Goal: Use online tool/utility

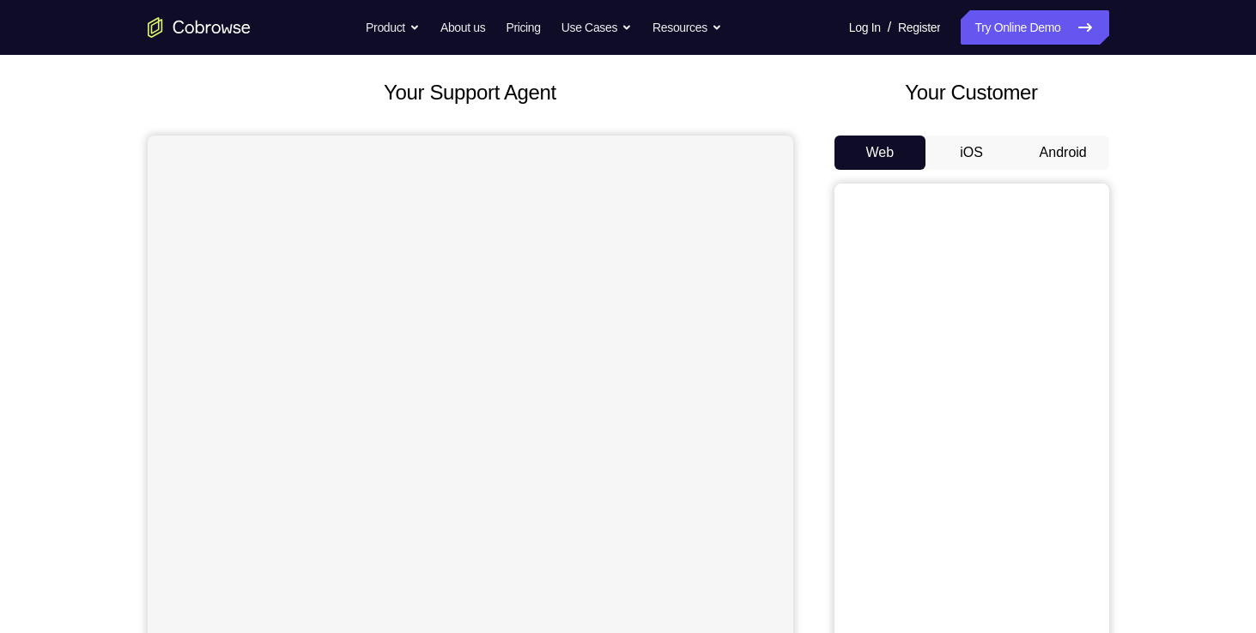
scroll to position [94, 0]
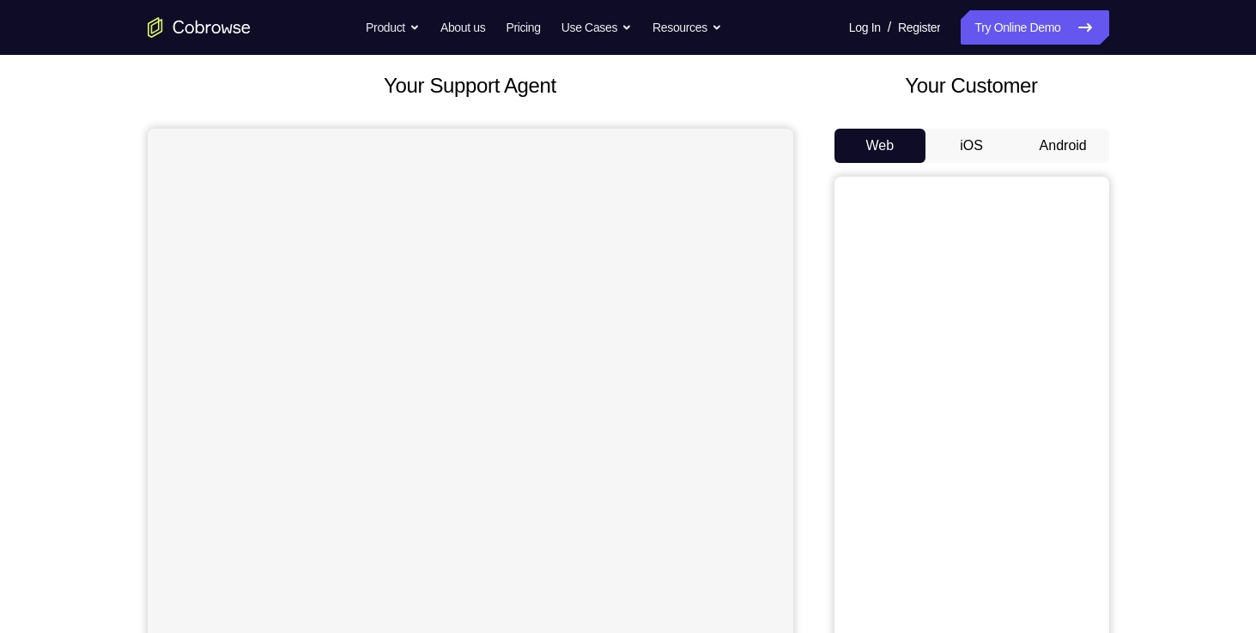
click at [1082, 135] on button "Android" at bounding box center [1063, 146] width 92 height 34
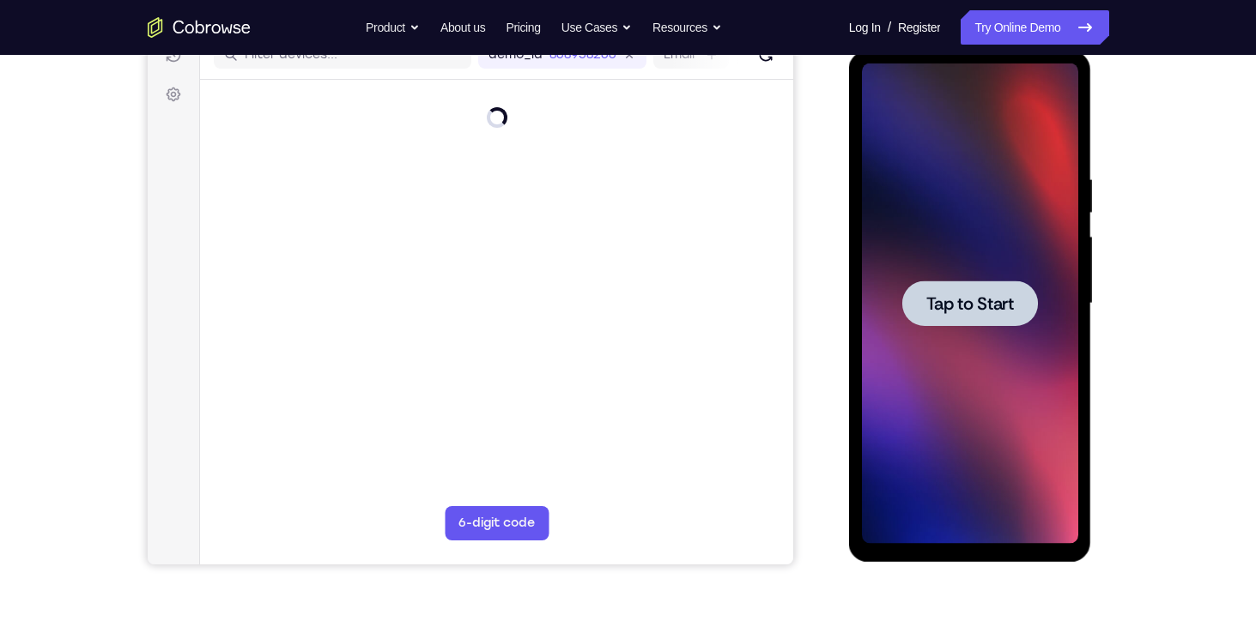
scroll to position [234, 0]
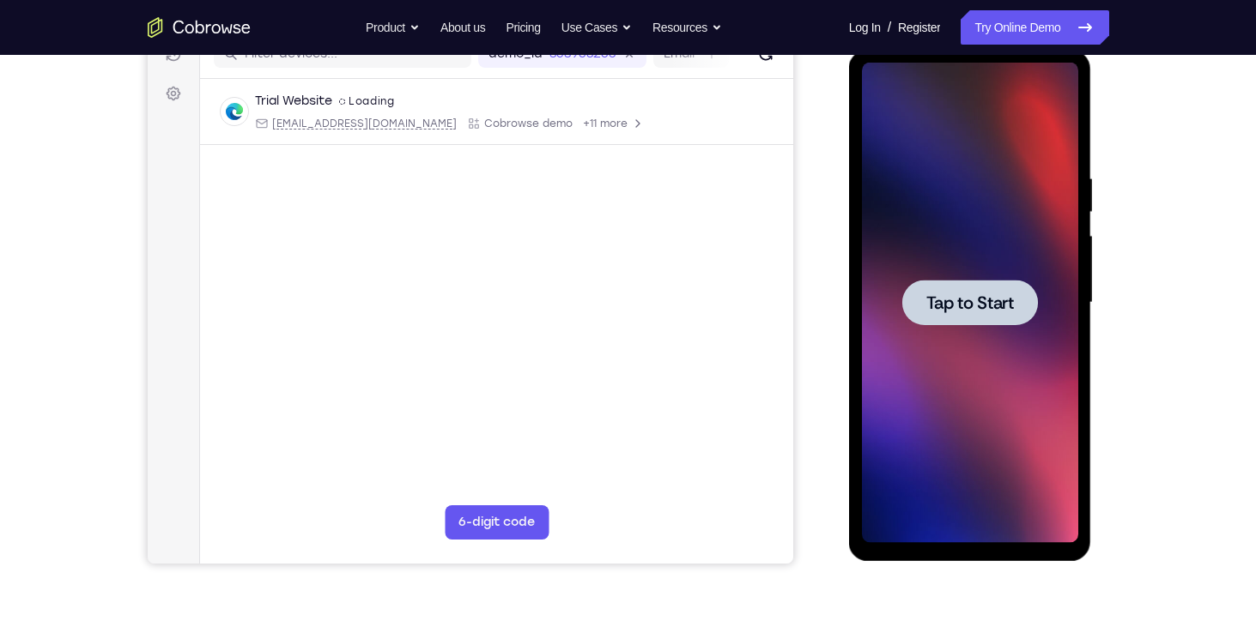
click at [960, 290] on div at bounding box center [970, 302] width 136 height 45
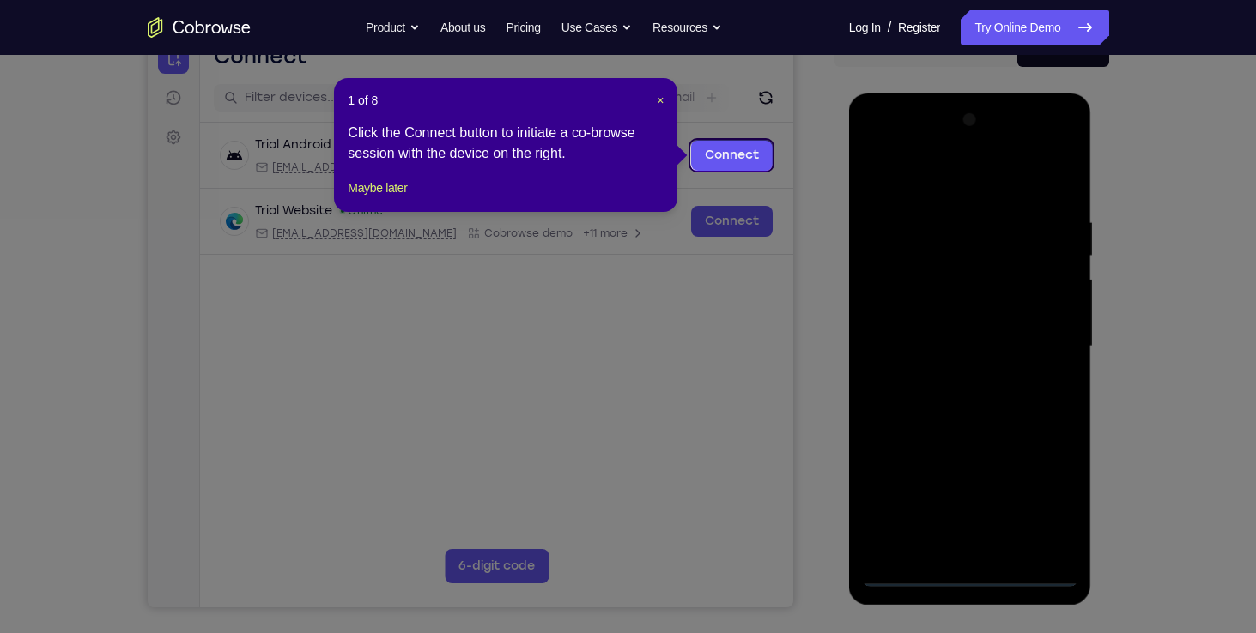
scroll to position [189, 0]
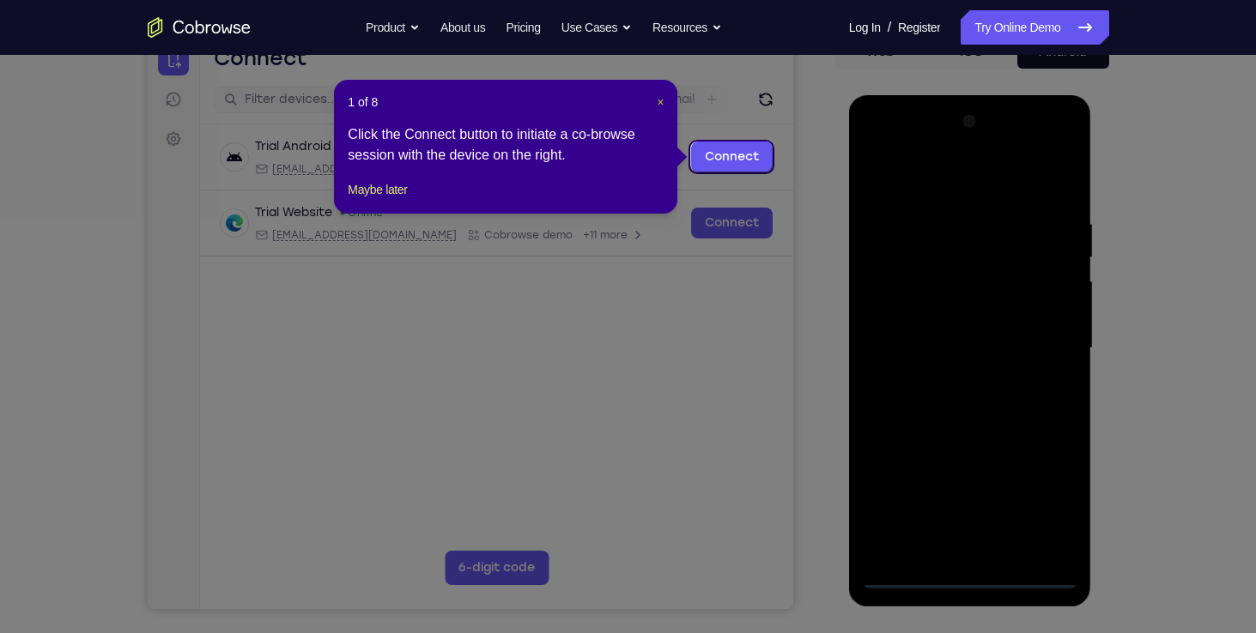
click at [658, 100] on span "×" at bounding box center [660, 102] width 7 height 14
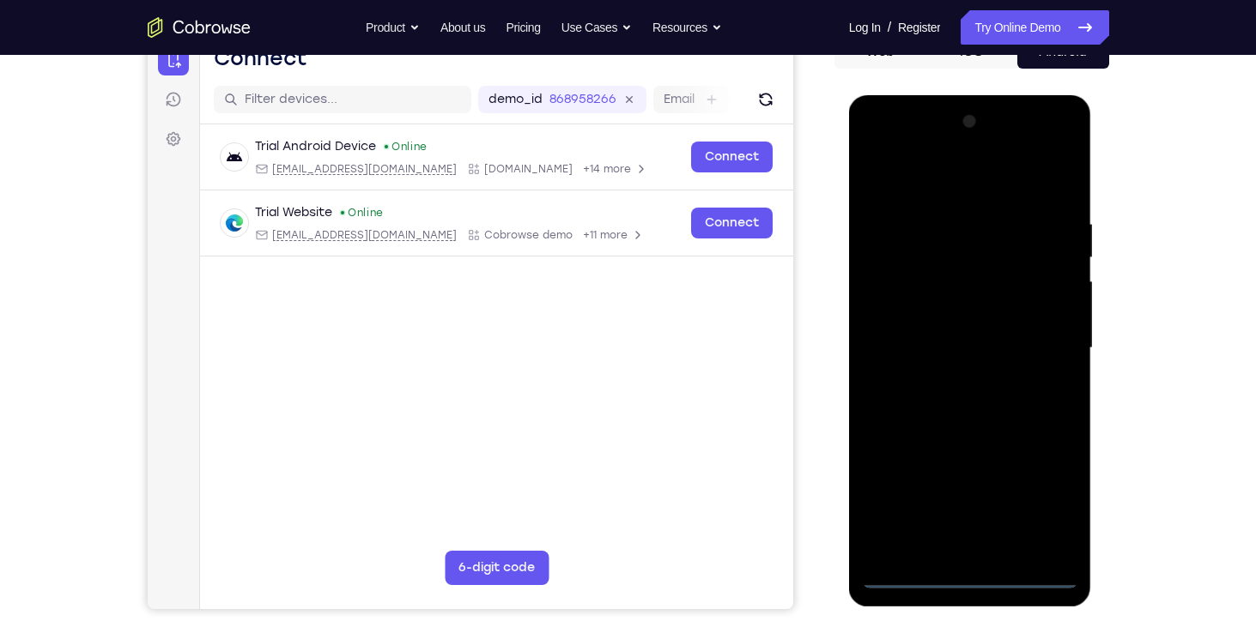
scroll to position [334, 0]
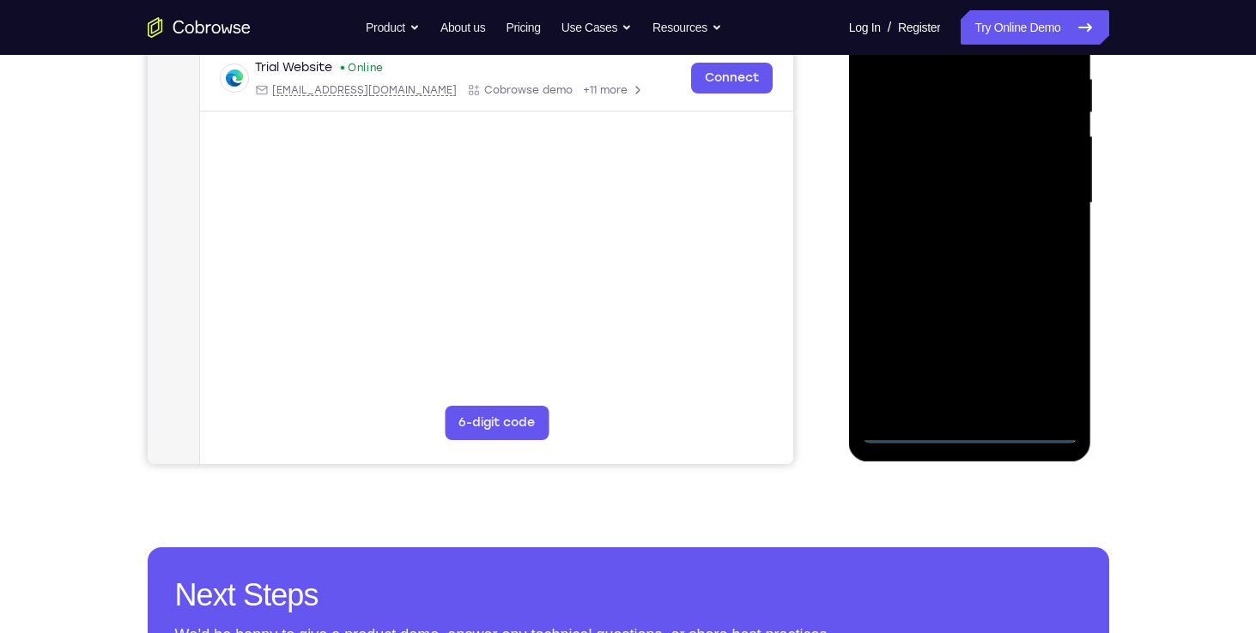
click at [970, 430] on div at bounding box center [970, 203] width 216 height 481
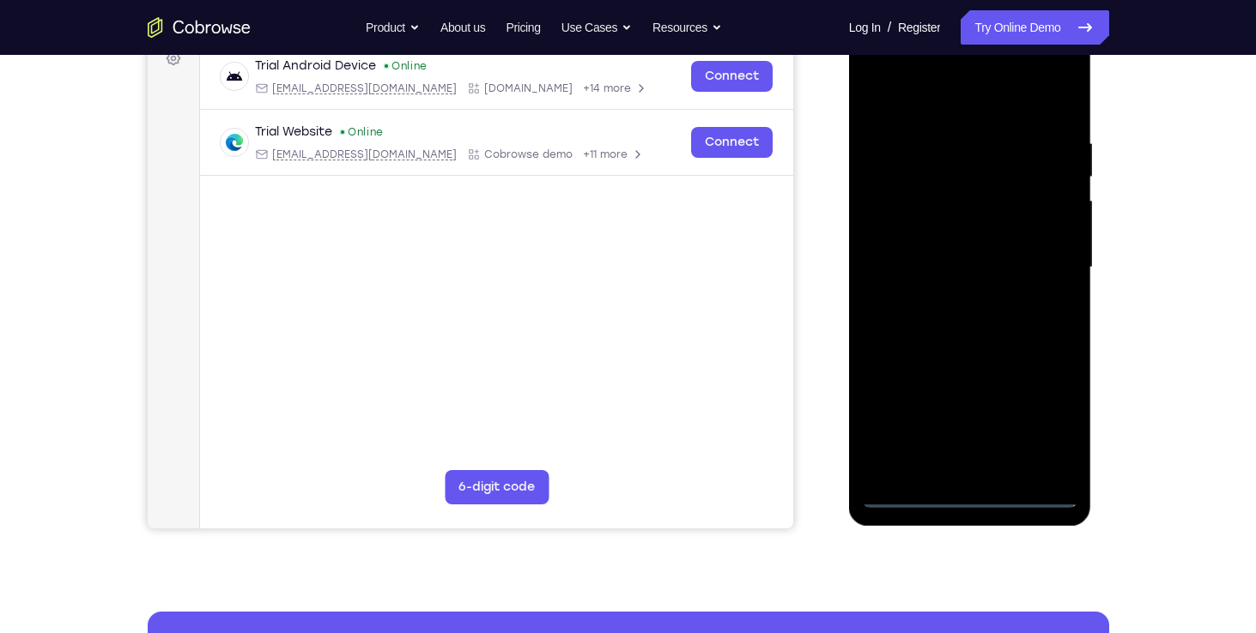
scroll to position [254, 0]
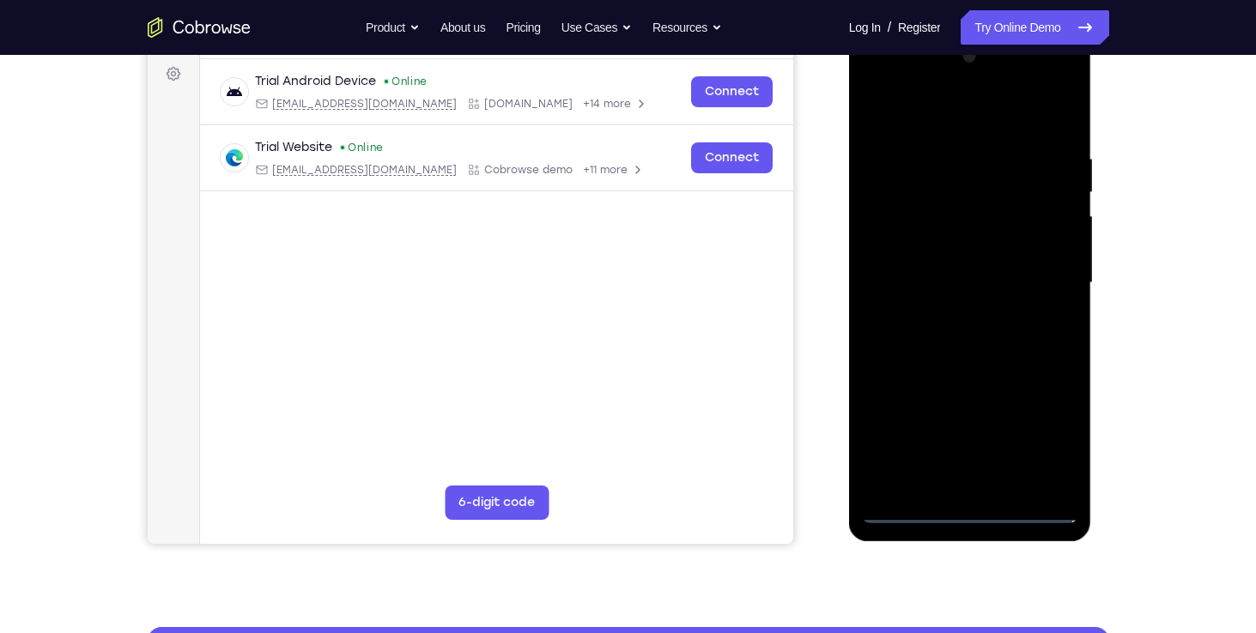
click at [1034, 424] on div at bounding box center [970, 283] width 216 height 481
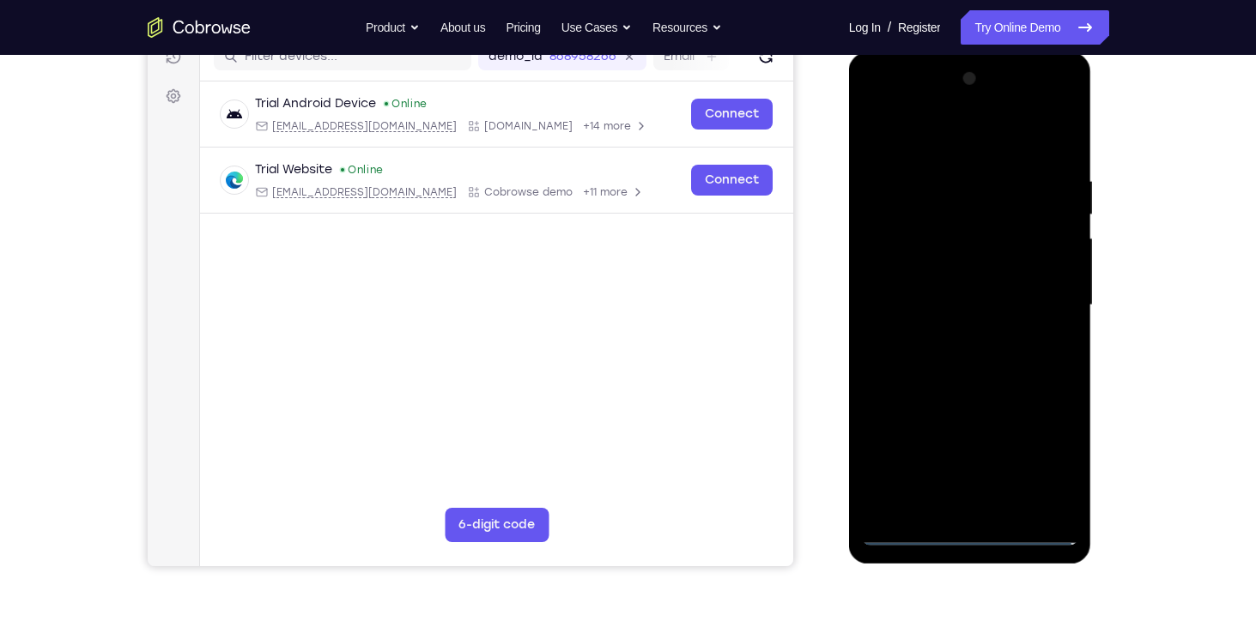
scroll to position [233, 0]
click at [879, 97] on div at bounding box center [970, 304] width 216 height 481
click at [1052, 300] on div at bounding box center [970, 304] width 216 height 481
click at [951, 332] on div at bounding box center [970, 304] width 216 height 481
click at [937, 292] on div at bounding box center [970, 304] width 216 height 481
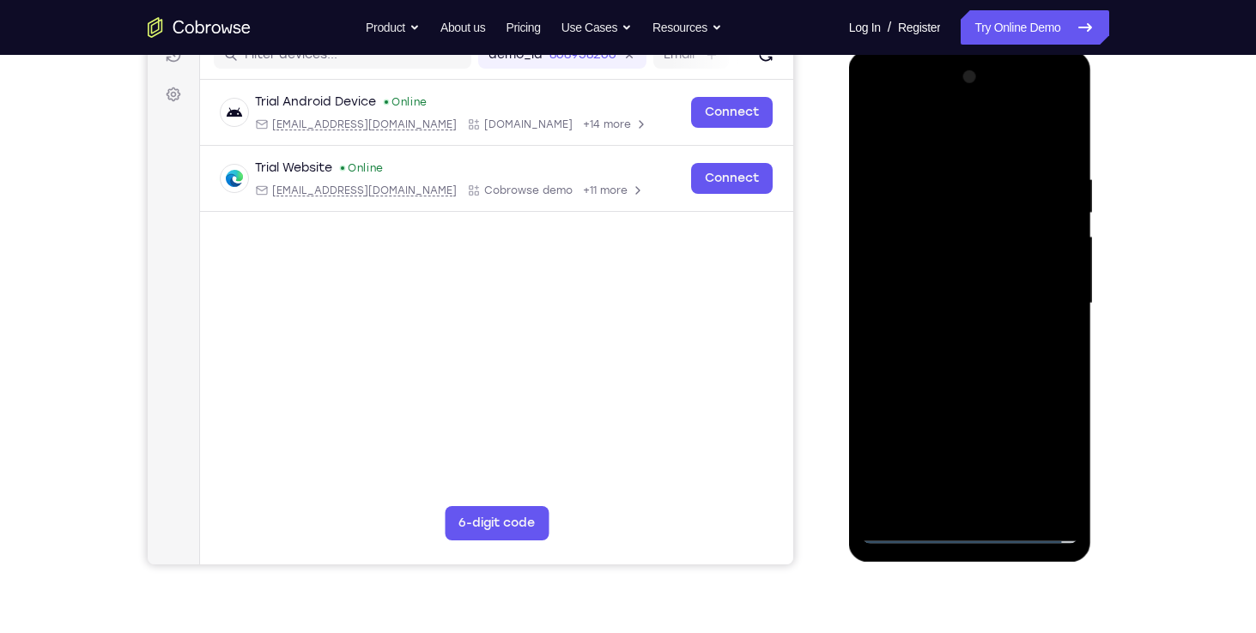
click at [907, 262] on div at bounding box center [970, 304] width 216 height 481
click at [932, 302] on div at bounding box center [970, 304] width 216 height 481
click at [975, 366] on div at bounding box center [970, 304] width 216 height 481
click at [967, 349] on div at bounding box center [970, 304] width 216 height 481
click at [951, 188] on div at bounding box center [970, 304] width 216 height 481
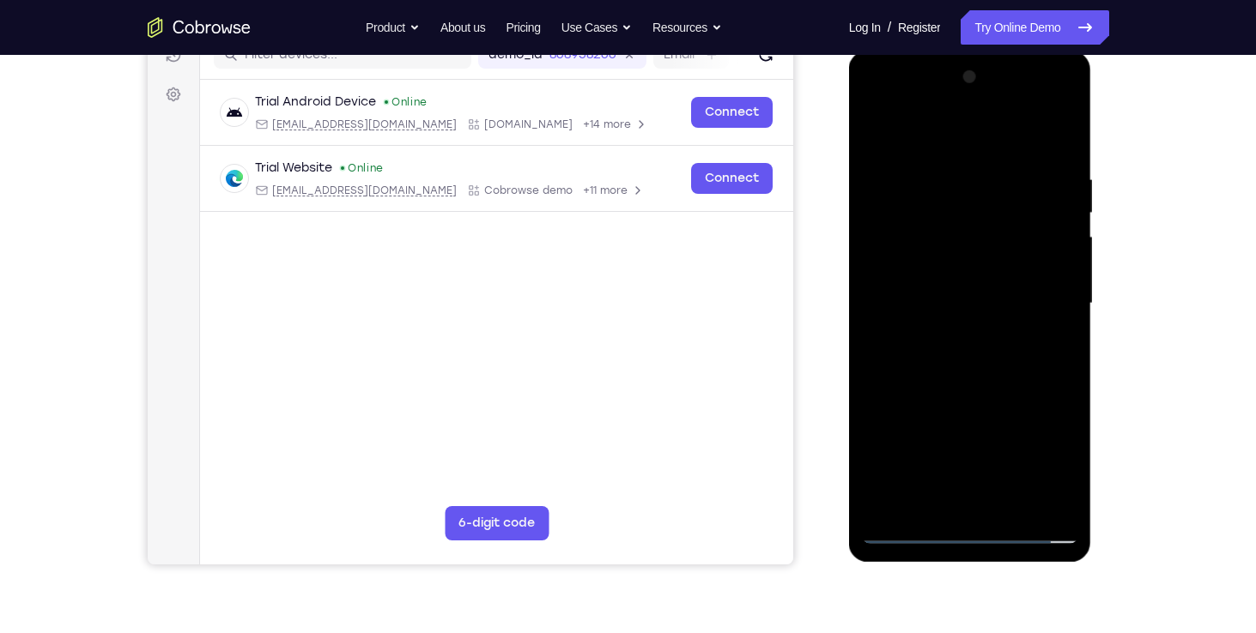
click at [1059, 156] on div at bounding box center [970, 304] width 216 height 481
click at [946, 165] on div at bounding box center [970, 304] width 216 height 481
click at [1063, 501] on div at bounding box center [970, 304] width 216 height 481
click at [1046, 312] on div at bounding box center [970, 304] width 216 height 481
click at [1037, 503] on div at bounding box center [970, 304] width 216 height 481
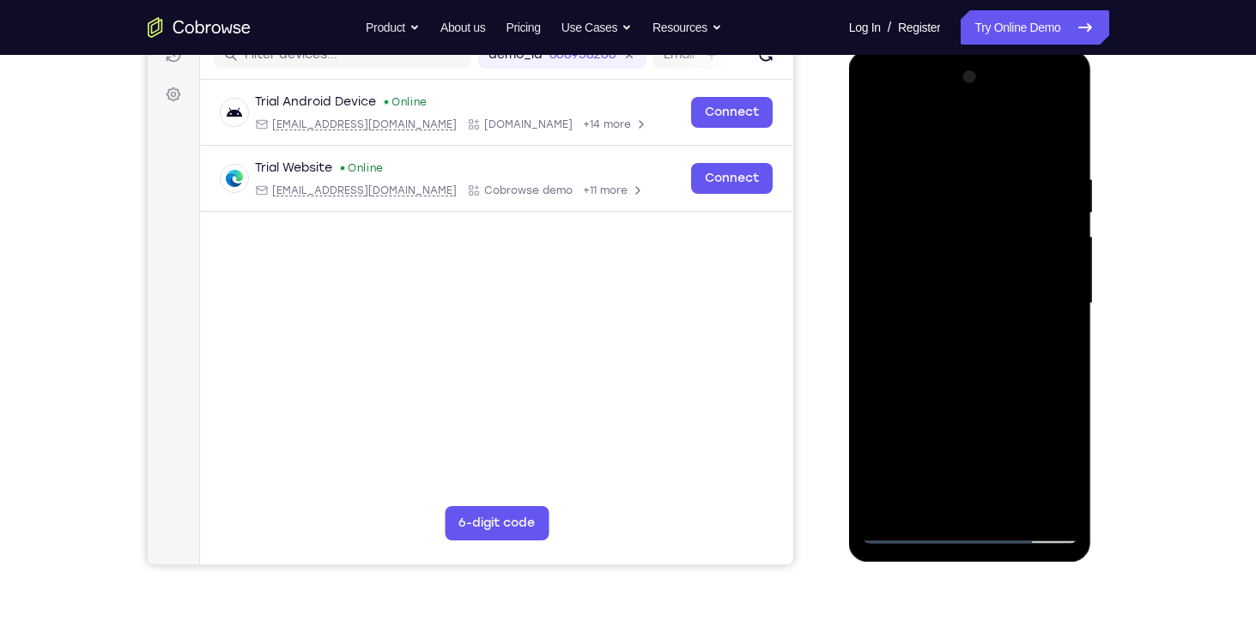
click at [1058, 366] on div at bounding box center [970, 304] width 216 height 481
click at [1053, 142] on div at bounding box center [970, 304] width 216 height 481
click at [1009, 503] on div at bounding box center [970, 304] width 216 height 481
click at [968, 391] on div at bounding box center [970, 304] width 216 height 481
click at [1001, 306] on div at bounding box center [970, 304] width 216 height 481
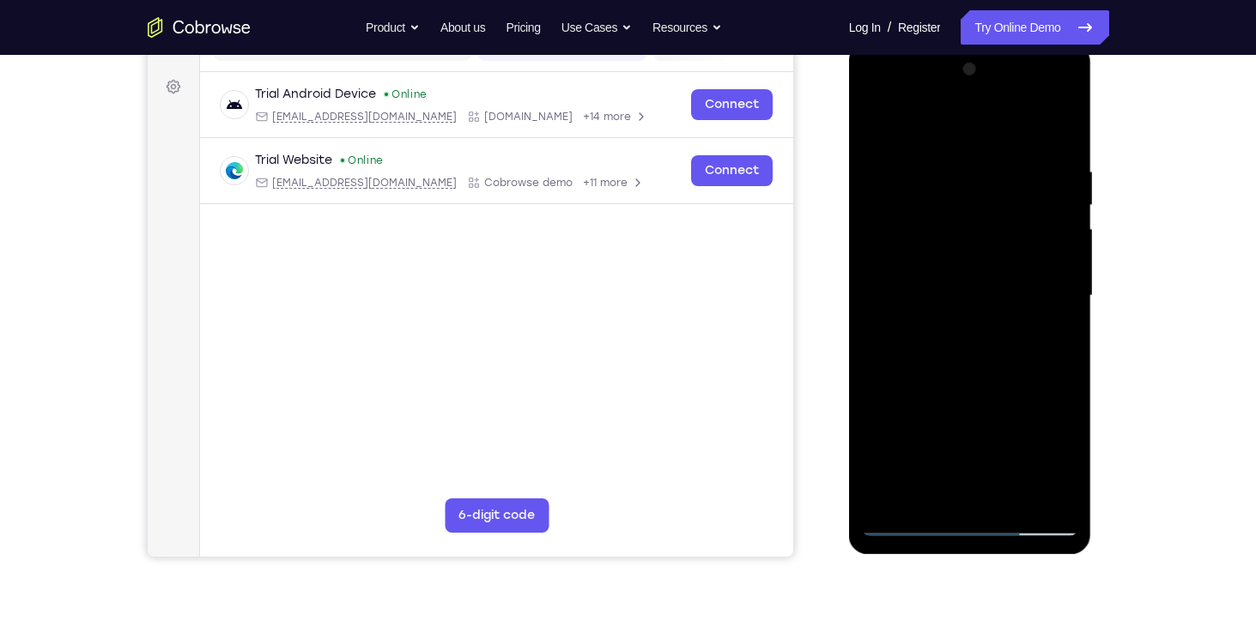
scroll to position [242, 0]
click at [910, 516] on div at bounding box center [970, 295] width 216 height 481
click at [1046, 335] on div at bounding box center [970, 295] width 216 height 481
click at [876, 122] on div at bounding box center [970, 295] width 216 height 481
click at [877, 116] on div at bounding box center [970, 295] width 216 height 481
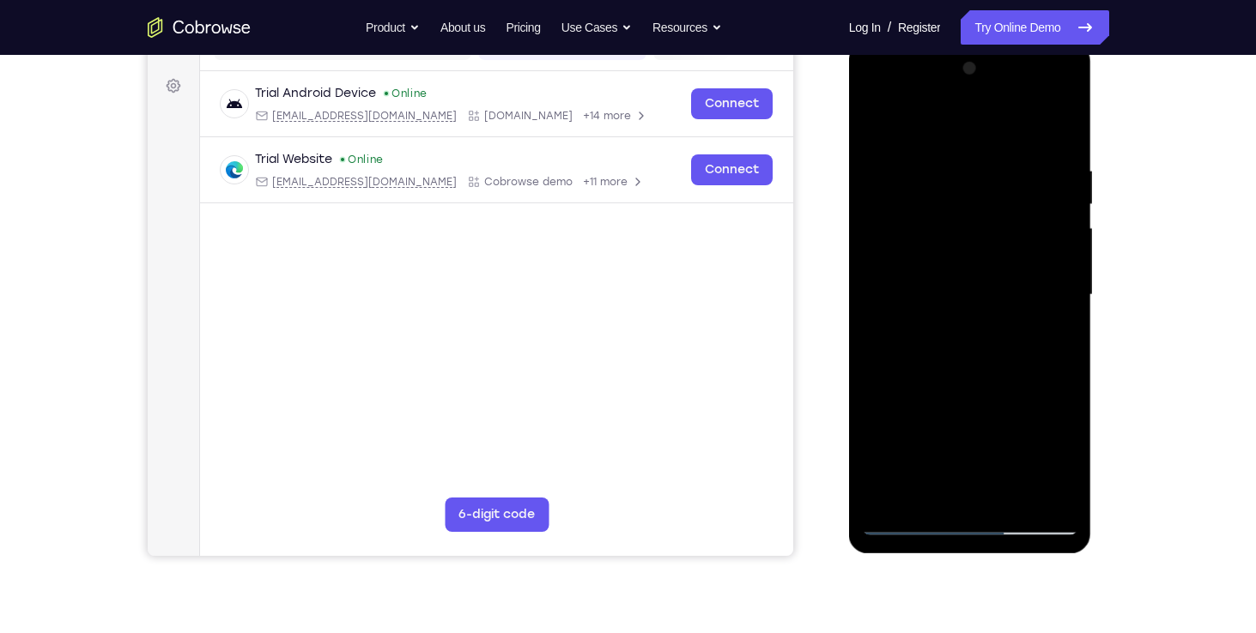
click at [988, 158] on div at bounding box center [970, 295] width 216 height 481
click at [1024, 266] on div at bounding box center [970, 295] width 216 height 481
click at [1058, 270] on div at bounding box center [970, 295] width 216 height 481
drag, startPoint x: 1058, startPoint y: 270, endPoint x: 955, endPoint y: 255, distance: 104.0
click at [955, 255] on div at bounding box center [970, 295] width 216 height 481
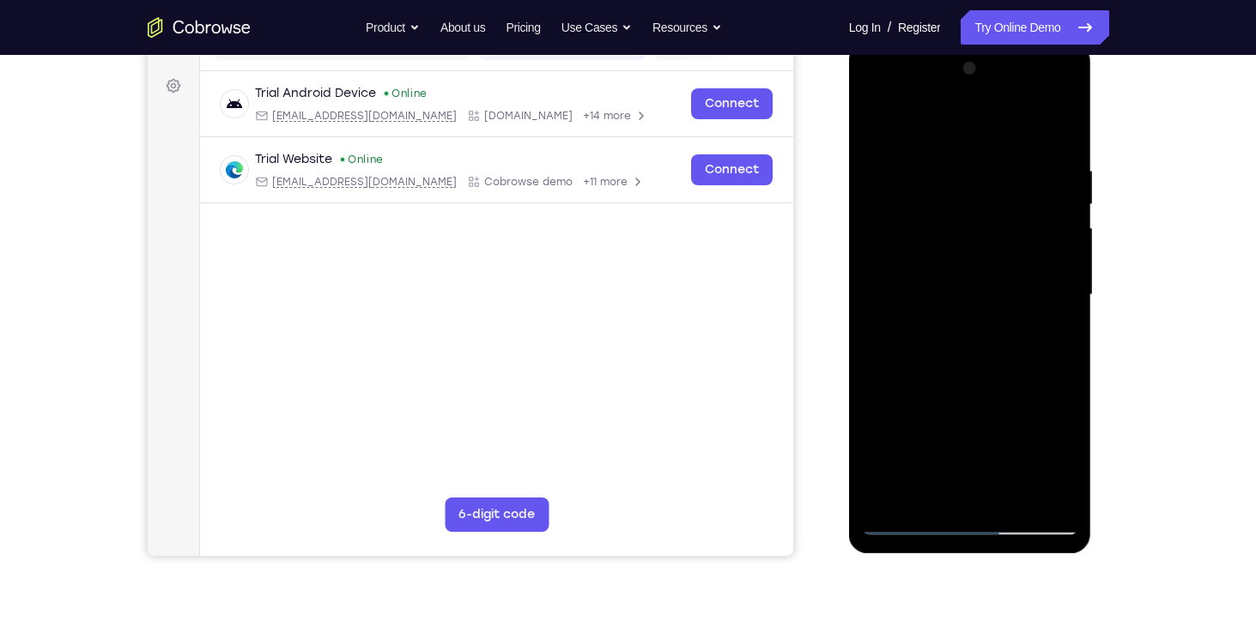
click at [1039, 275] on div at bounding box center [970, 295] width 216 height 481
click at [1024, 133] on div at bounding box center [970, 295] width 216 height 481
click at [1029, 483] on div at bounding box center [970, 295] width 216 height 481
click at [1059, 383] on div at bounding box center [970, 295] width 216 height 481
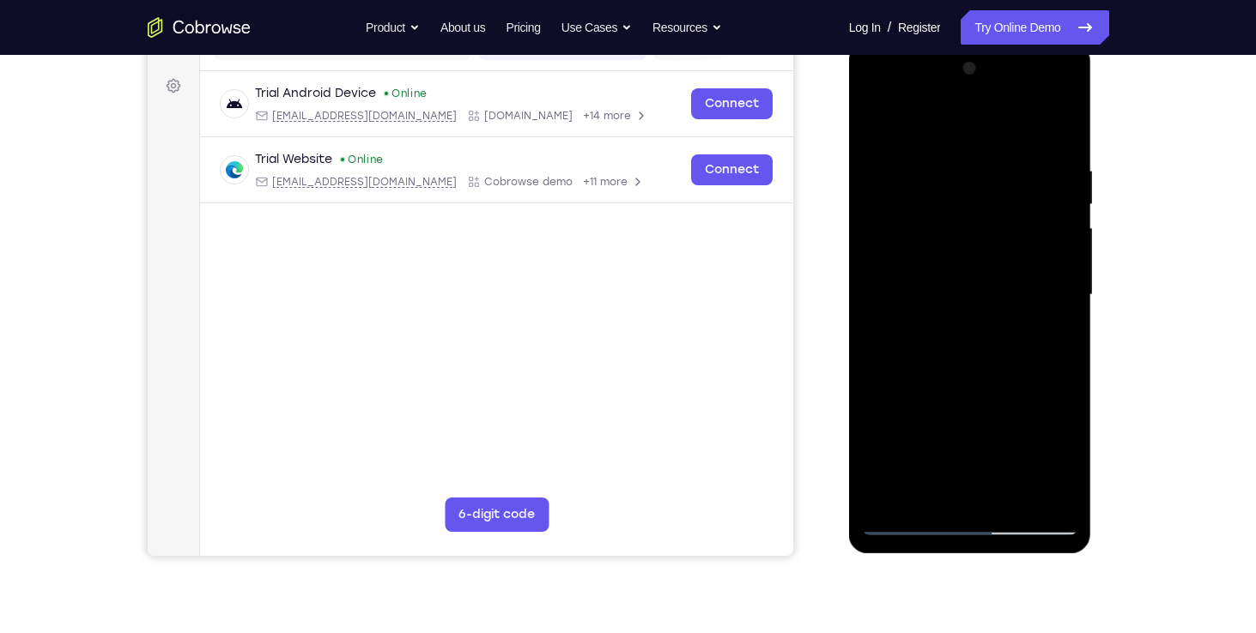
click at [1040, 495] on div at bounding box center [970, 295] width 216 height 481
click at [1070, 407] on div at bounding box center [970, 295] width 216 height 481
click at [1035, 487] on div at bounding box center [970, 295] width 216 height 481
click at [1058, 408] on div at bounding box center [970, 295] width 216 height 481
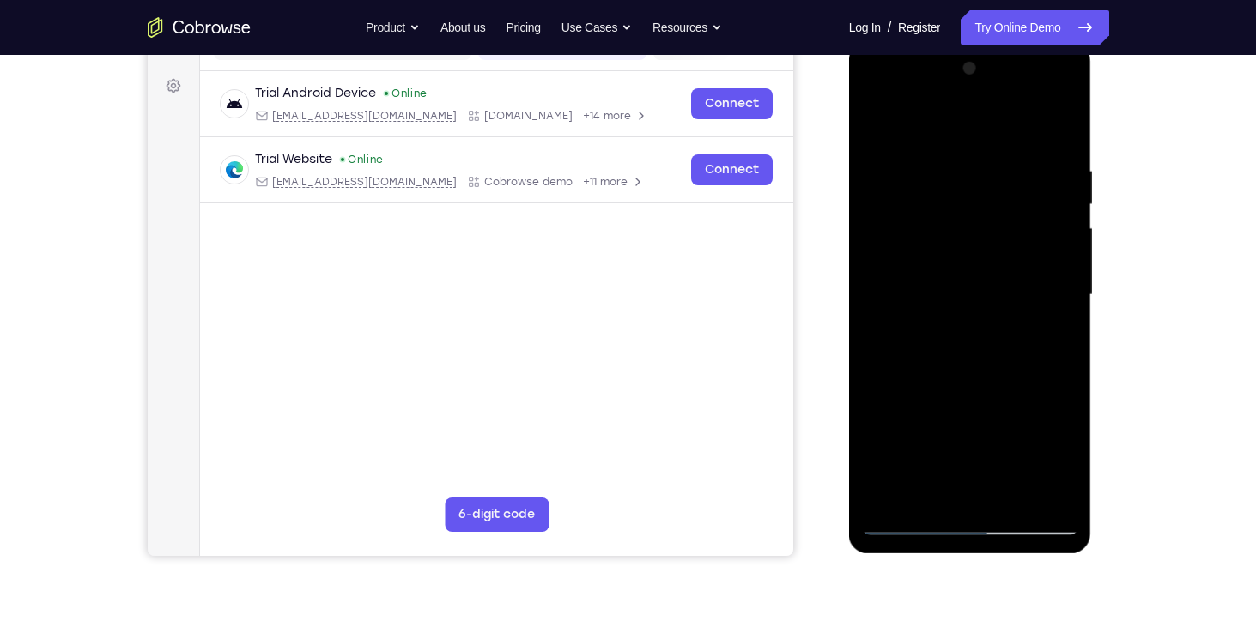
click at [1058, 408] on div at bounding box center [970, 295] width 216 height 481
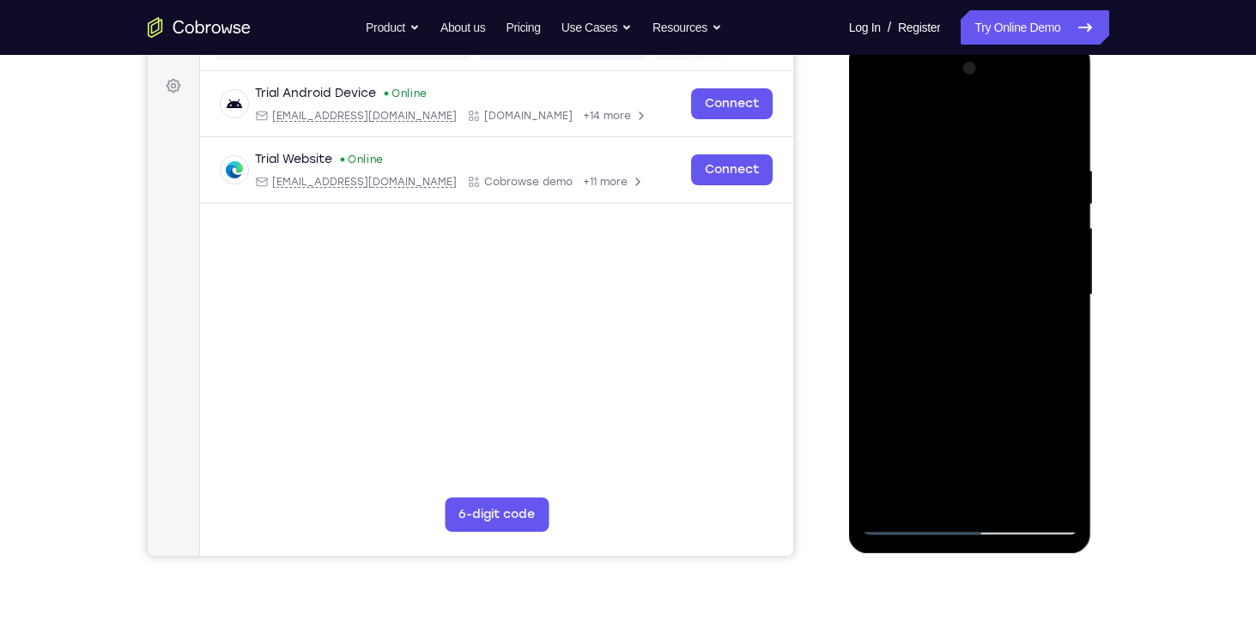
click at [1058, 408] on div at bounding box center [970, 295] width 216 height 481
click at [1068, 349] on div at bounding box center [970, 295] width 216 height 481
click at [1063, 310] on div at bounding box center [970, 295] width 216 height 481
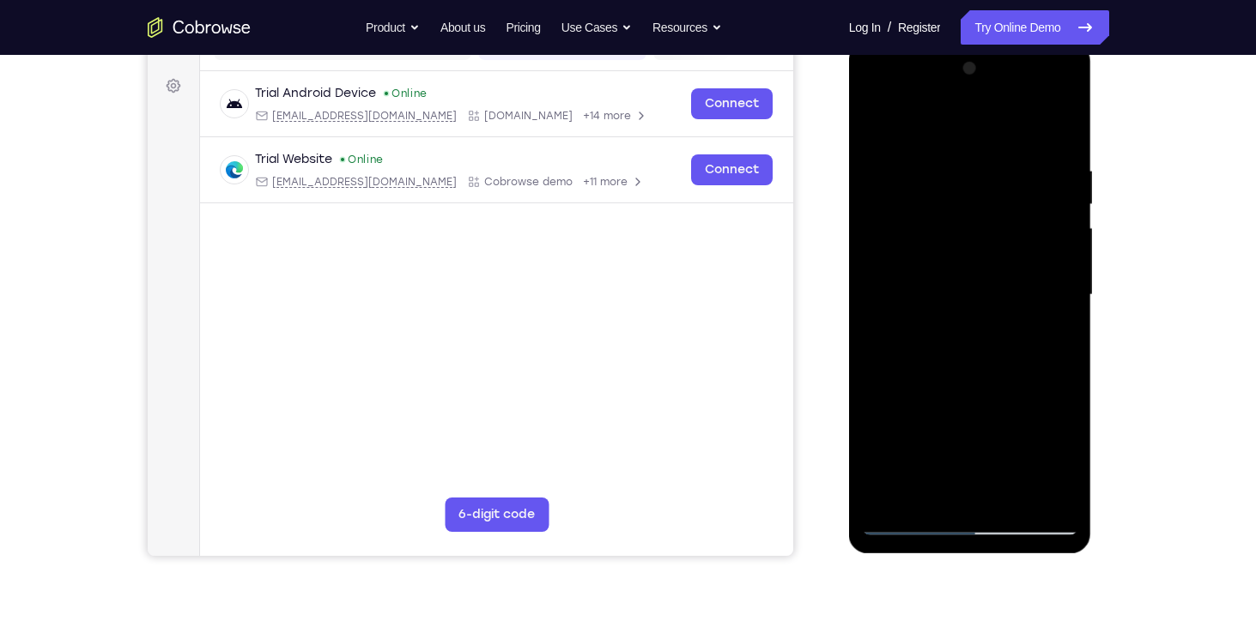
click at [1063, 310] on div at bounding box center [970, 295] width 216 height 481
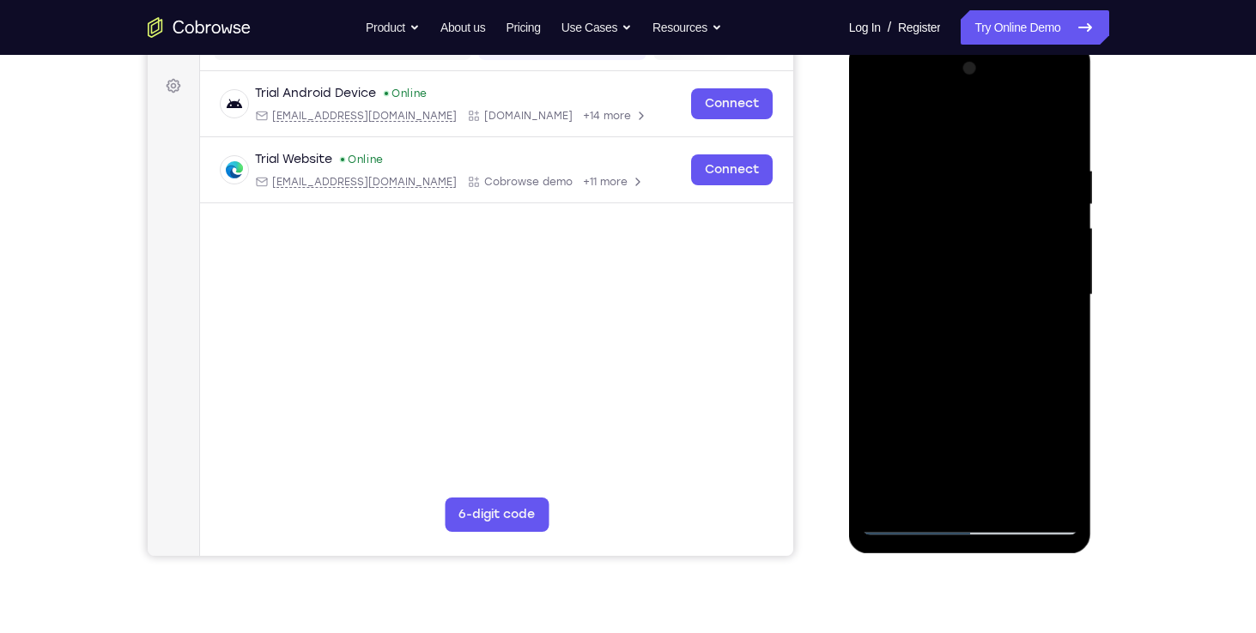
click at [1063, 310] on div at bounding box center [970, 295] width 216 height 481
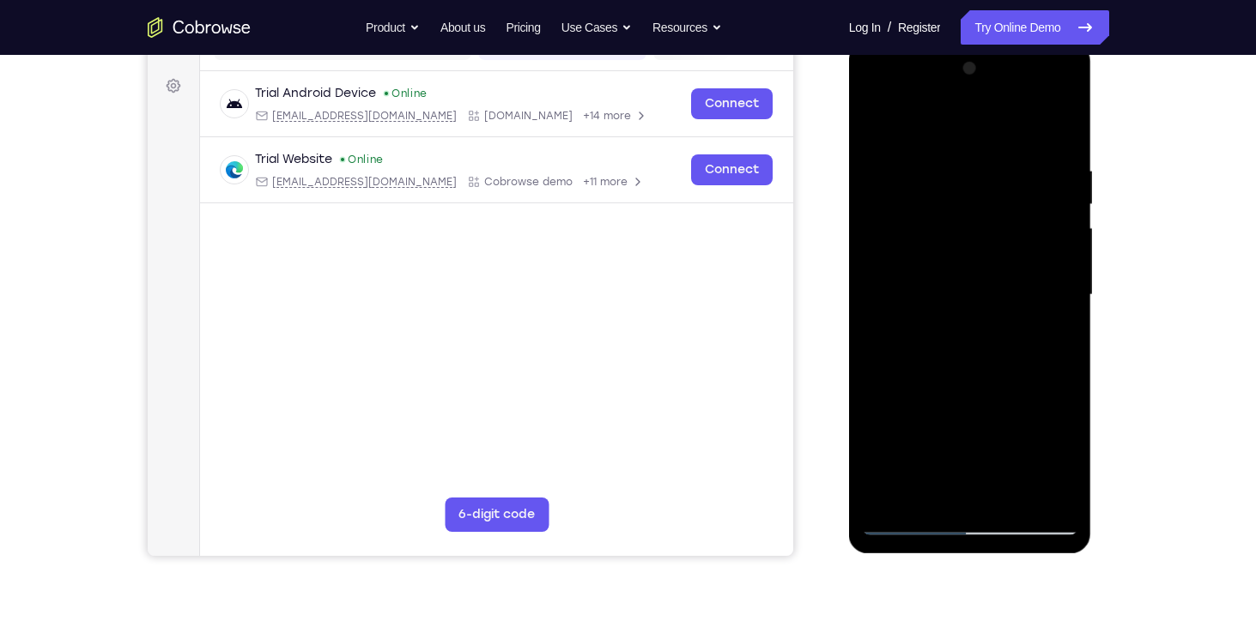
click at [1063, 310] on div at bounding box center [970, 295] width 216 height 481
click at [886, 270] on div at bounding box center [970, 295] width 216 height 481
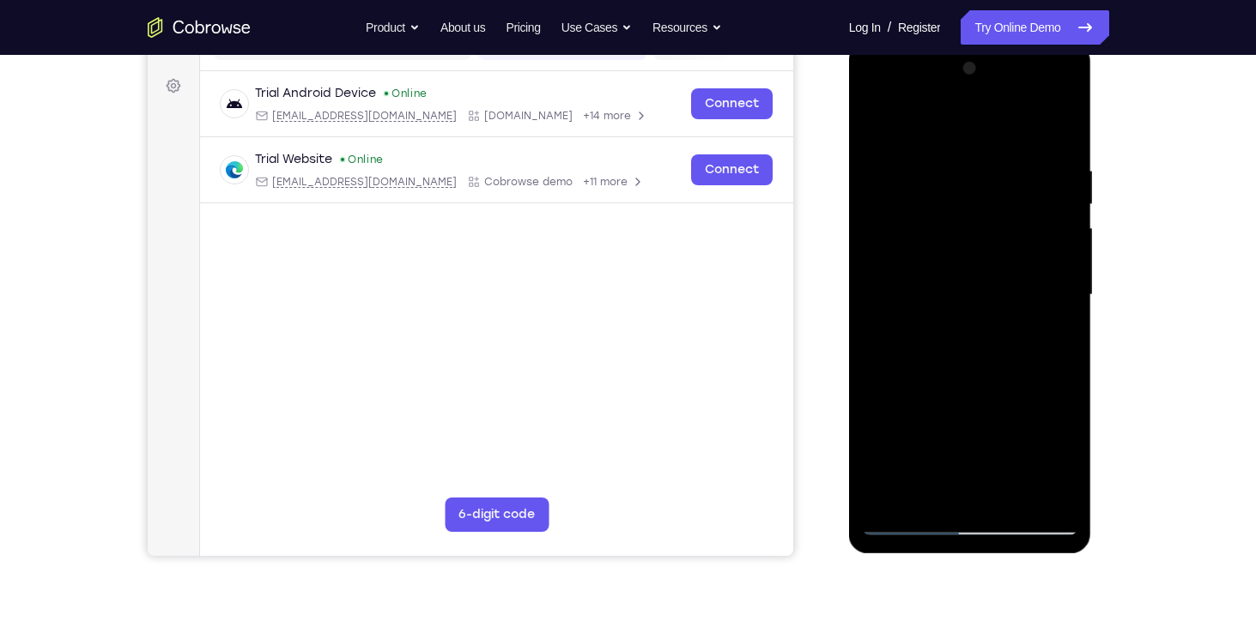
click at [1056, 128] on div at bounding box center [970, 295] width 216 height 481
click at [1061, 128] on div at bounding box center [970, 295] width 216 height 481
click at [880, 125] on div at bounding box center [970, 295] width 216 height 481
drag, startPoint x: 940, startPoint y: 212, endPoint x: 953, endPoint y: 137, distance: 75.8
click at [953, 137] on div at bounding box center [970, 295] width 216 height 481
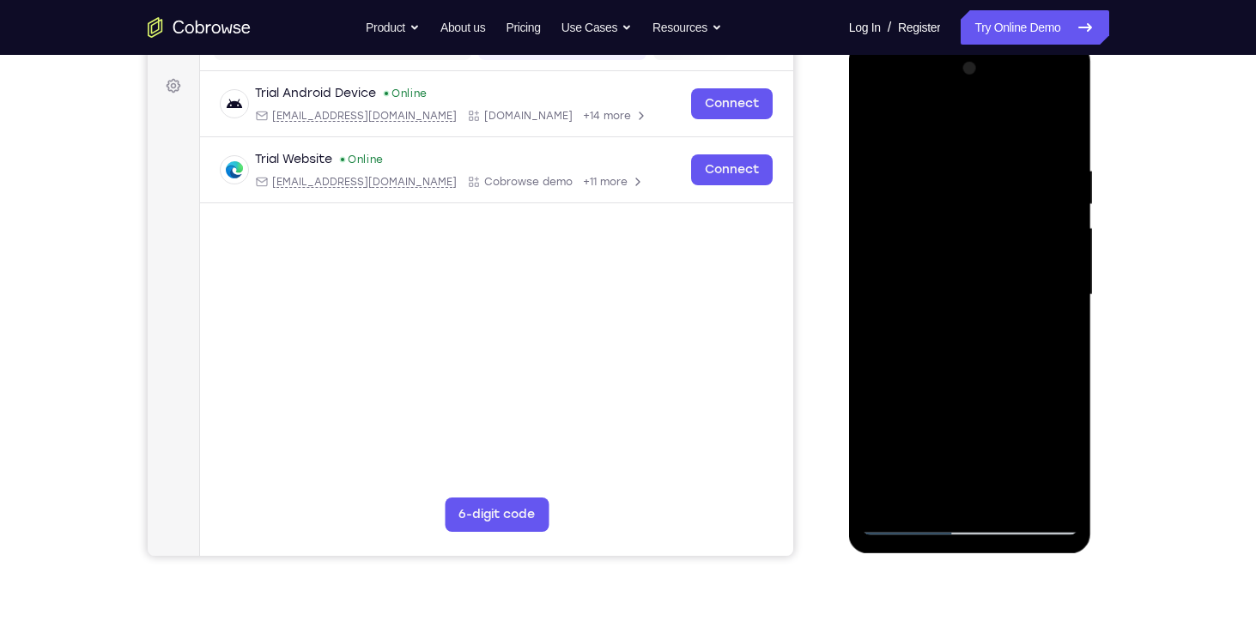
click at [1061, 296] on div at bounding box center [970, 295] width 216 height 481
click at [1068, 300] on div at bounding box center [970, 295] width 216 height 481
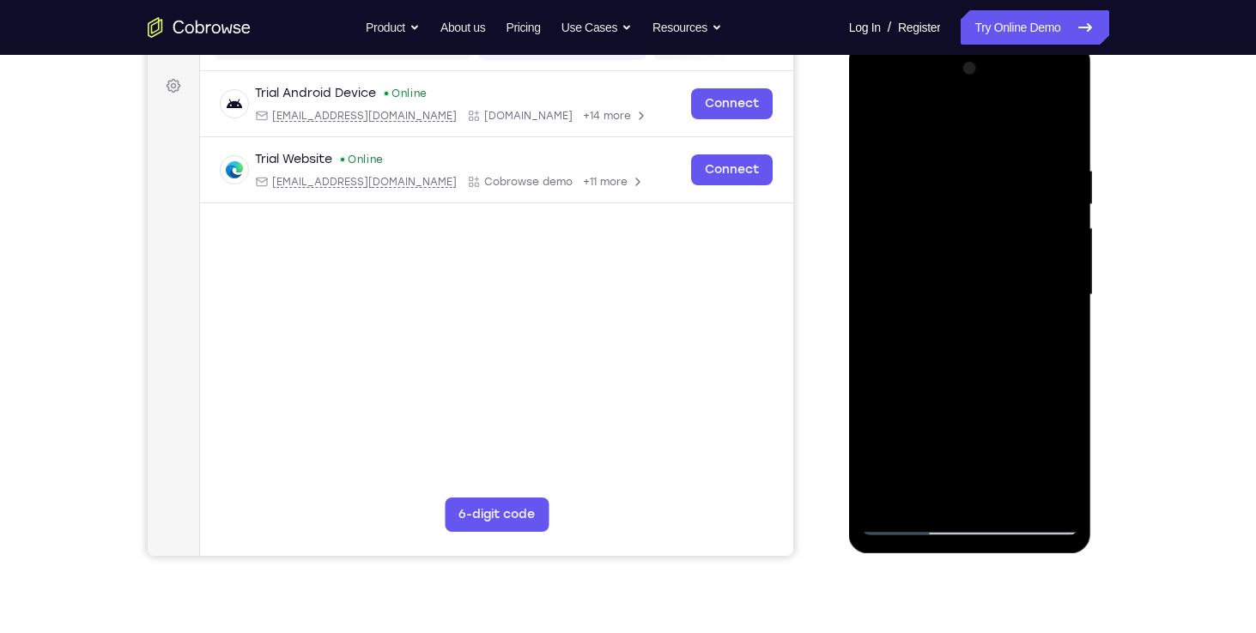
click at [1068, 300] on div at bounding box center [970, 295] width 216 height 481
click at [946, 312] on div at bounding box center [970, 295] width 216 height 481
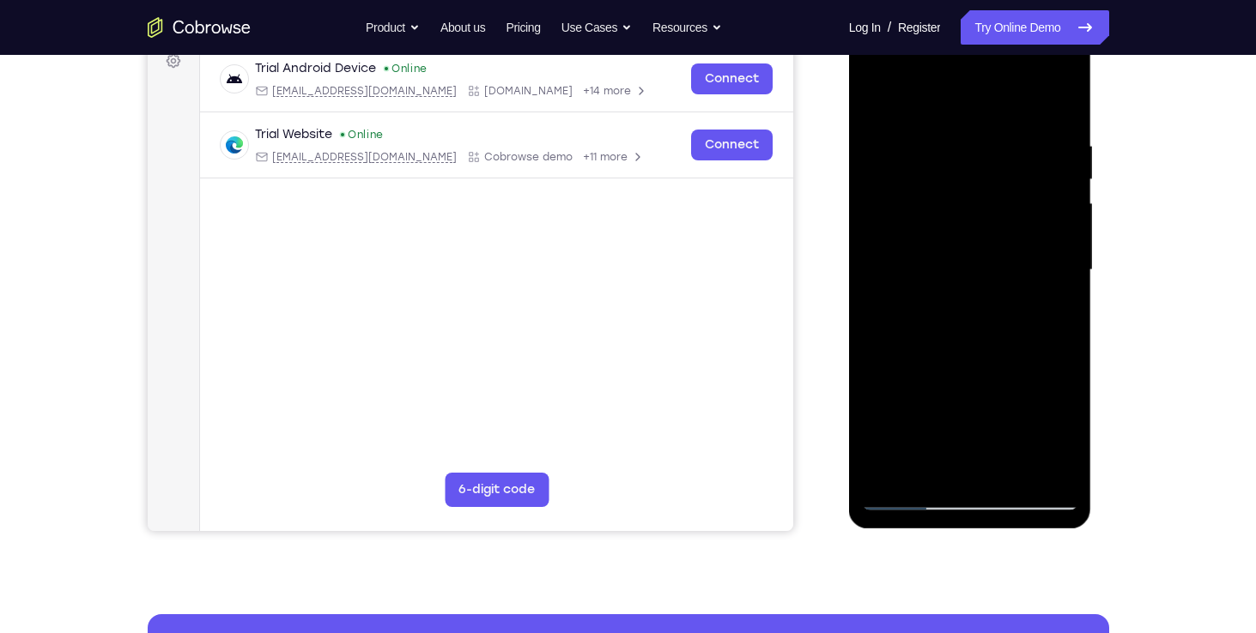
scroll to position [179, 0]
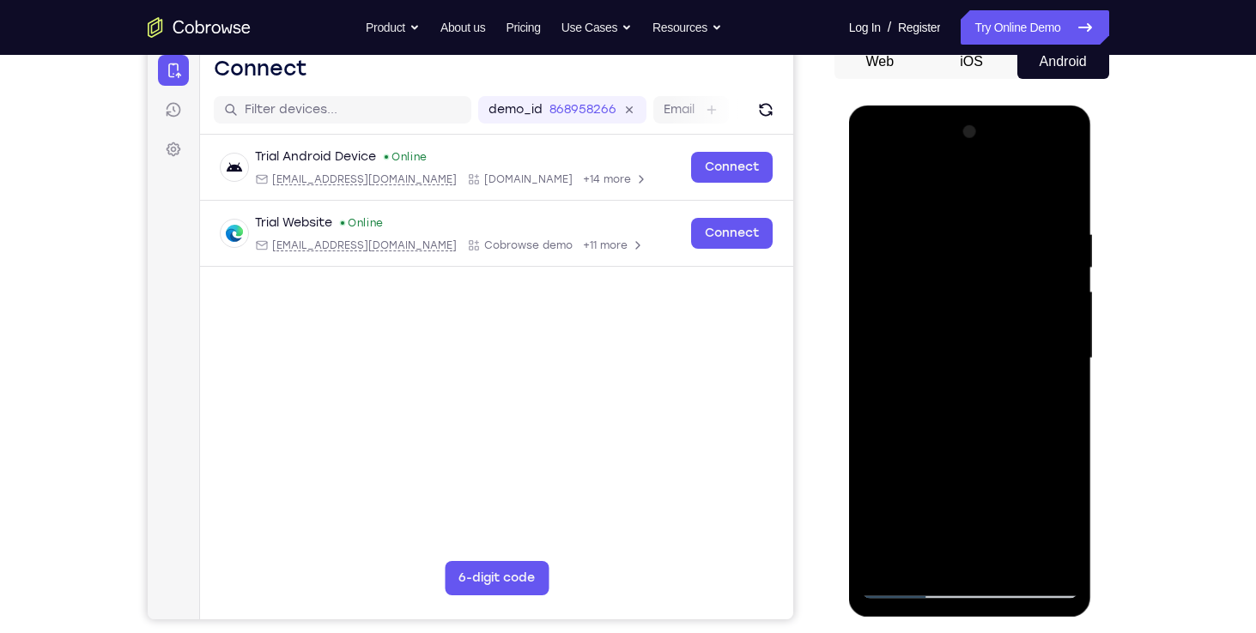
drag, startPoint x: 1034, startPoint y: 388, endPoint x: 1005, endPoint y: 160, distance: 230.2
click at [1005, 160] on div at bounding box center [970, 358] width 216 height 481
drag, startPoint x: 986, startPoint y: 367, endPoint x: 968, endPoint y: 137, distance: 229.9
click at [968, 137] on div at bounding box center [970, 358] width 216 height 481
click at [977, 324] on div at bounding box center [970, 358] width 216 height 481
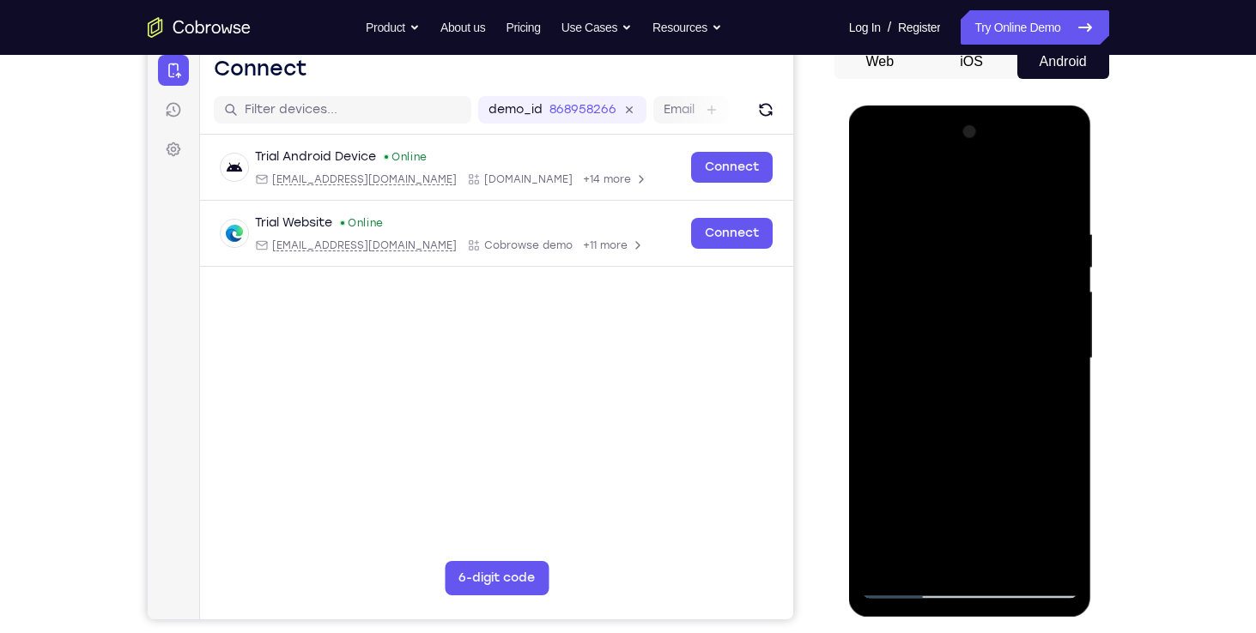
click at [977, 324] on div at bounding box center [970, 358] width 216 height 481
drag, startPoint x: 973, startPoint y: 336, endPoint x: 978, endPoint y: 137, distance: 198.4
click at [978, 137] on div at bounding box center [970, 358] width 216 height 481
drag, startPoint x: 1001, startPoint y: 312, endPoint x: 979, endPoint y: 185, distance: 129.0
click at [979, 185] on div at bounding box center [970, 358] width 216 height 481
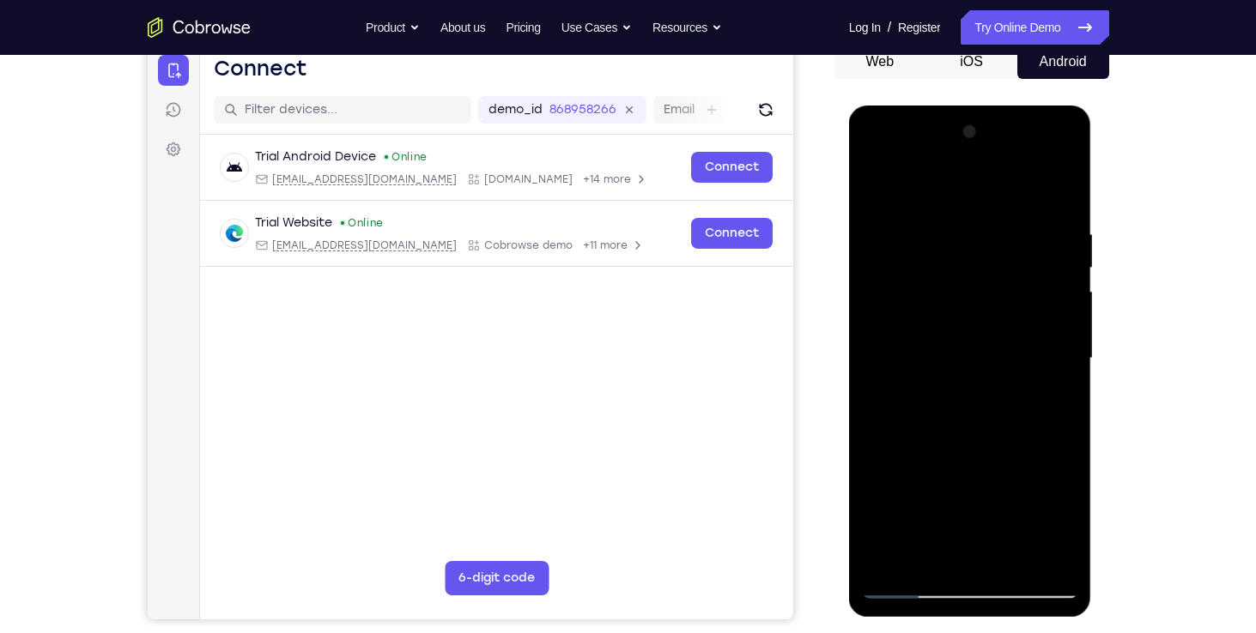
click at [982, 351] on div at bounding box center [970, 358] width 216 height 481
drag, startPoint x: 982, startPoint y: 351, endPoint x: 940, endPoint y: 181, distance: 175.1
click at [940, 181] on div at bounding box center [970, 358] width 216 height 481
drag, startPoint x: 969, startPoint y: 341, endPoint x: 939, endPoint y: 212, distance: 132.2
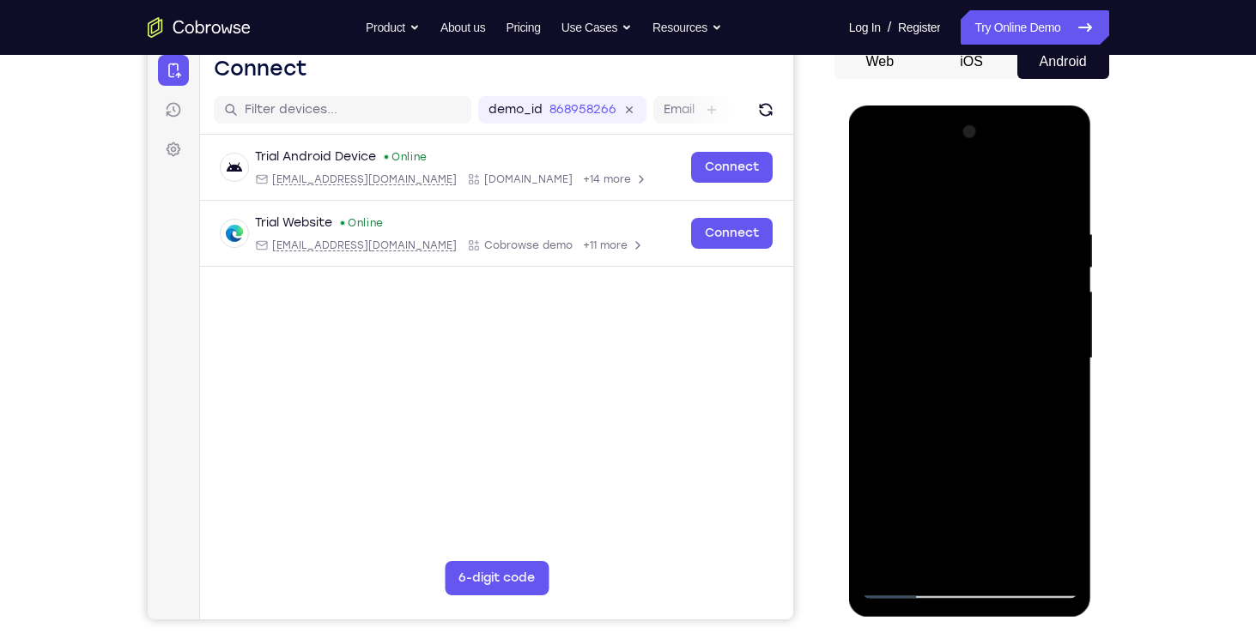
click at [939, 212] on div at bounding box center [970, 358] width 216 height 481
drag, startPoint x: 971, startPoint y: 350, endPoint x: 951, endPoint y: 235, distance: 116.7
click at [951, 235] on div at bounding box center [970, 358] width 216 height 481
click at [961, 330] on div at bounding box center [970, 358] width 216 height 481
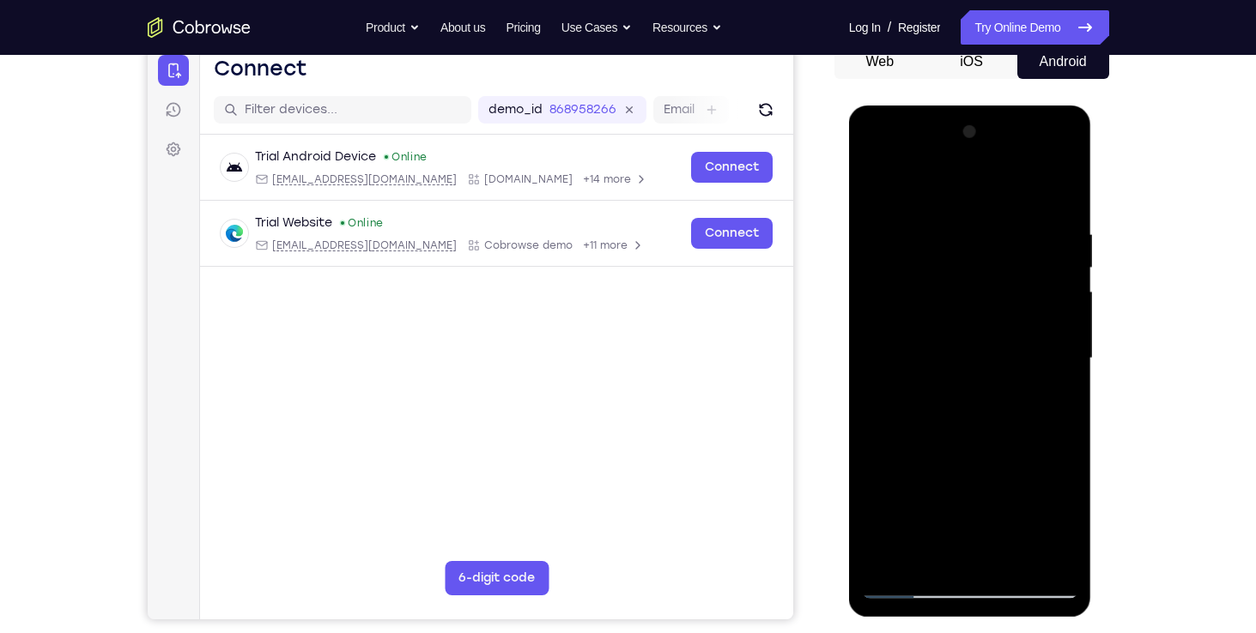
click at [961, 330] on div at bounding box center [970, 358] width 216 height 481
drag, startPoint x: 962, startPoint y: 368, endPoint x: 944, endPoint y: 203, distance: 166.6
click at [944, 203] on div at bounding box center [970, 358] width 216 height 481
drag, startPoint x: 968, startPoint y: 357, endPoint x: 956, endPoint y: 157, distance: 200.4
click at [956, 157] on div at bounding box center [970, 358] width 216 height 481
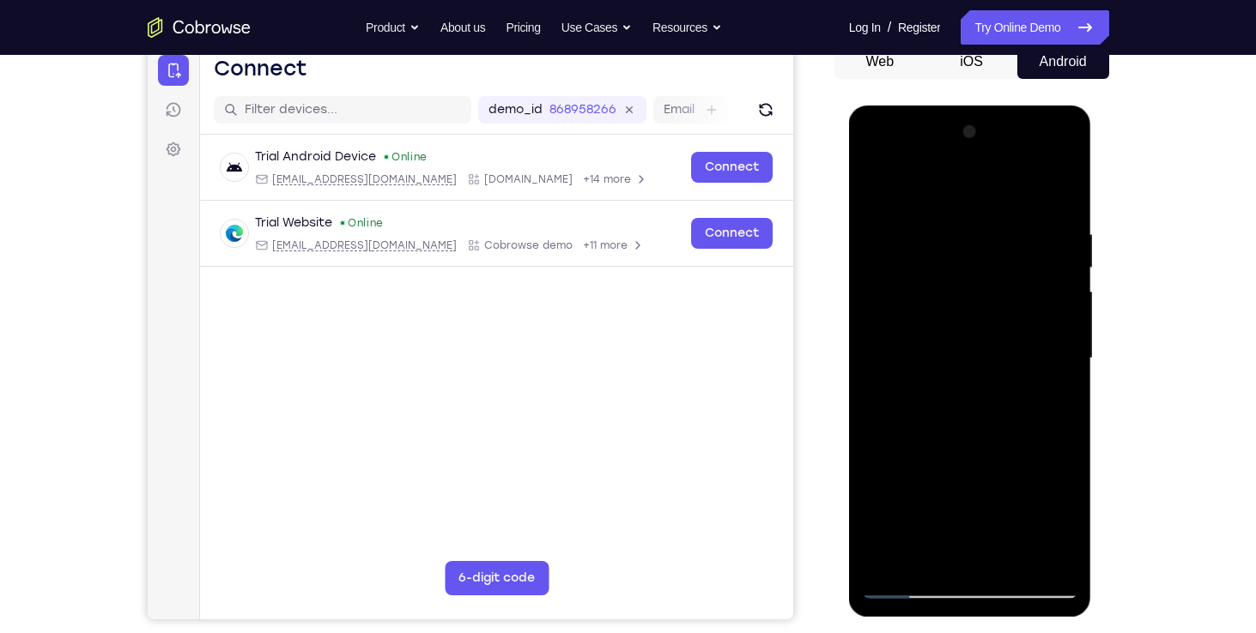
drag, startPoint x: 974, startPoint y: 355, endPoint x: 904, endPoint y: 106, distance: 257.9
click at [904, 106] on div at bounding box center [970, 362] width 243 height 512
drag, startPoint x: 975, startPoint y: 361, endPoint x: 918, endPoint y: 203, distance: 168.1
click at [918, 203] on div at bounding box center [970, 358] width 216 height 481
drag, startPoint x: 980, startPoint y: 342, endPoint x: 918, endPoint y: 154, distance: 199.0
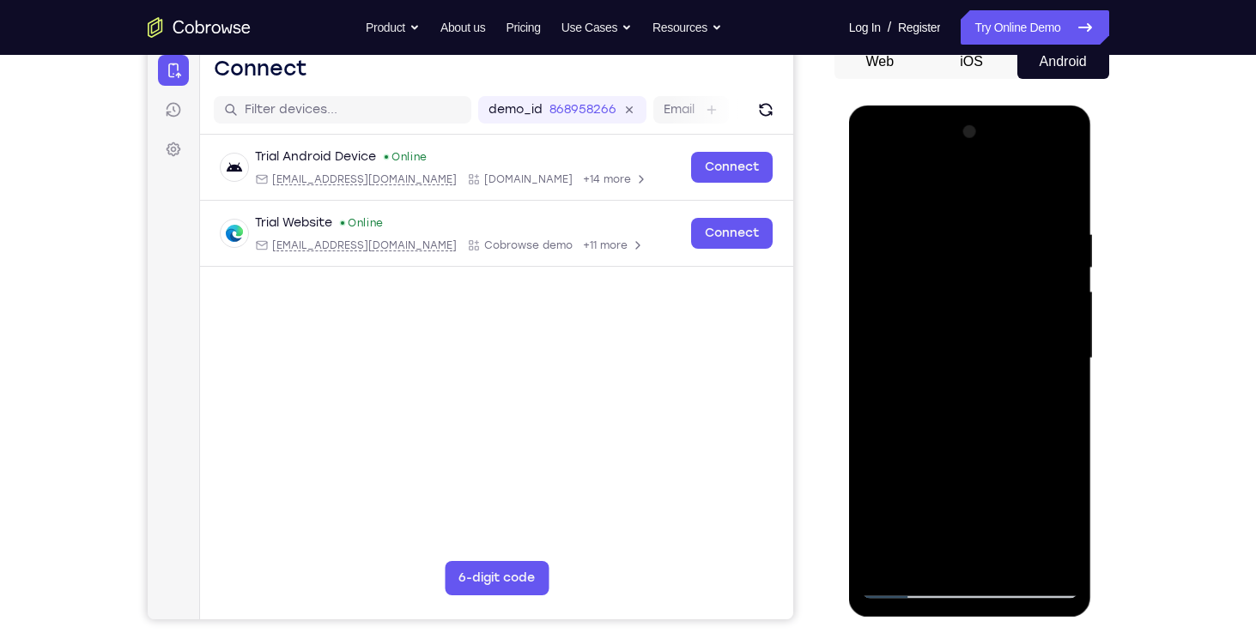
click at [918, 154] on div at bounding box center [970, 358] width 216 height 481
drag, startPoint x: 959, startPoint y: 392, endPoint x: 907, endPoint y: 219, distance: 180.9
click at [907, 219] on div at bounding box center [970, 358] width 216 height 481
drag, startPoint x: 958, startPoint y: 408, endPoint x: 863, endPoint y: 146, distance: 278.6
click at [863, 146] on div at bounding box center [970, 358] width 216 height 481
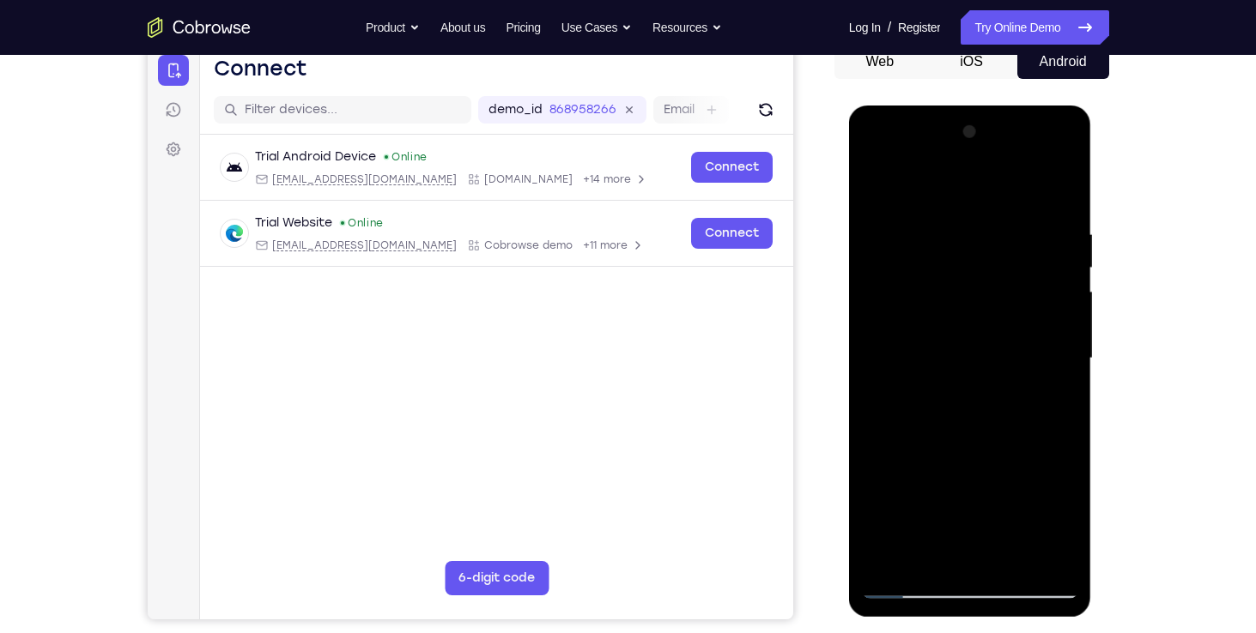
drag, startPoint x: 984, startPoint y: 330, endPoint x: 931, endPoint y: 185, distance: 154.2
click at [931, 185] on div at bounding box center [970, 358] width 216 height 481
drag, startPoint x: 982, startPoint y: 363, endPoint x: 881, endPoint y: 142, distance: 243.5
click at [881, 142] on div at bounding box center [970, 358] width 216 height 481
drag, startPoint x: 967, startPoint y: 313, endPoint x: 864, endPoint y: 9, distance: 321.7
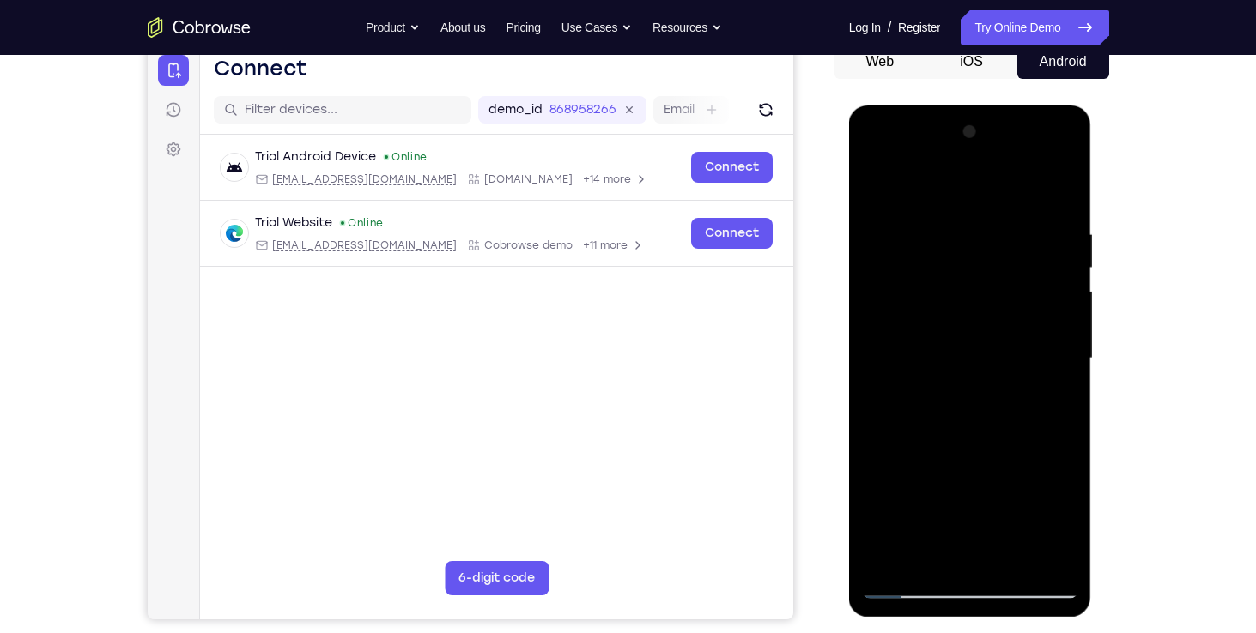
click at [864, 106] on html "Online web based iOS Simulators and Android Emulators. Run iPhone, iPad, Mobile…" at bounding box center [971, 363] width 245 height 515
drag, startPoint x: 951, startPoint y: 248, endPoint x: 905, endPoint y: 123, distance: 133.6
click at [905, 123] on div at bounding box center [970, 358] width 216 height 481
drag, startPoint x: 957, startPoint y: 311, endPoint x: 991, endPoint y: 594, distance: 285.2
click at [991, 594] on div at bounding box center [970, 358] width 216 height 481
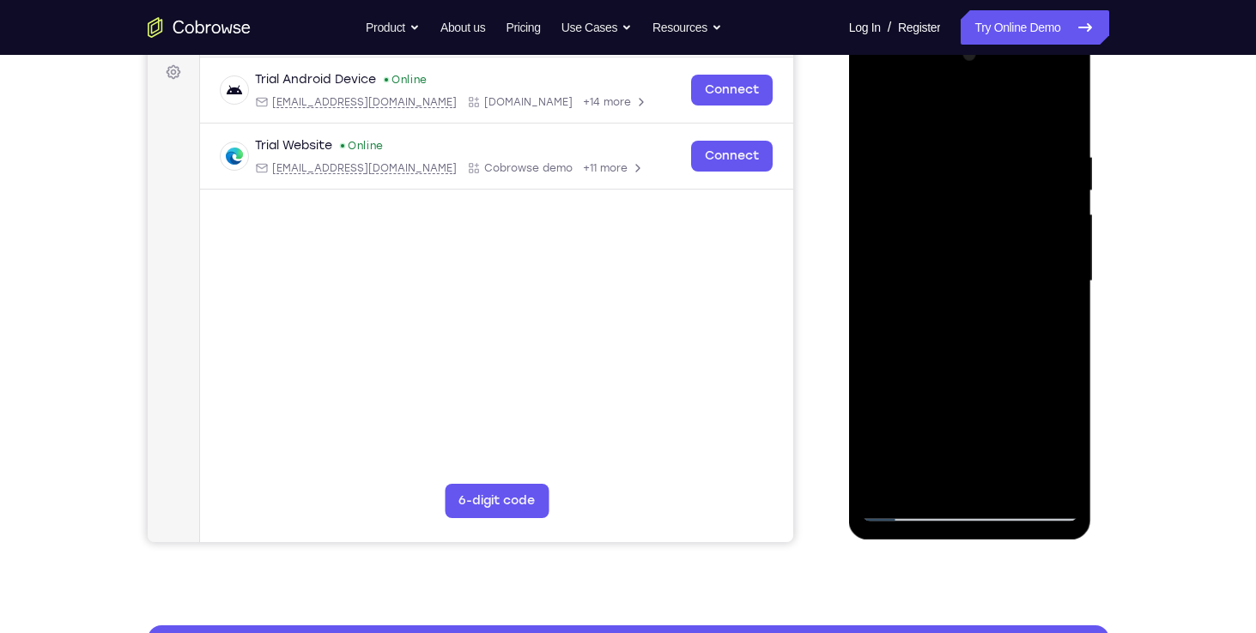
scroll to position [255, 0]
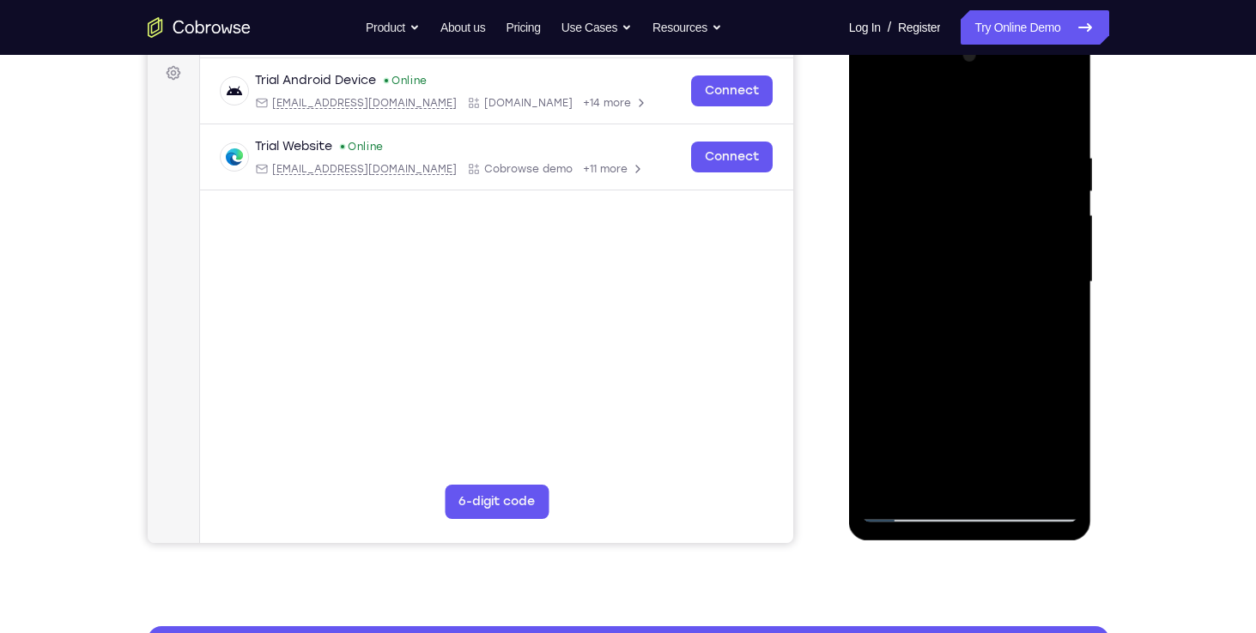
click at [881, 482] on div at bounding box center [970, 282] width 216 height 481
drag, startPoint x: 973, startPoint y: 194, endPoint x: 943, endPoint y: 420, distance: 227.6
click at [943, 420] on div at bounding box center [970, 282] width 216 height 481
drag, startPoint x: 966, startPoint y: 187, endPoint x: 931, endPoint y: 391, distance: 207.2
click at [931, 391] on div at bounding box center [970, 282] width 216 height 481
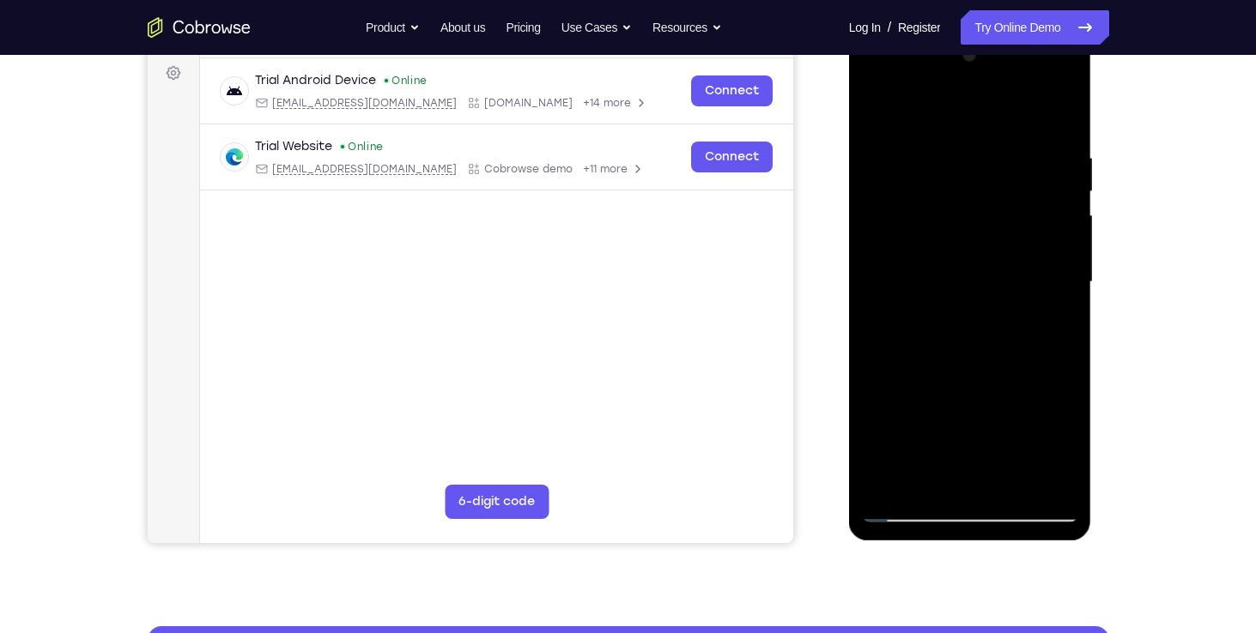
click at [1012, 148] on div at bounding box center [970, 282] width 216 height 481
click at [1064, 311] on div at bounding box center [970, 282] width 216 height 481
click at [876, 305] on div at bounding box center [970, 282] width 216 height 481
click at [1064, 330] on div at bounding box center [970, 282] width 216 height 481
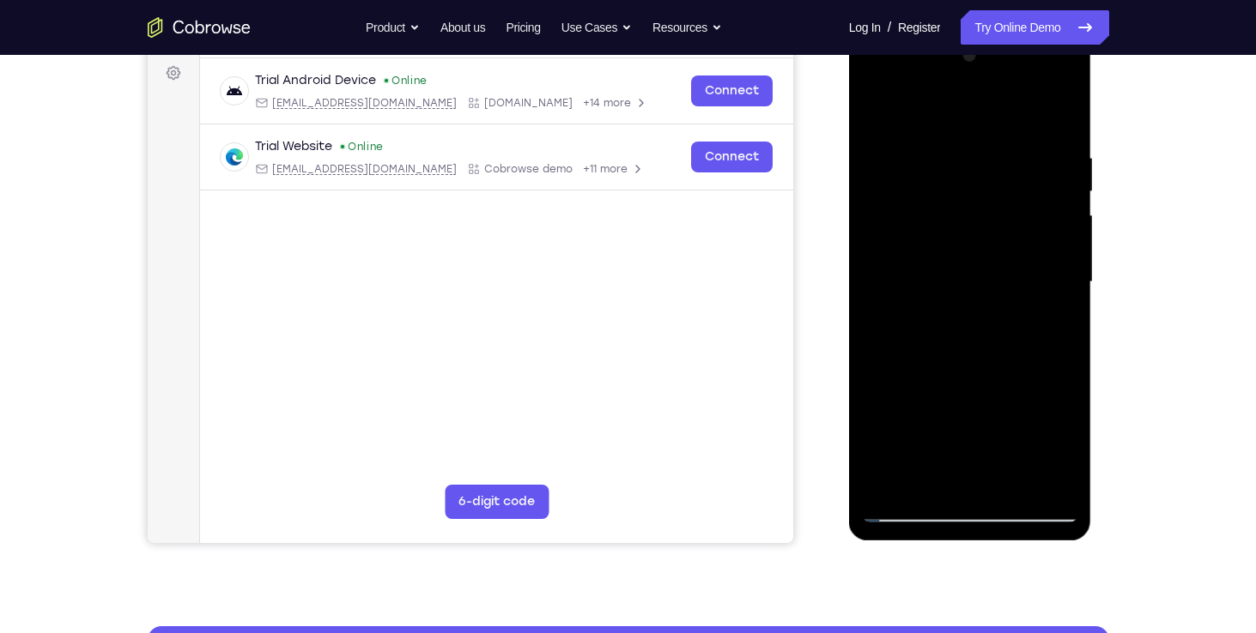
click at [1064, 330] on div at bounding box center [970, 282] width 216 height 481
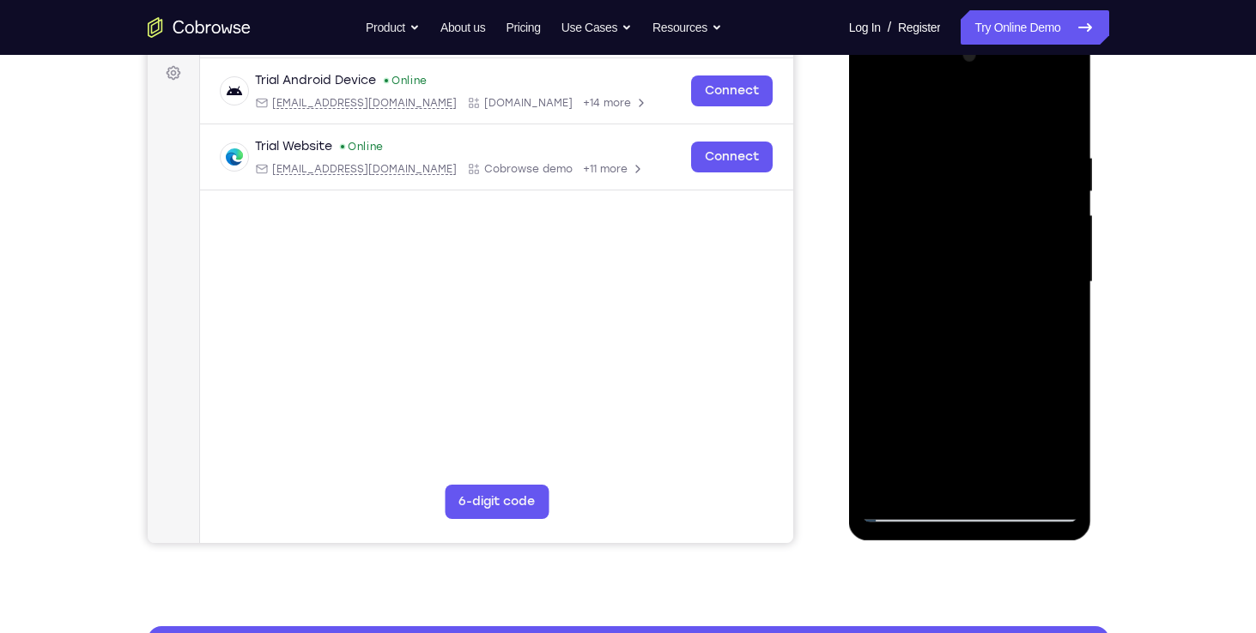
click at [1064, 330] on div at bounding box center [970, 282] width 216 height 481
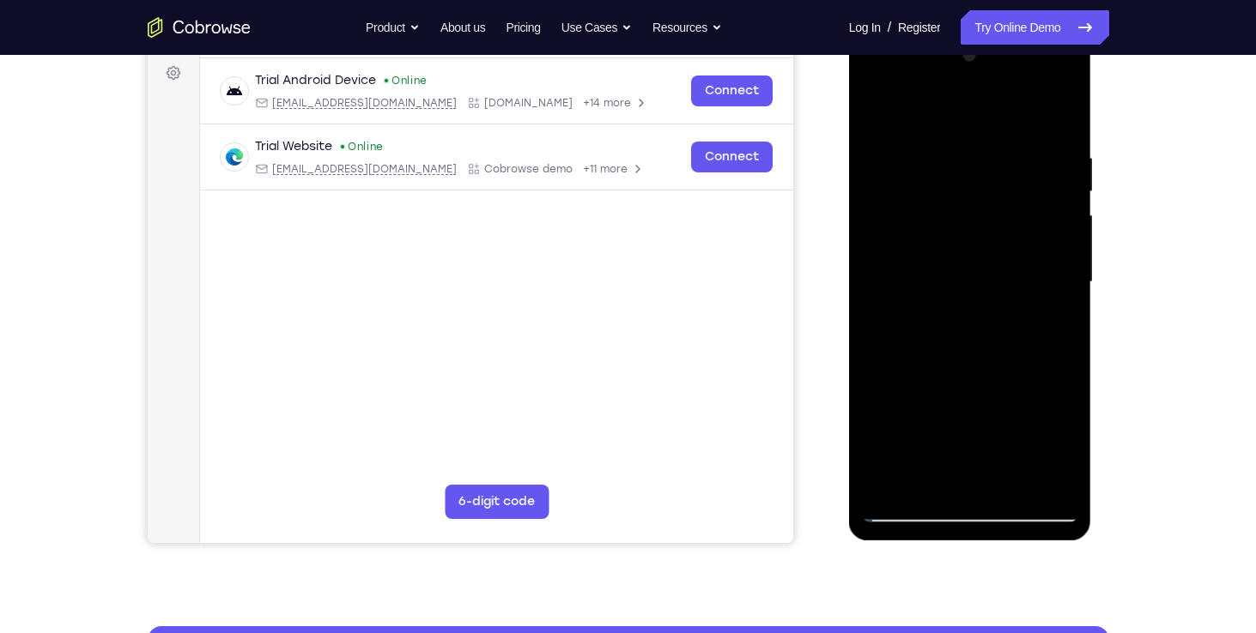
click at [1064, 330] on div at bounding box center [970, 282] width 216 height 481
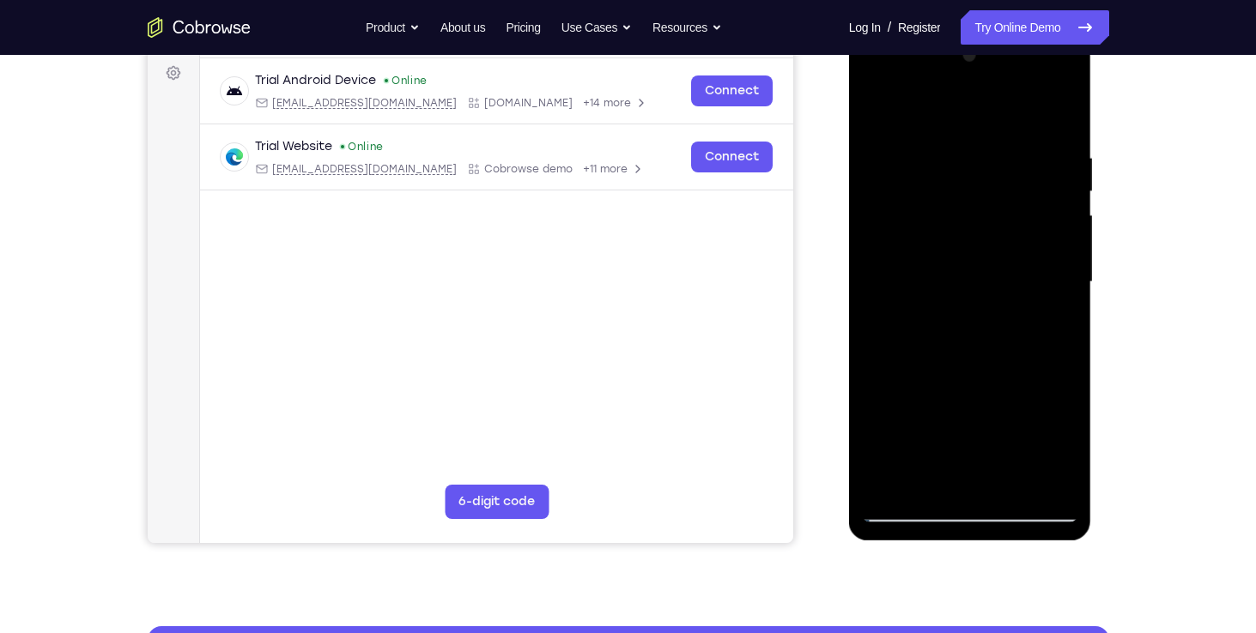
click at [1064, 330] on div at bounding box center [970, 282] width 216 height 481
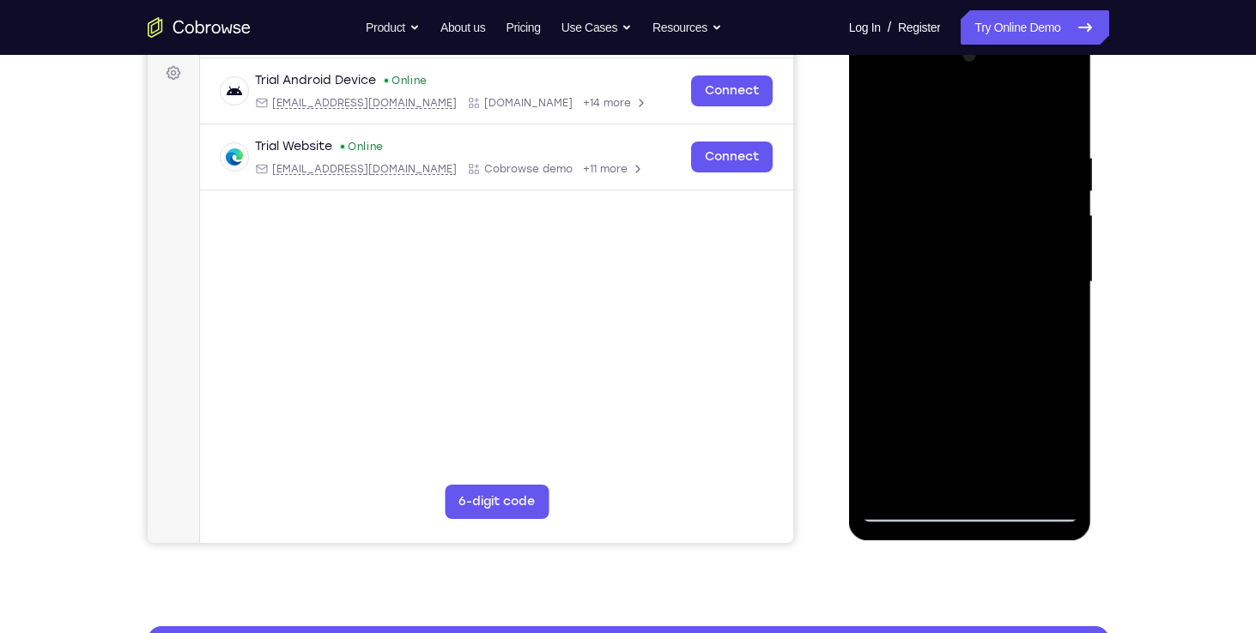
click at [1064, 330] on div at bounding box center [970, 282] width 216 height 481
click at [1070, 315] on div at bounding box center [970, 282] width 216 height 481
click at [1052, 302] on div at bounding box center [970, 282] width 216 height 481
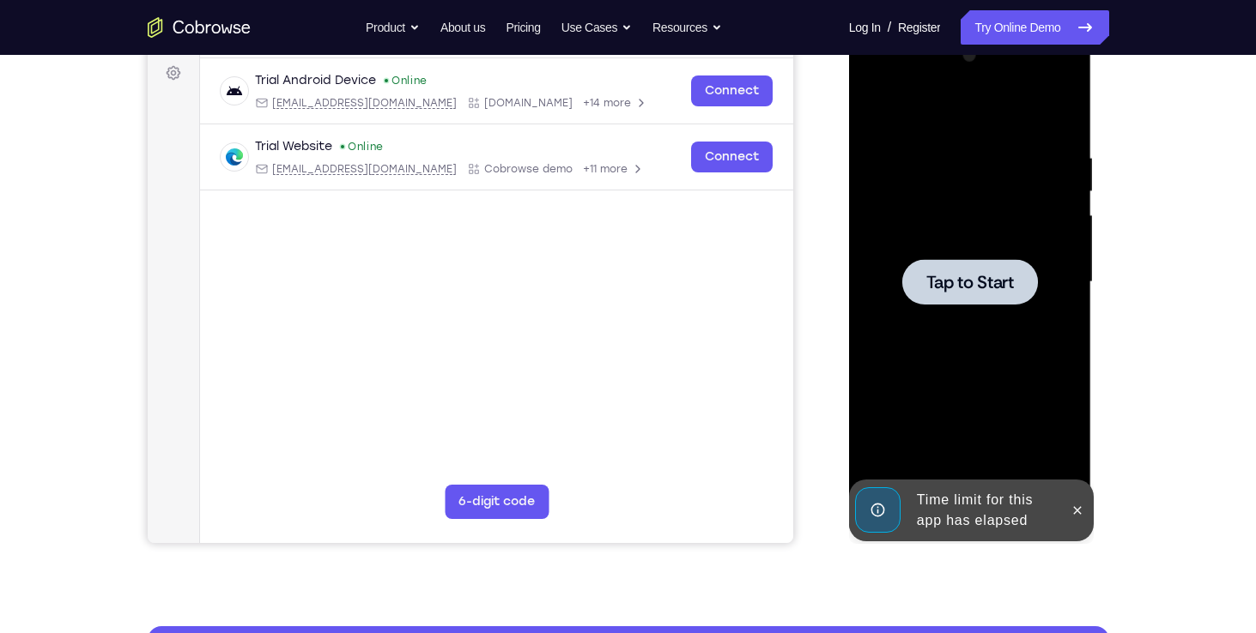
click at [1052, 302] on div at bounding box center [970, 282] width 216 height 481
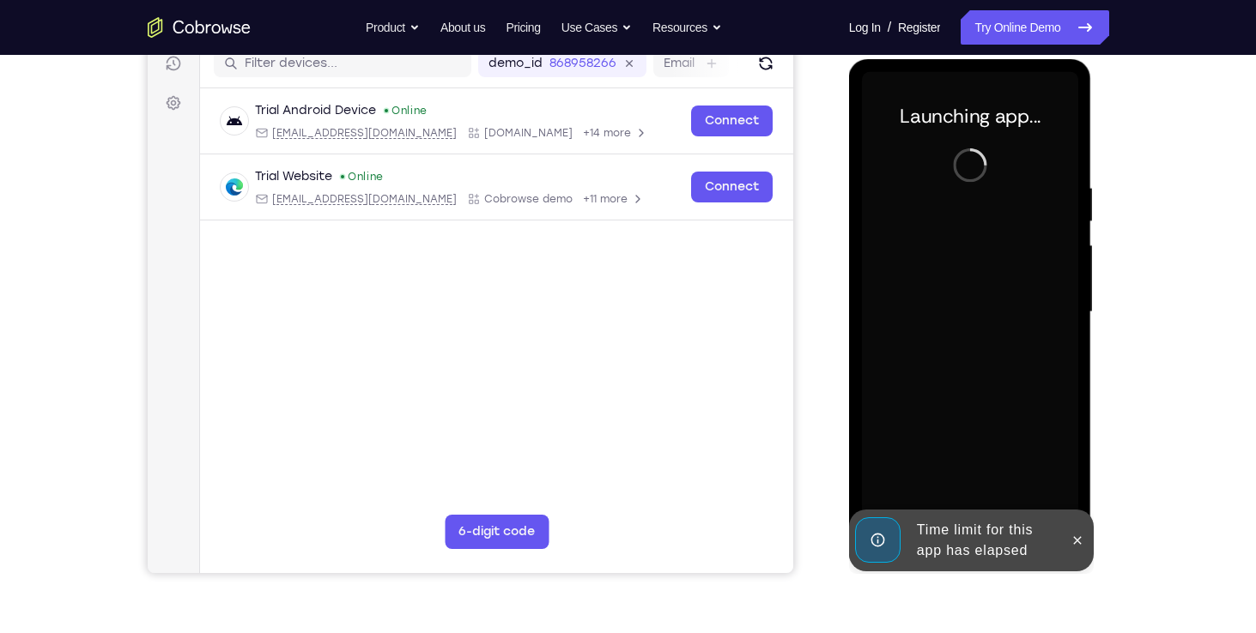
scroll to position [226, 0]
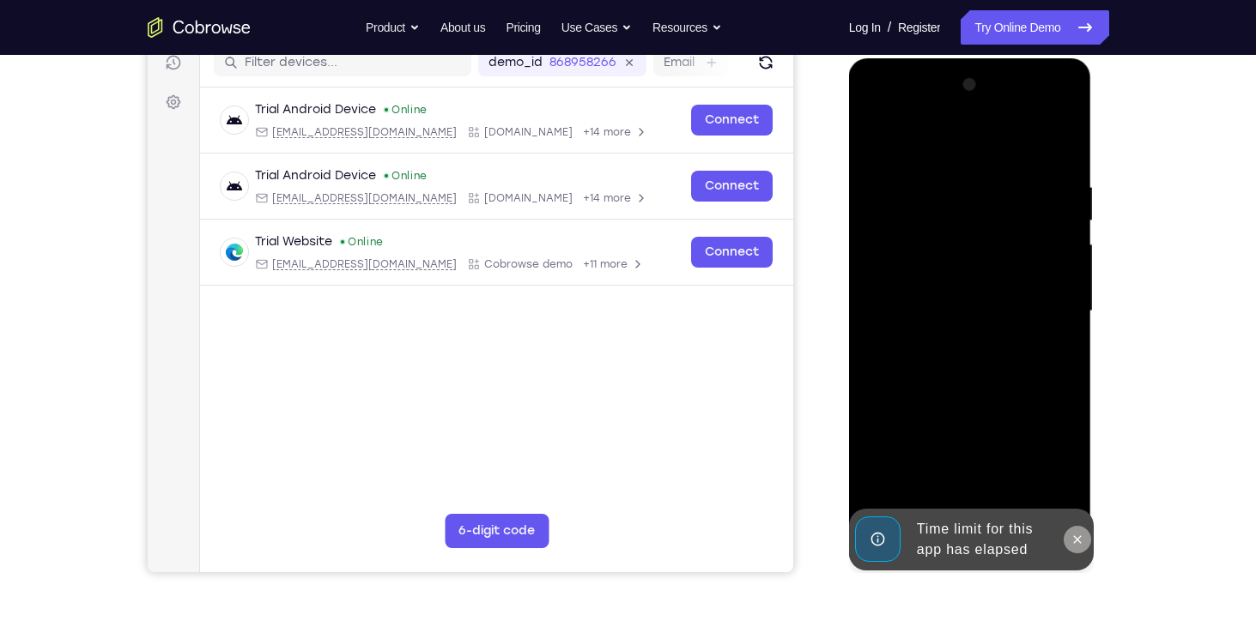
click at [1079, 536] on icon at bounding box center [1077, 540] width 14 height 14
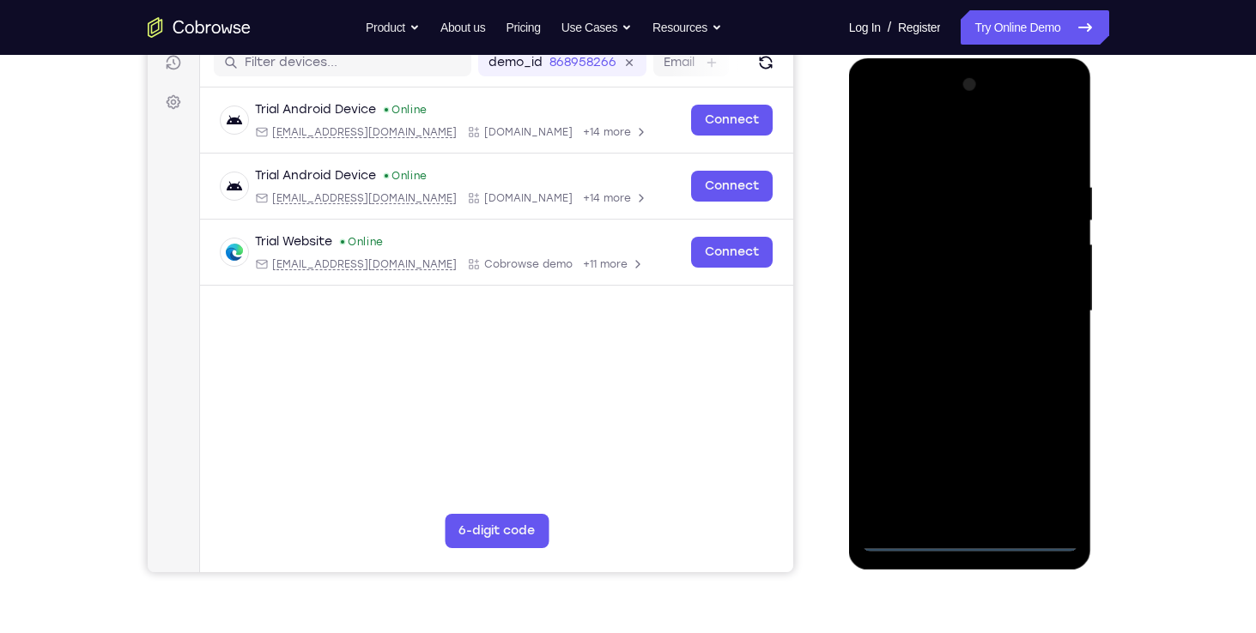
click at [982, 542] on div at bounding box center [970, 311] width 216 height 481
click at [1062, 468] on div at bounding box center [970, 311] width 216 height 481
click at [879, 114] on div at bounding box center [970, 311] width 216 height 481
click at [1030, 296] on div at bounding box center [970, 311] width 216 height 481
click at [946, 338] on div at bounding box center [970, 311] width 216 height 481
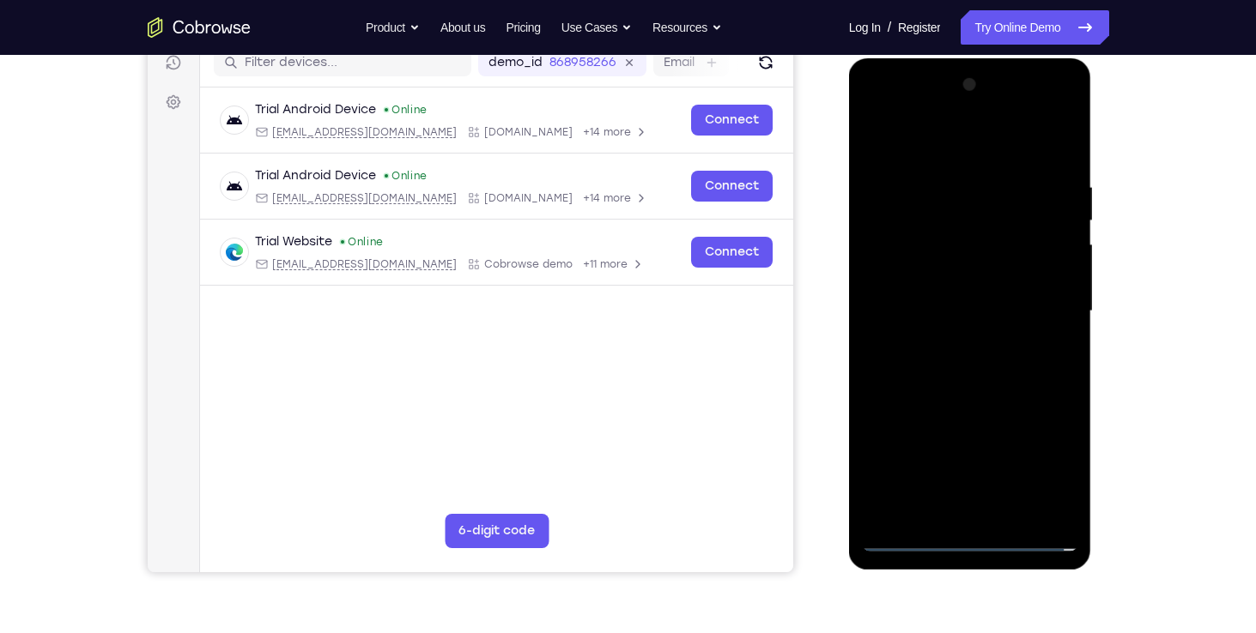
click at [960, 295] on div at bounding box center [970, 311] width 216 height 481
click at [930, 265] on div at bounding box center [970, 311] width 216 height 481
click at [926, 304] on div at bounding box center [970, 311] width 216 height 481
click at [973, 370] on div at bounding box center [970, 311] width 216 height 481
click at [984, 354] on div at bounding box center [970, 311] width 216 height 481
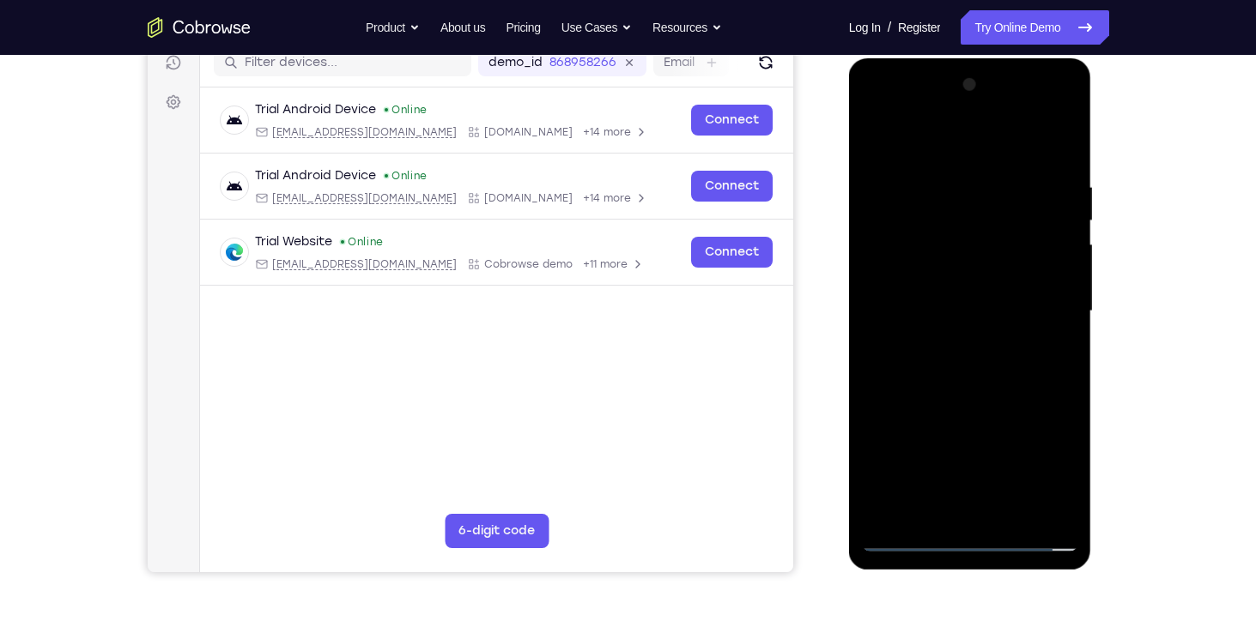
click at [1053, 168] on div at bounding box center [970, 311] width 216 height 481
click at [1061, 167] on div at bounding box center [970, 311] width 216 height 481
click at [1009, 175] on div at bounding box center [970, 311] width 216 height 481
click at [1069, 258] on div at bounding box center [970, 311] width 216 height 481
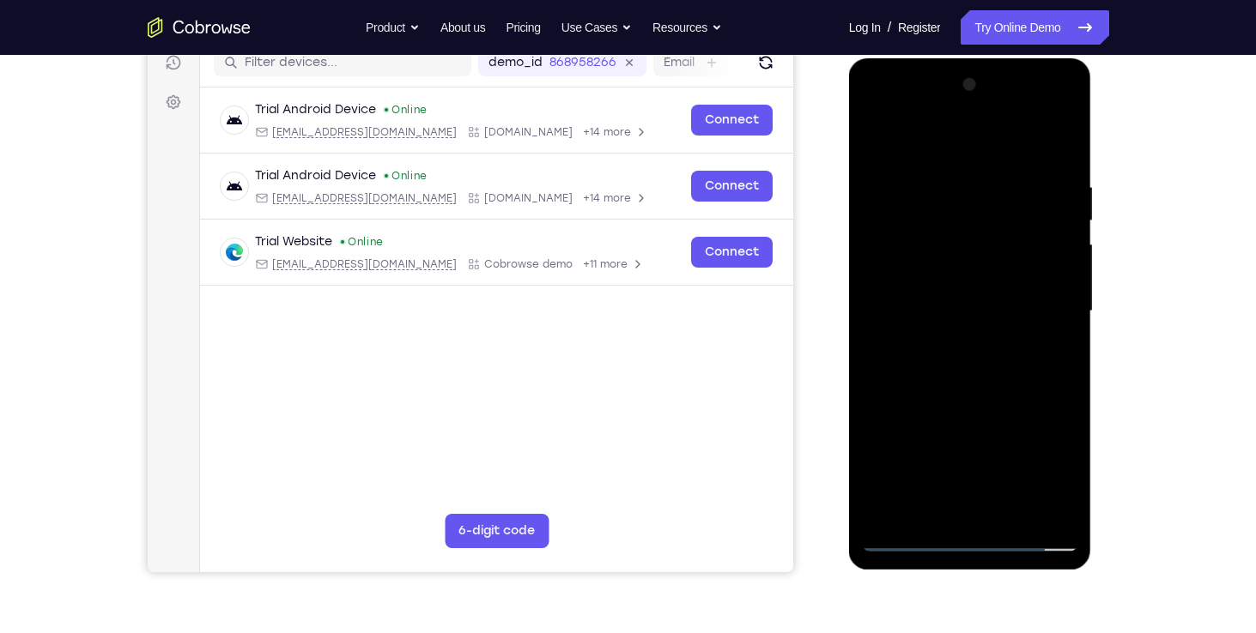
click at [1061, 137] on div at bounding box center [970, 311] width 216 height 481
drag, startPoint x: 1046, startPoint y: 178, endPoint x: 918, endPoint y: 161, distance: 128.1
drag, startPoint x: 918, startPoint y: 161, endPoint x: 951, endPoint y: 140, distance: 39.0
click at [951, 140] on div at bounding box center [970, 311] width 216 height 481
click at [1040, 168] on div at bounding box center [970, 311] width 216 height 481
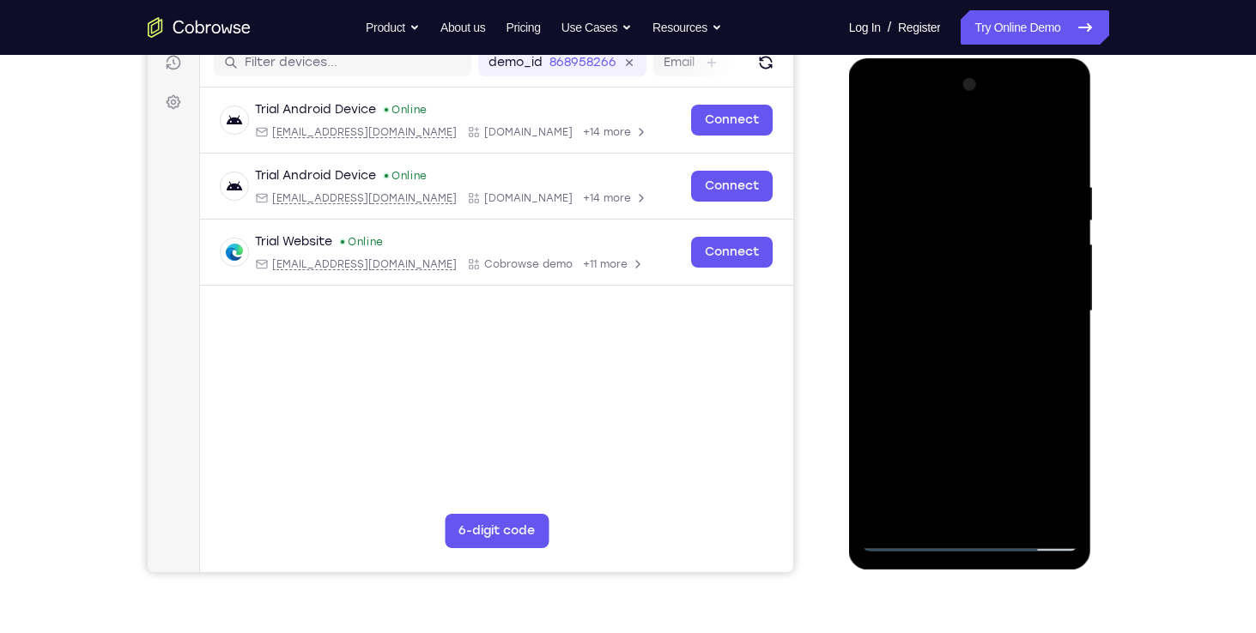
click at [1018, 241] on div at bounding box center [970, 311] width 216 height 481
click at [1057, 243] on div at bounding box center [970, 311] width 216 height 481
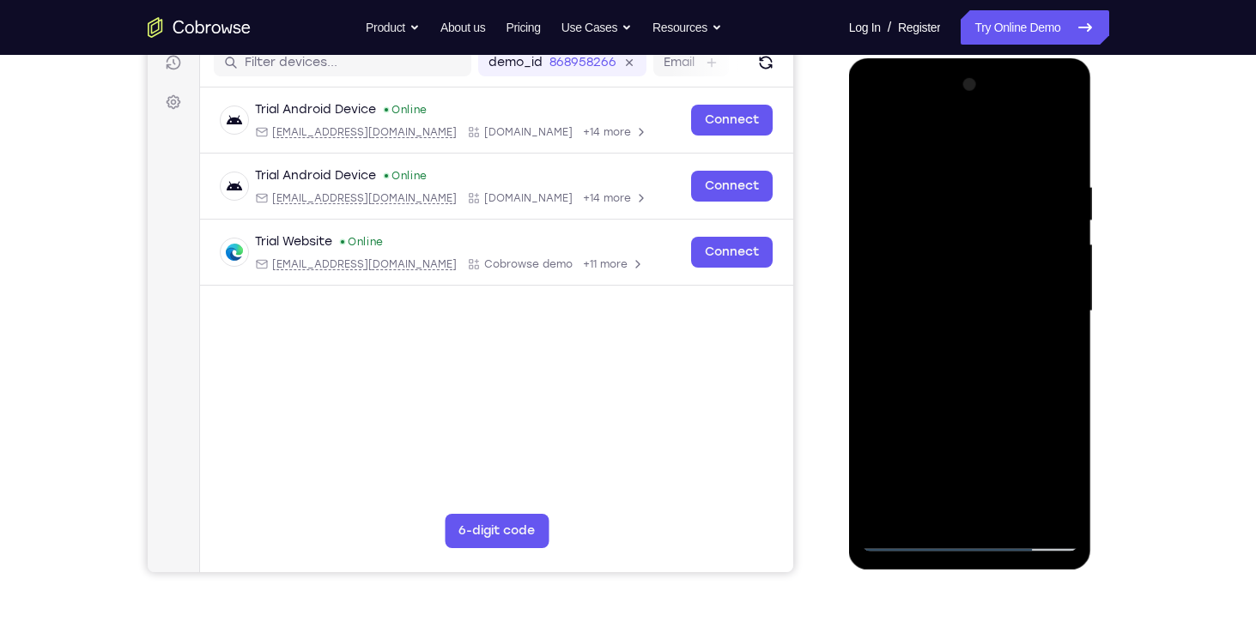
click at [1057, 243] on div at bounding box center [970, 311] width 216 height 481
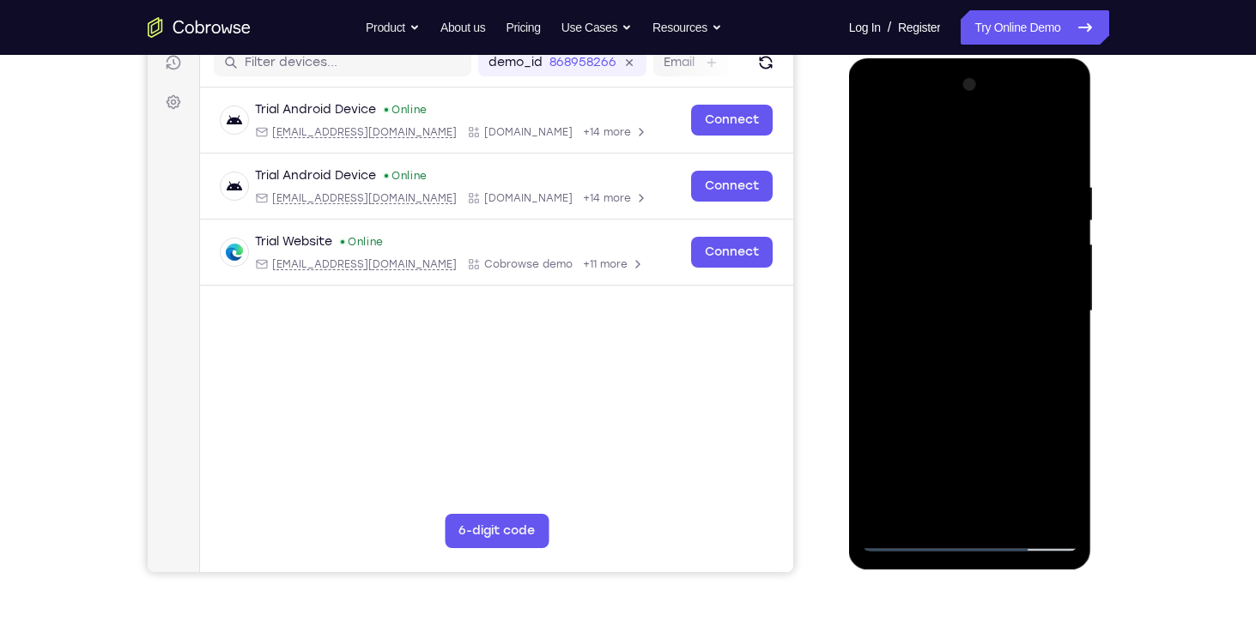
click at [1057, 243] on div at bounding box center [970, 311] width 216 height 481
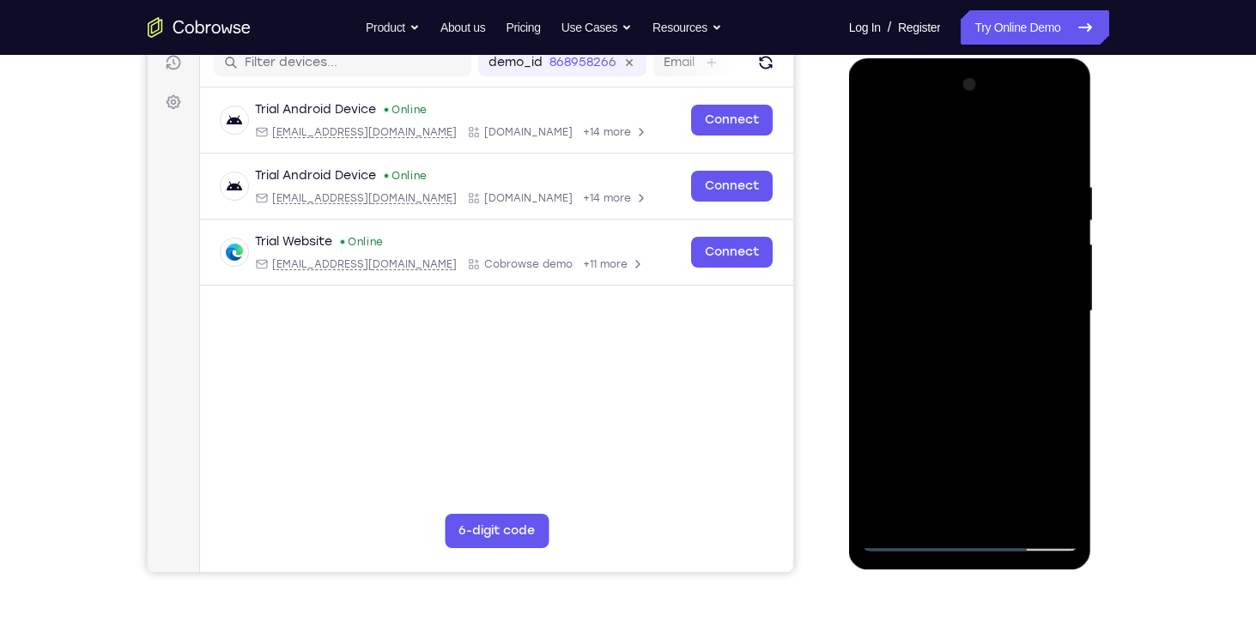
click at [1057, 243] on div at bounding box center [970, 311] width 216 height 481
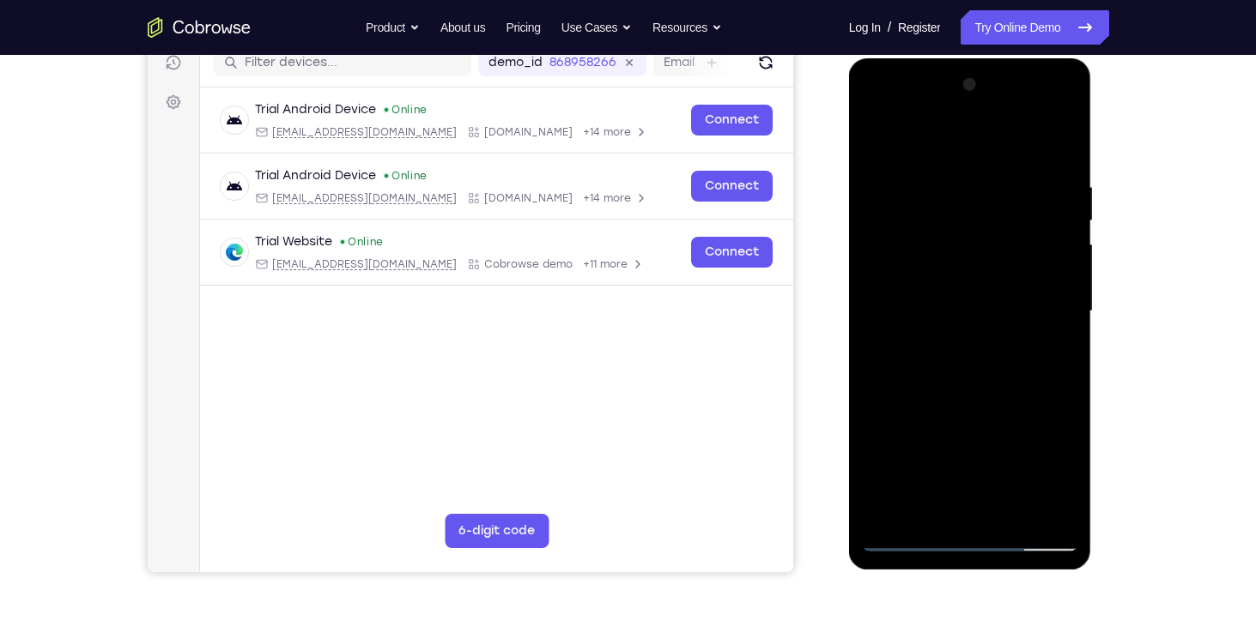
click at [1057, 243] on div at bounding box center [970, 311] width 216 height 481
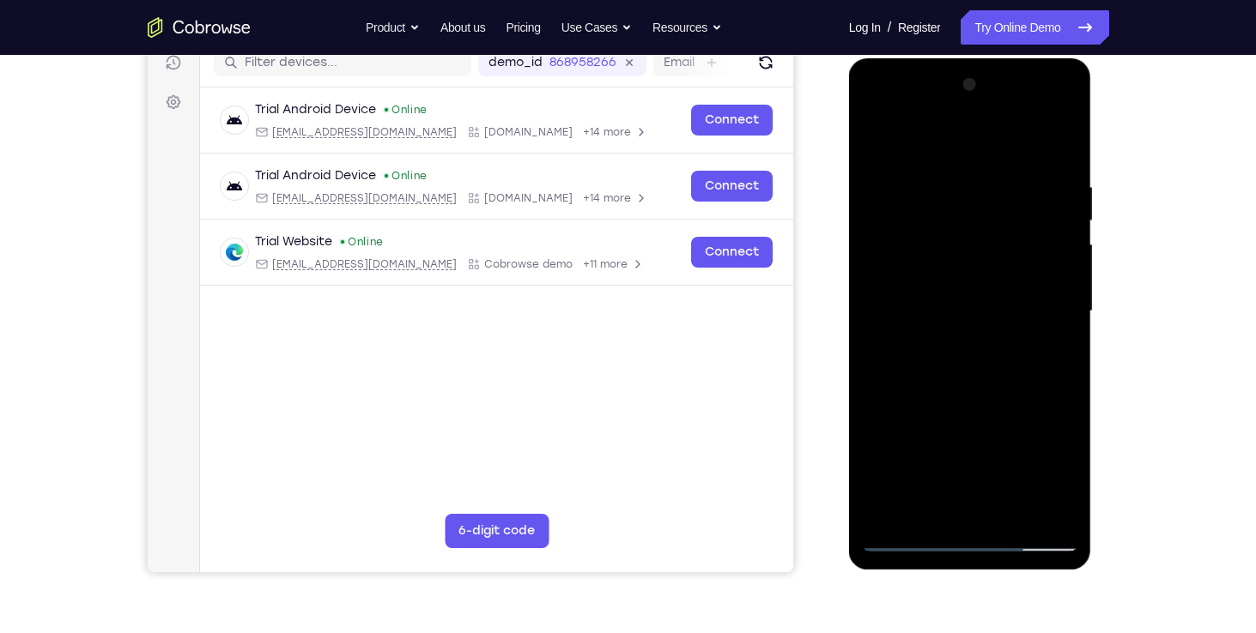
click at [1057, 243] on div at bounding box center [970, 311] width 216 height 481
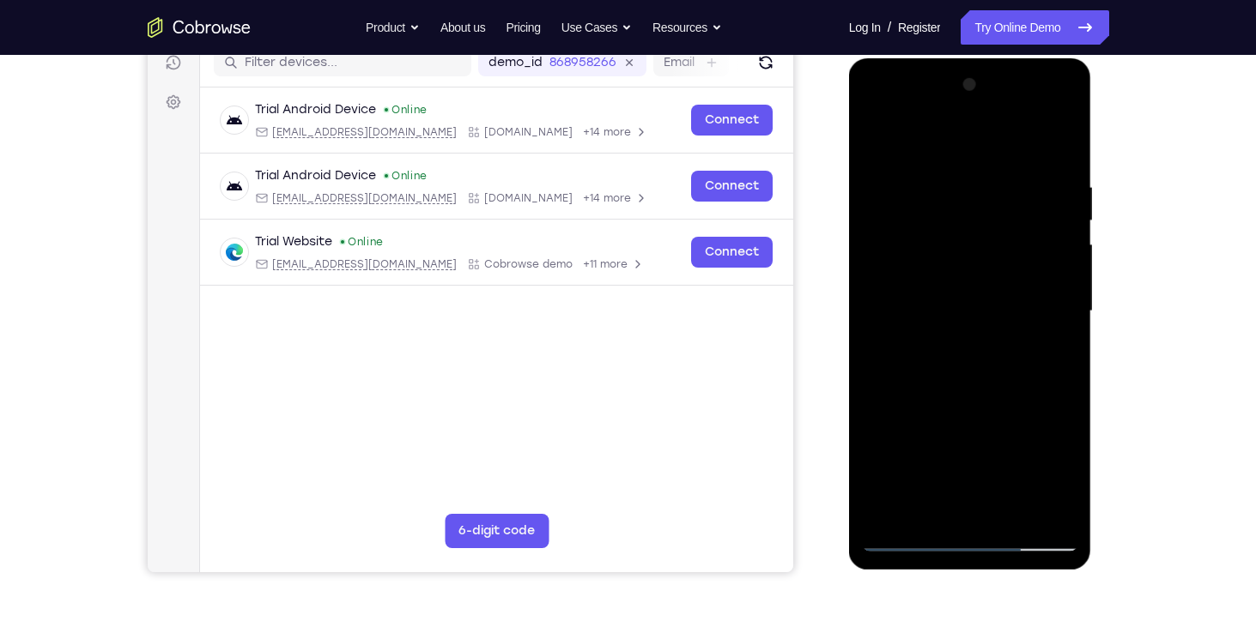
click at [1057, 243] on div at bounding box center [970, 311] width 216 height 481
click at [1063, 246] on div at bounding box center [970, 311] width 216 height 481
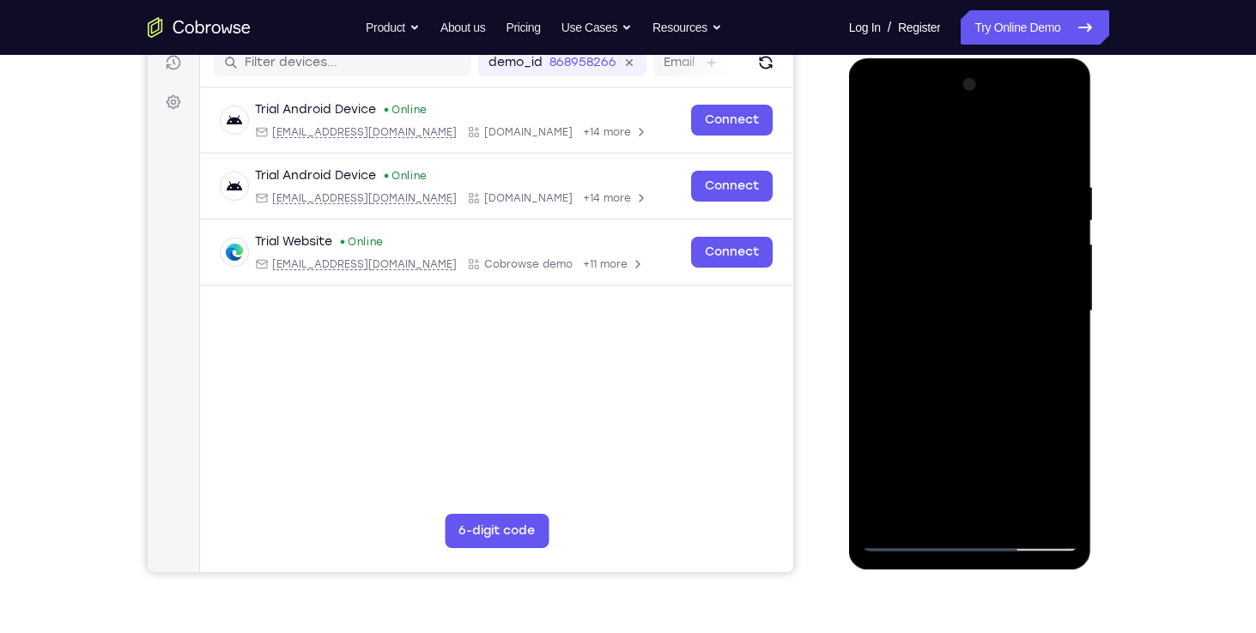
click at [1063, 246] on div at bounding box center [970, 311] width 216 height 481
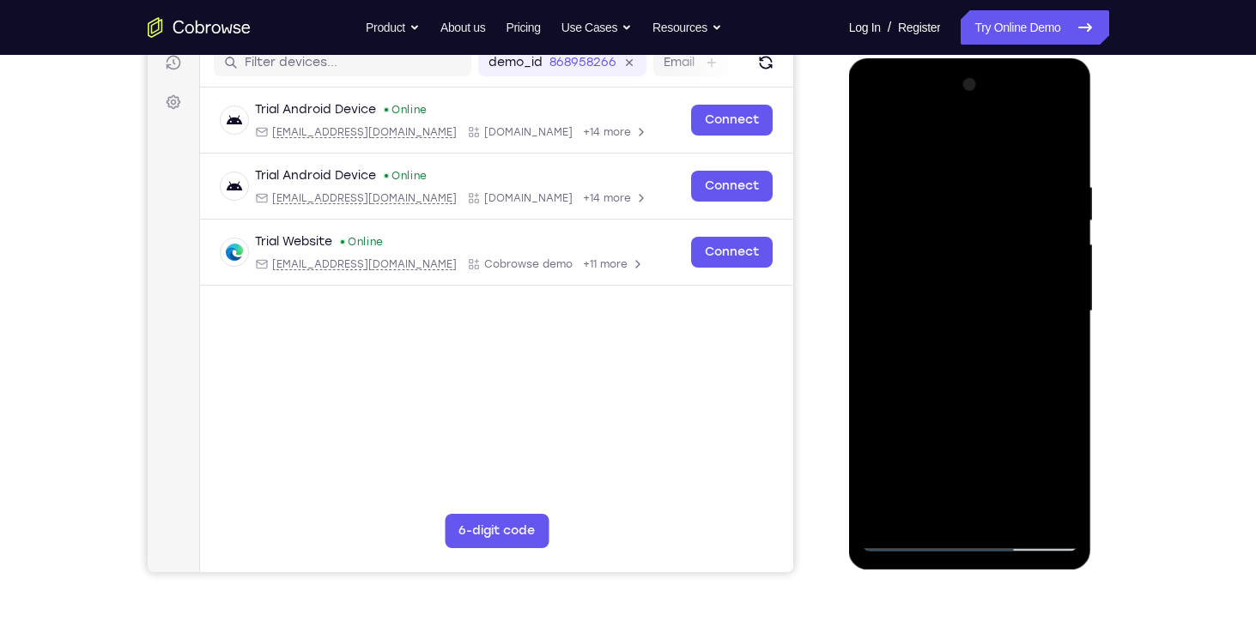
click at [1063, 246] on div at bounding box center [970, 311] width 216 height 481
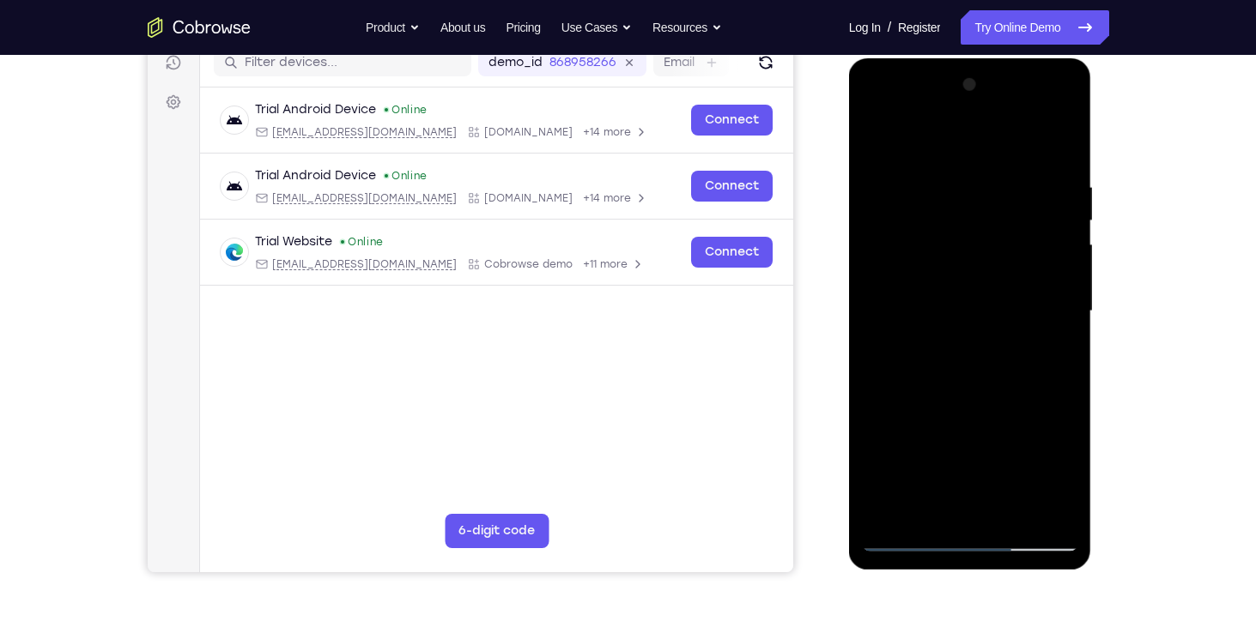
click at [1063, 246] on div at bounding box center [970, 311] width 216 height 481
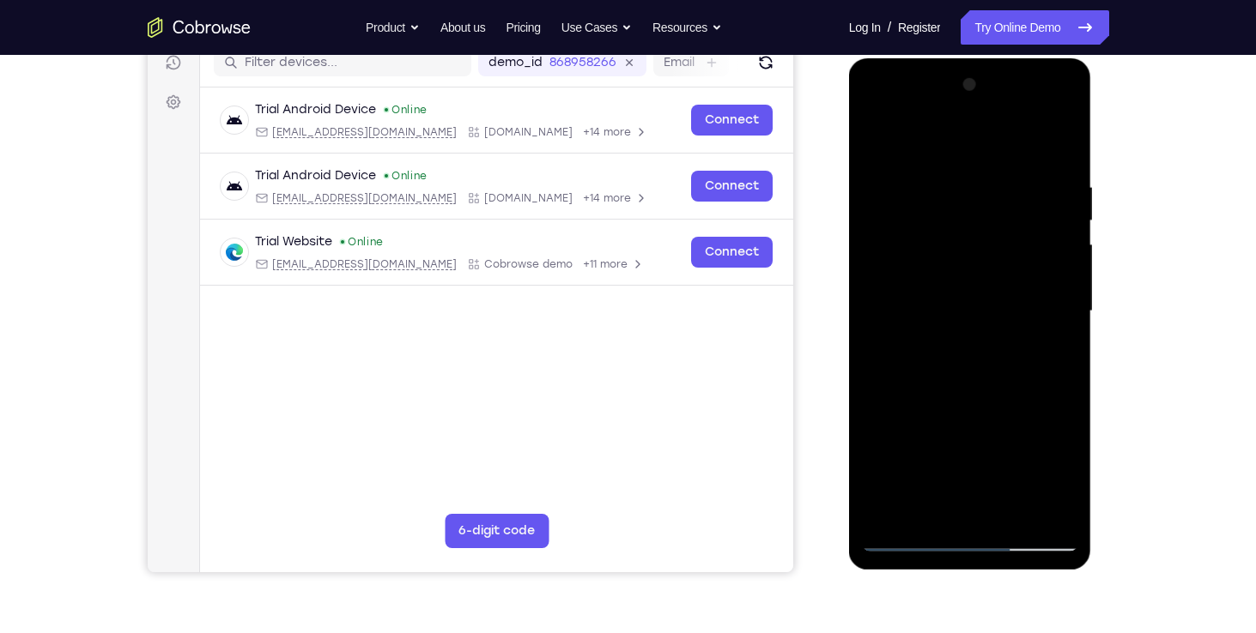
click at [1063, 246] on div at bounding box center [970, 311] width 216 height 481
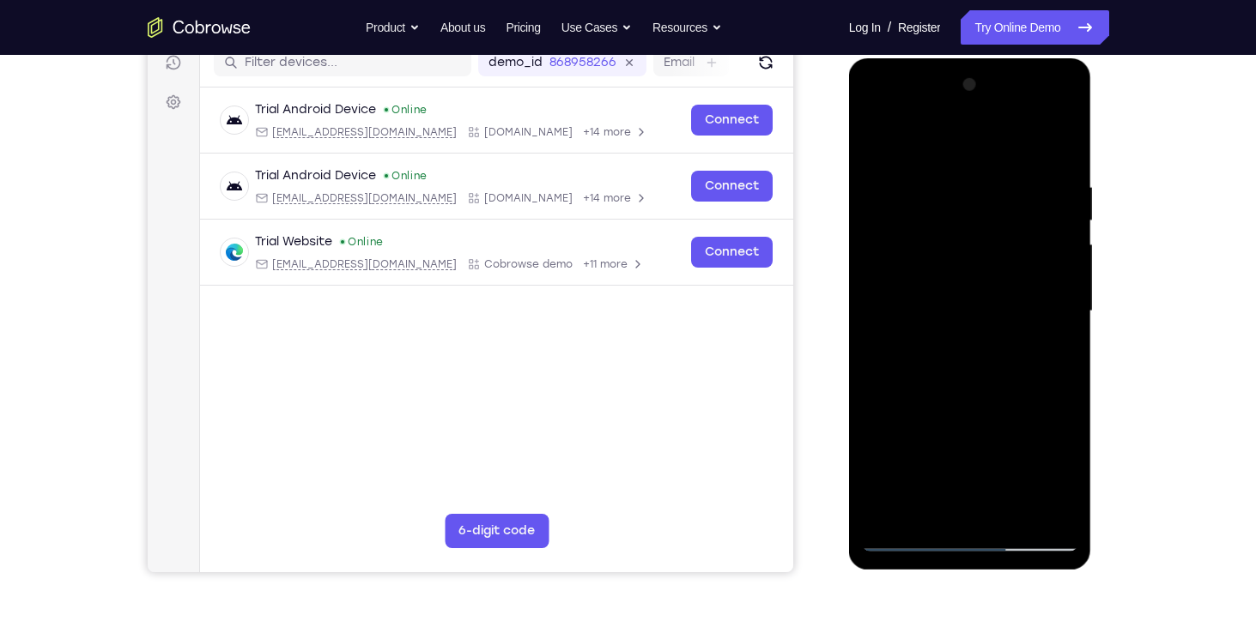
click at [1063, 246] on div at bounding box center [970, 311] width 216 height 481
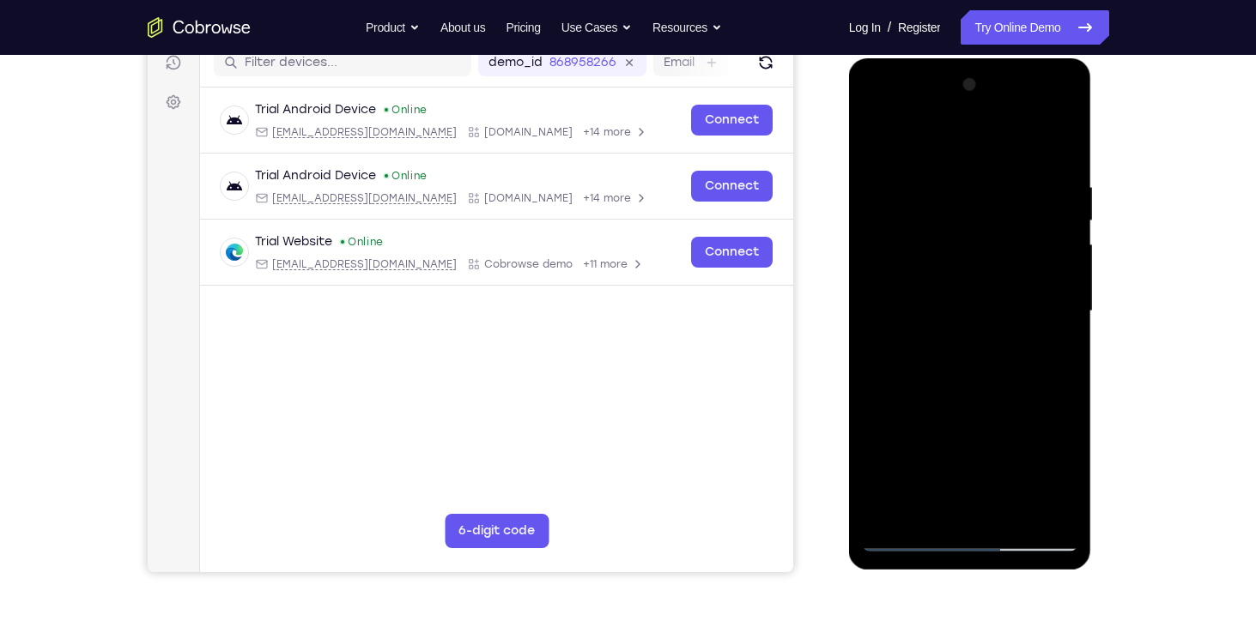
click at [1063, 246] on div at bounding box center [970, 311] width 216 height 481
click at [1060, 307] on div at bounding box center [970, 311] width 216 height 481
click at [1057, 233] on div at bounding box center [970, 311] width 216 height 481
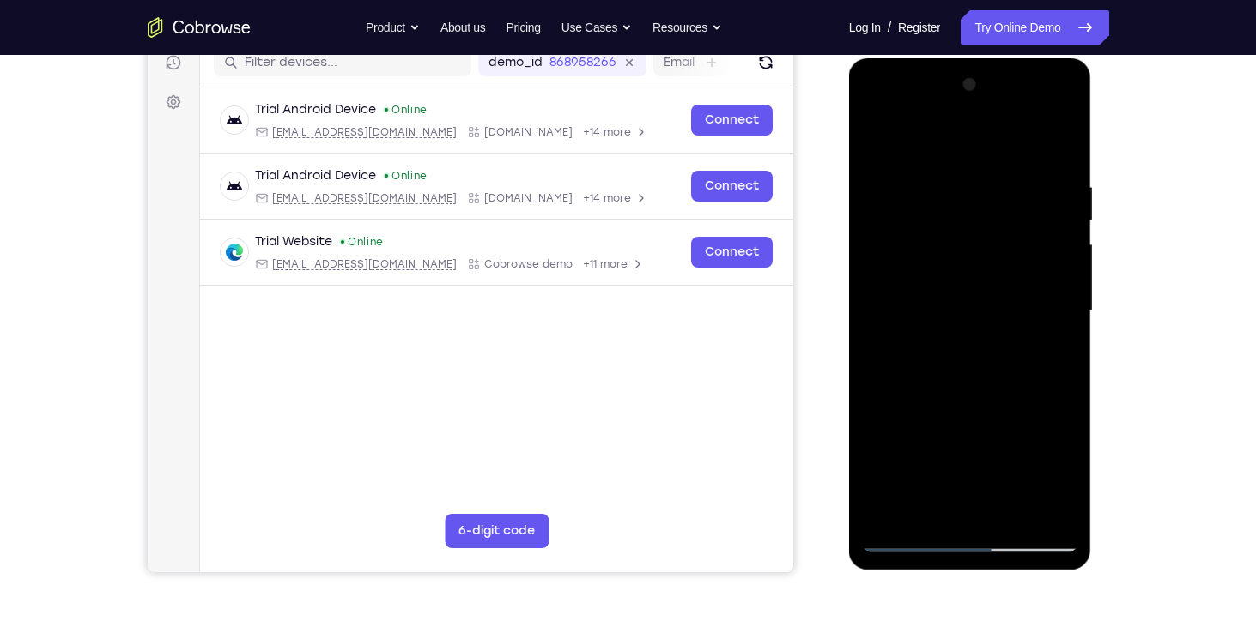
click at [1057, 233] on div at bounding box center [970, 311] width 216 height 481
click at [1036, 300] on div at bounding box center [970, 311] width 216 height 481
click at [1058, 293] on div at bounding box center [970, 311] width 216 height 481
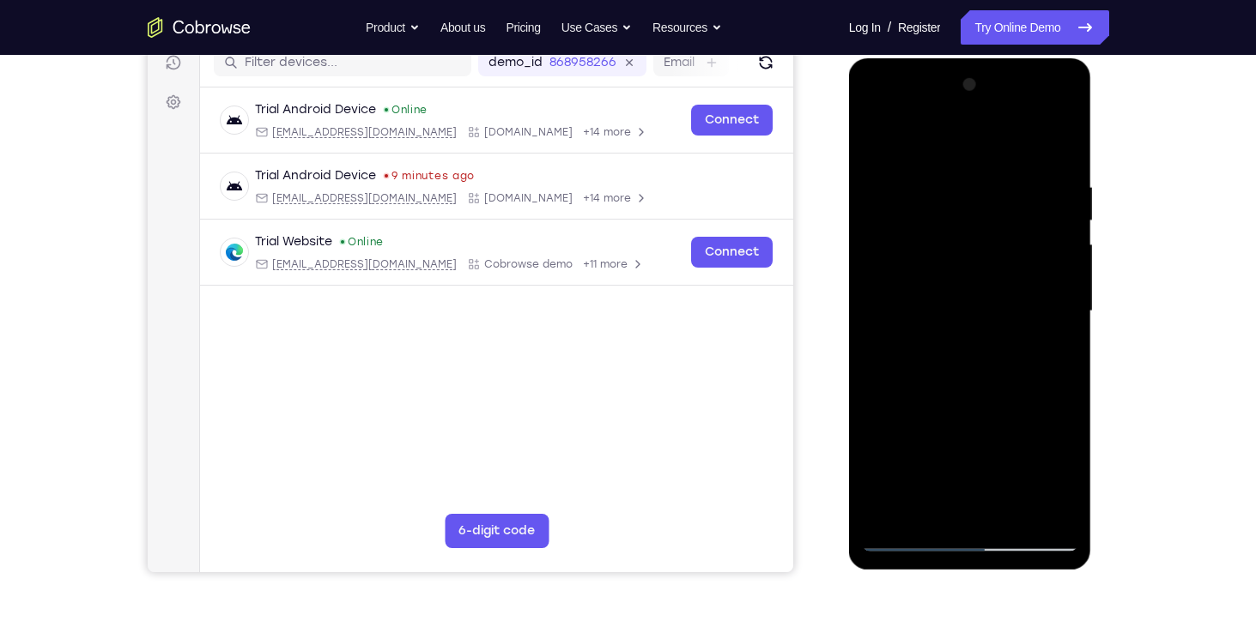
click at [1058, 293] on div at bounding box center [970, 311] width 216 height 481
click at [1057, 155] on div at bounding box center [970, 311] width 216 height 481
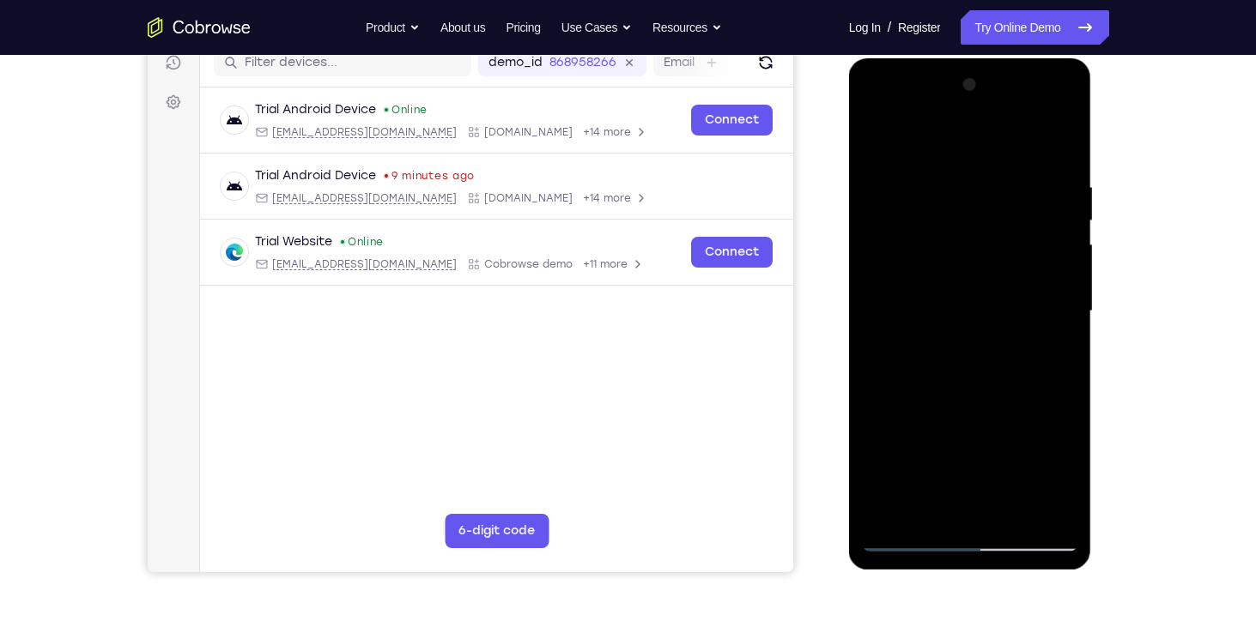
drag, startPoint x: 954, startPoint y: 325, endPoint x: 934, endPoint y: 155, distance: 172.0
drag, startPoint x: 934, startPoint y: 155, endPoint x: 841, endPoint y: 209, distance: 107.8
drag, startPoint x: -8, startPoint y: 151, endPoint x: 841, endPoint y: 209, distance: 851.0
drag, startPoint x: 1690, startPoint y: 268, endPoint x: 930, endPoint y: 142, distance: 770.9
click at [930, 142] on div at bounding box center [970, 311] width 216 height 481
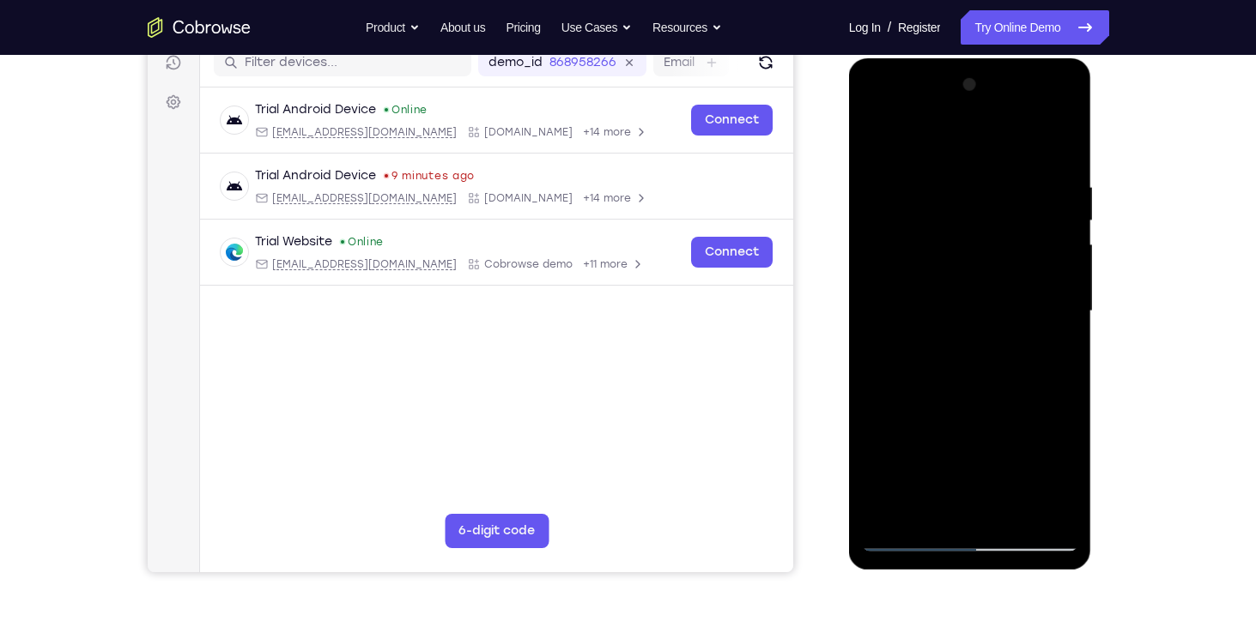
drag, startPoint x: 974, startPoint y: 424, endPoint x: 950, endPoint y: 243, distance: 182.7
drag, startPoint x: 950, startPoint y: 243, endPoint x: 969, endPoint y: 214, distance: 34.8
click at [969, 214] on div at bounding box center [970, 311] width 216 height 481
drag, startPoint x: 967, startPoint y: 266, endPoint x: 949, endPoint y: 231, distance: 39.9
click at [949, 231] on div at bounding box center [970, 311] width 216 height 481
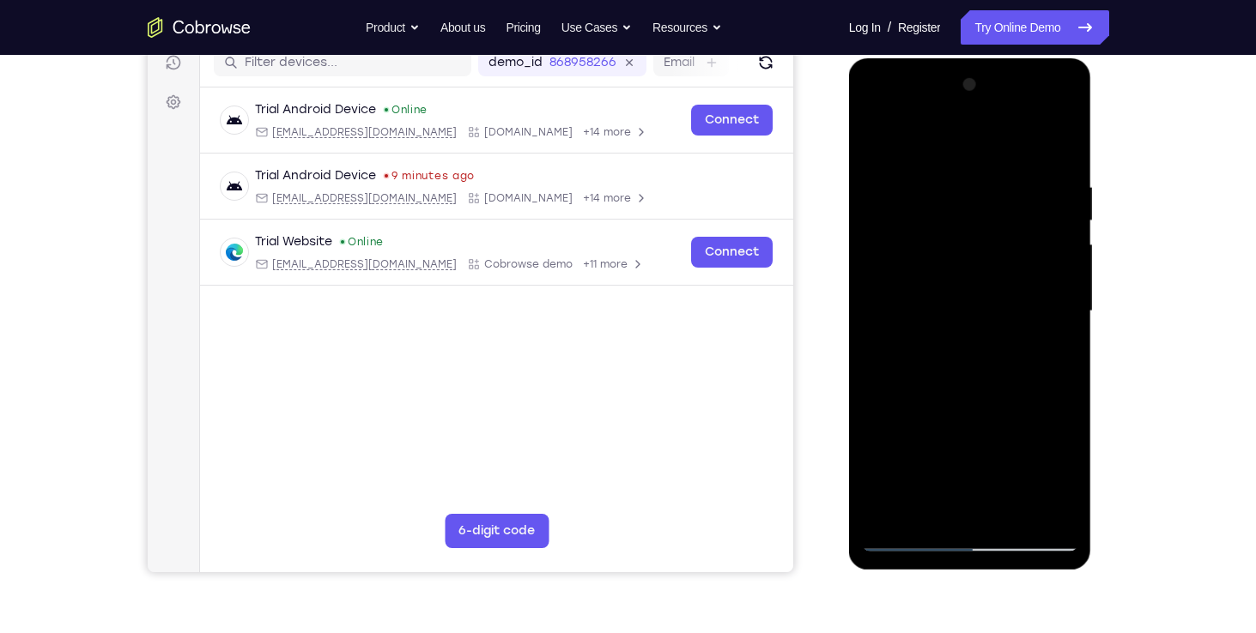
click at [879, 146] on div at bounding box center [970, 311] width 216 height 481
click at [877, 142] on div at bounding box center [970, 311] width 216 height 481
drag, startPoint x: 950, startPoint y: 246, endPoint x: 954, endPoint y: 135, distance: 111.6
click at [954, 135] on div at bounding box center [970, 311] width 216 height 481
drag, startPoint x: 952, startPoint y: 356, endPoint x: 960, endPoint y: 121, distance: 235.3
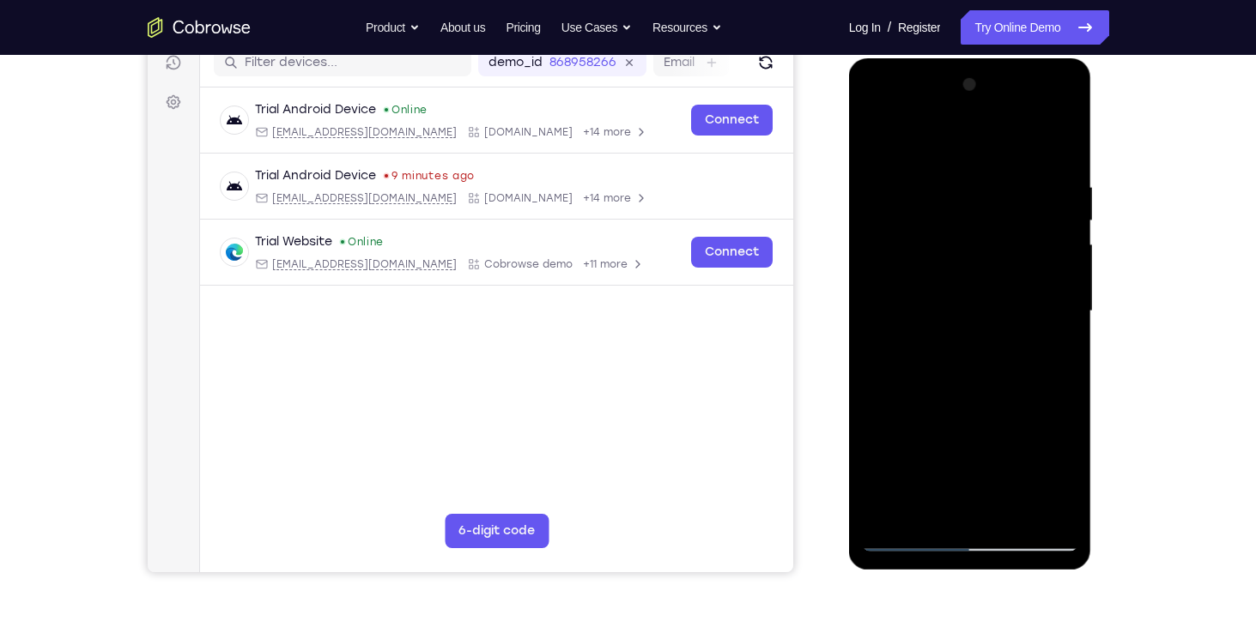
click at [960, 121] on div at bounding box center [970, 311] width 216 height 481
drag, startPoint x: 958, startPoint y: 355, endPoint x: 979, endPoint y: 130, distance: 226.7
click at [979, 130] on div at bounding box center [970, 311] width 216 height 481
drag, startPoint x: 954, startPoint y: 361, endPoint x: 986, endPoint y: 146, distance: 217.1
click at [986, 146] on div at bounding box center [970, 311] width 216 height 481
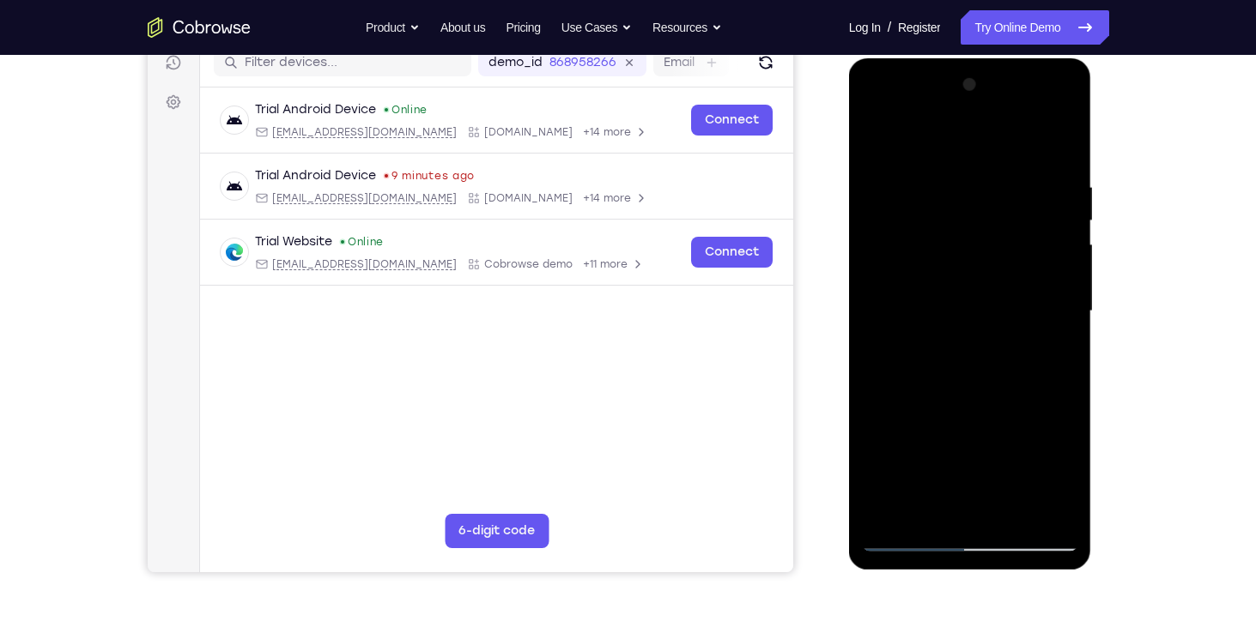
drag, startPoint x: 974, startPoint y: 311, endPoint x: 984, endPoint y: 192, distance: 118.8
click at [984, 192] on div at bounding box center [970, 311] width 216 height 481
drag, startPoint x: 958, startPoint y: 337, endPoint x: 944, endPoint y: 108, distance: 229.6
click at [944, 108] on div at bounding box center [970, 311] width 216 height 481
drag, startPoint x: 949, startPoint y: 317, endPoint x: 961, endPoint y: 149, distance: 167.9
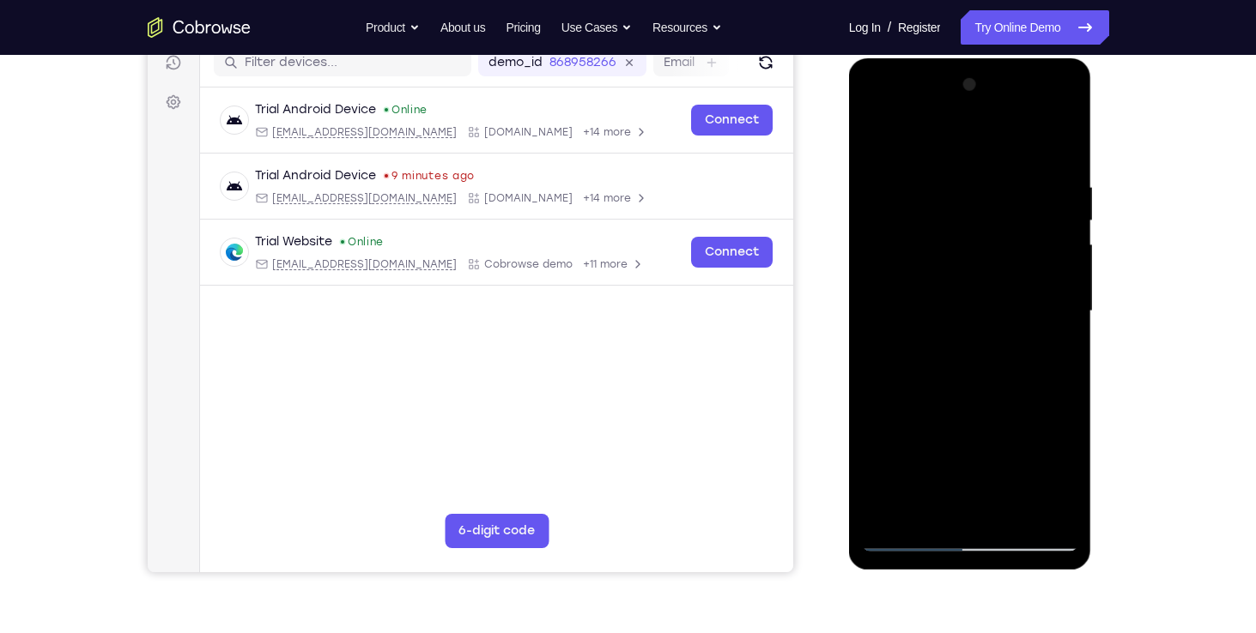
click at [961, 149] on div at bounding box center [970, 311] width 216 height 481
drag, startPoint x: 947, startPoint y: 317, endPoint x: 973, endPoint y: 134, distance: 184.6
click at [973, 134] on div at bounding box center [970, 311] width 216 height 481
drag, startPoint x: 971, startPoint y: 336, endPoint x: 1006, endPoint y: 120, distance: 218.3
click at [1006, 120] on div at bounding box center [970, 311] width 216 height 481
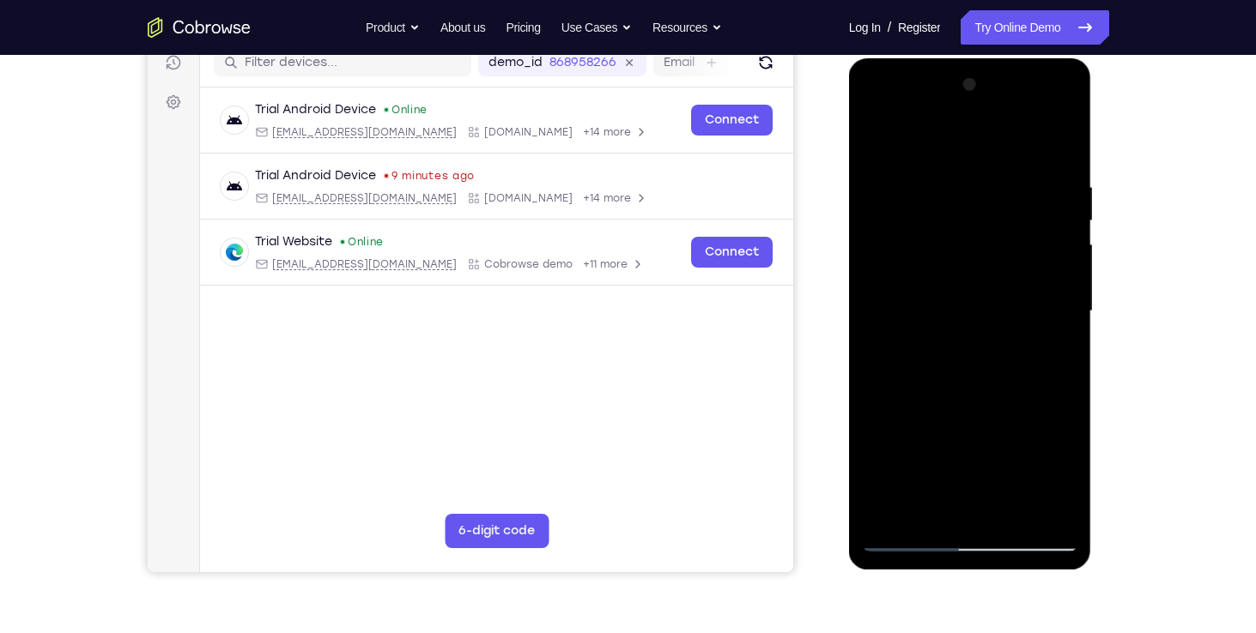
drag, startPoint x: 971, startPoint y: 346, endPoint x: 981, endPoint y: 127, distance: 219.1
click at [981, 127] on div at bounding box center [970, 311] width 216 height 481
drag, startPoint x: 943, startPoint y: 330, endPoint x: 959, endPoint y: 179, distance: 152.0
click at [959, 179] on div at bounding box center [970, 311] width 216 height 481
drag, startPoint x: 949, startPoint y: 324, endPoint x: 965, endPoint y: 137, distance: 187.8
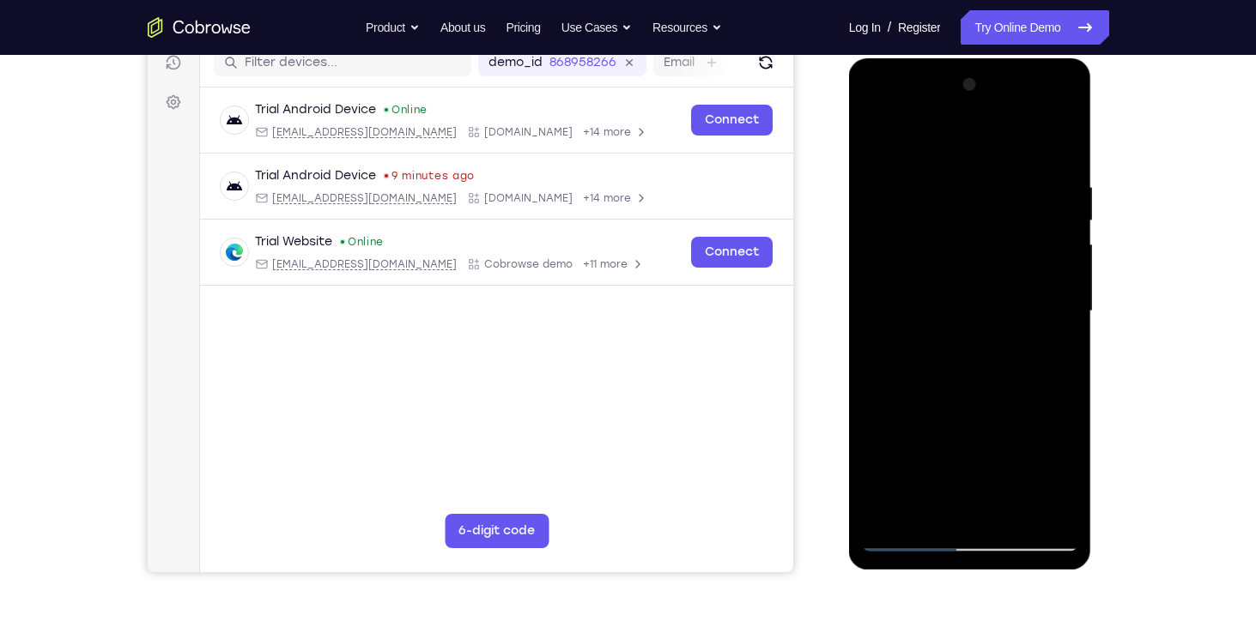
click at [965, 137] on div at bounding box center [970, 311] width 216 height 481
drag, startPoint x: 961, startPoint y: 344, endPoint x: 971, endPoint y: 144, distance: 200.2
click at [971, 144] on div at bounding box center [970, 311] width 216 height 481
drag, startPoint x: 957, startPoint y: 335, endPoint x: 952, endPoint y: 172, distance: 163.2
click at [952, 172] on div at bounding box center [970, 311] width 216 height 481
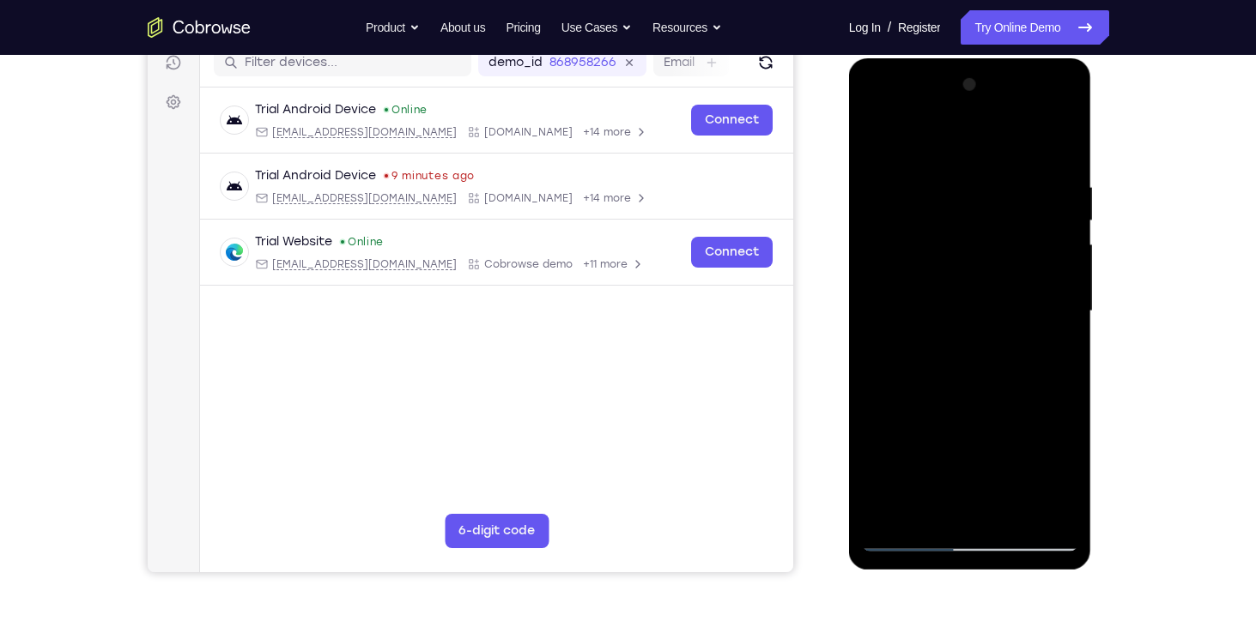
drag, startPoint x: 943, startPoint y: 361, endPoint x: 956, endPoint y: 203, distance: 159.4
click at [956, 203] on div at bounding box center [970, 311] width 216 height 481
drag, startPoint x: 950, startPoint y: 329, endPoint x: 970, endPoint y: 197, distance: 133.7
click at [970, 197] on div at bounding box center [970, 311] width 216 height 481
drag, startPoint x: 947, startPoint y: 355, endPoint x: 965, endPoint y: 175, distance: 181.2
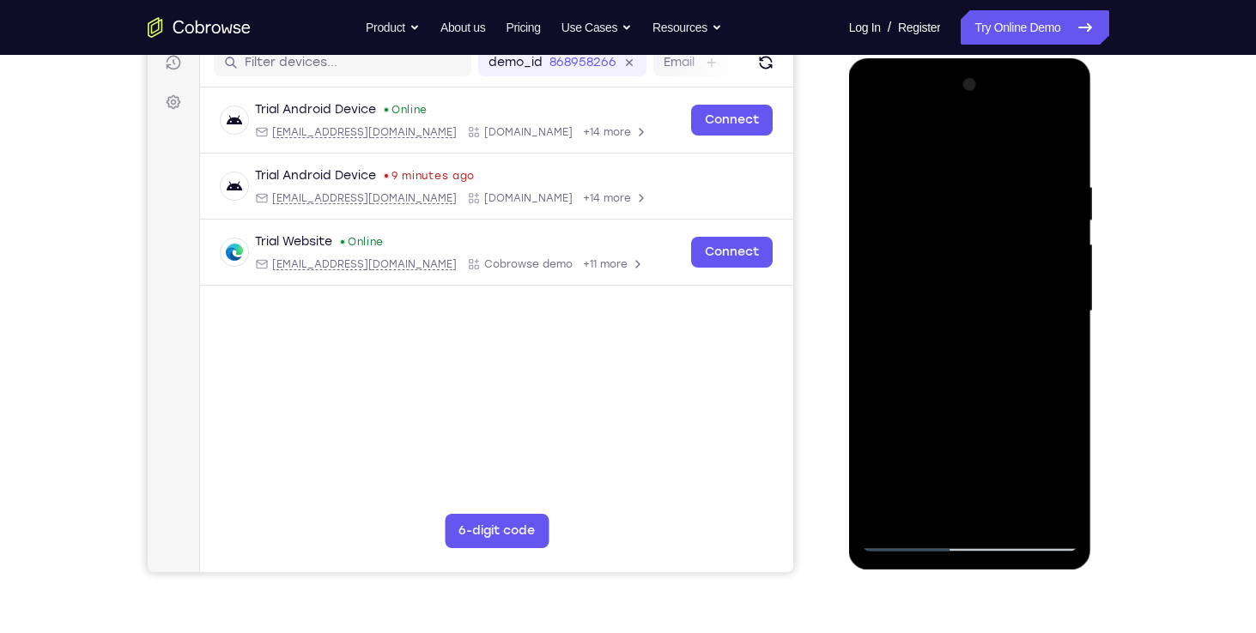
click at [965, 175] on div at bounding box center [970, 311] width 216 height 481
drag, startPoint x: 960, startPoint y: 368, endPoint x: 965, endPoint y: 227, distance: 141.7
click at [965, 227] on div at bounding box center [970, 311] width 216 height 481
drag, startPoint x: 952, startPoint y: 362, endPoint x: 979, endPoint y: 195, distance: 169.5
click at [979, 195] on div at bounding box center [970, 311] width 216 height 481
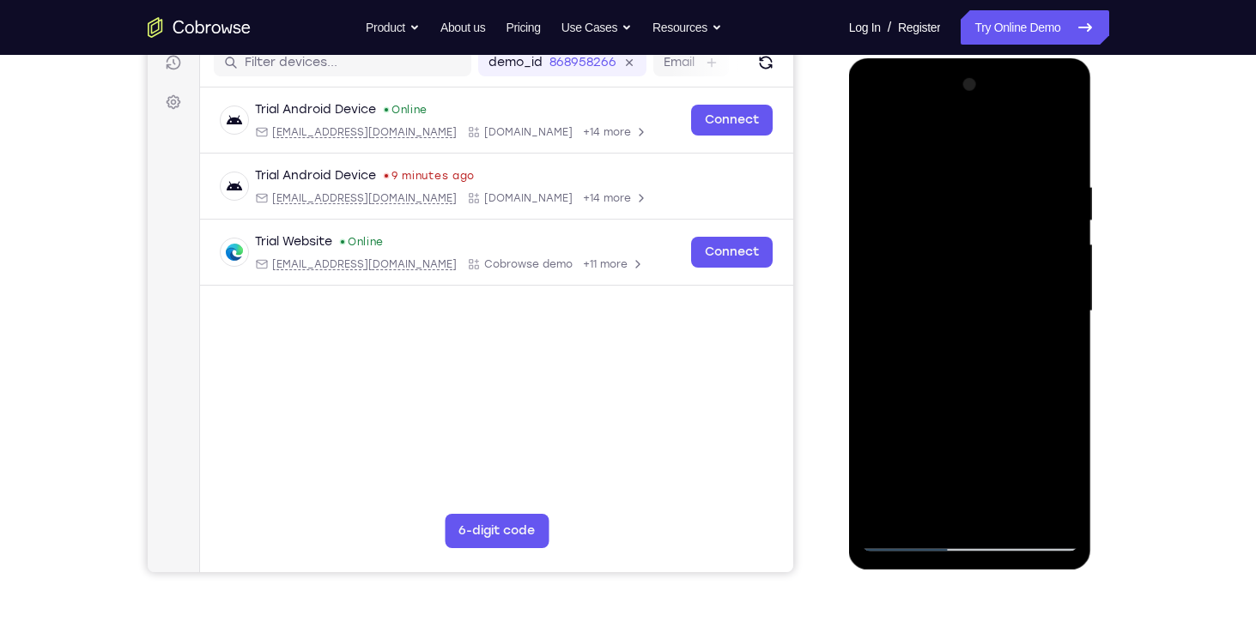
drag, startPoint x: 965, startPoint y: 291, endPoint x: 979, endPoint y: 140, distance: 151.7
click at [979, 140] on div at bounding box center [970, 311] width 216 height 481
drag, startPoint x: 962, startPoint y: 258, endPoint x: 1844, endPoint y: 115, distance: 893.0
click at [995, 58] on html "Online web based iOS Simulators and Android Emulators. Run iPhone, iPad, Mobile…" at bounding box center [971, 315] width 245 height 515
drag, startPoint x: 961, startPoint y: 330, endPoint x: 993, endPoint y: 94, distance: 238.2
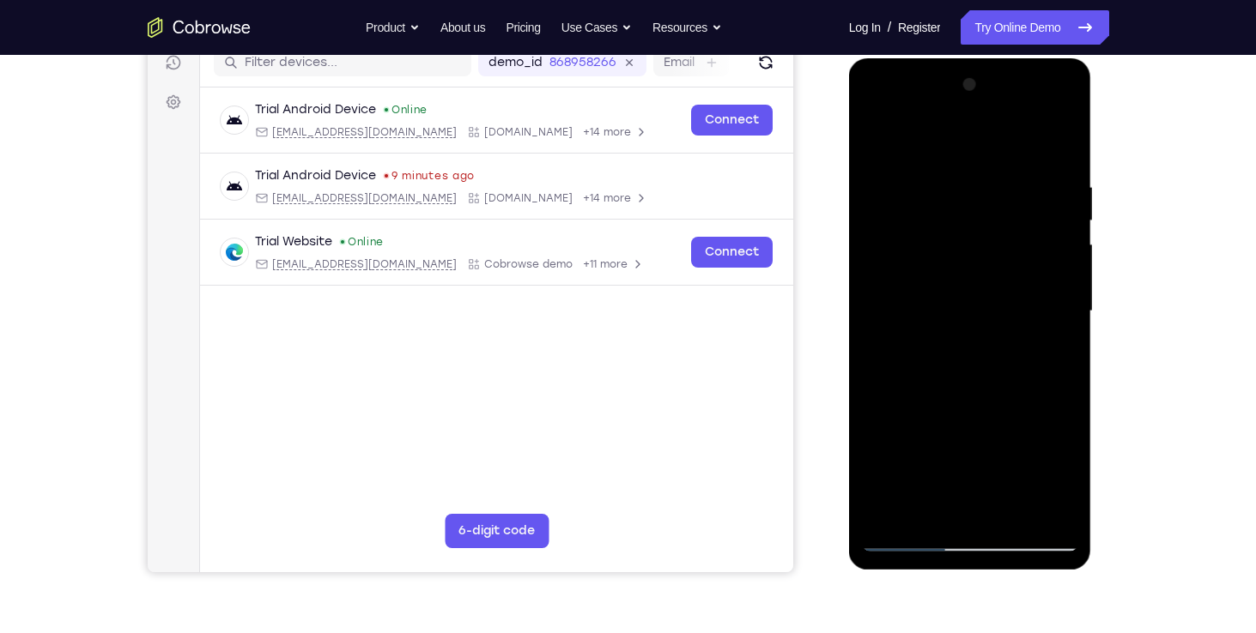
click at [993, 94] on div at bounding box center [970, 311] width 216 height 481
drag, startPoint x: 958, startPoint y: 294, endPoint x: 994, endPoint y: 79, distance: 217.6
click at [994, 79] on div at bounding box center [970, 311] width 216 height 481
drag
click at [1020, 136] on div at bounding box center [970, 311] width 216 height 481
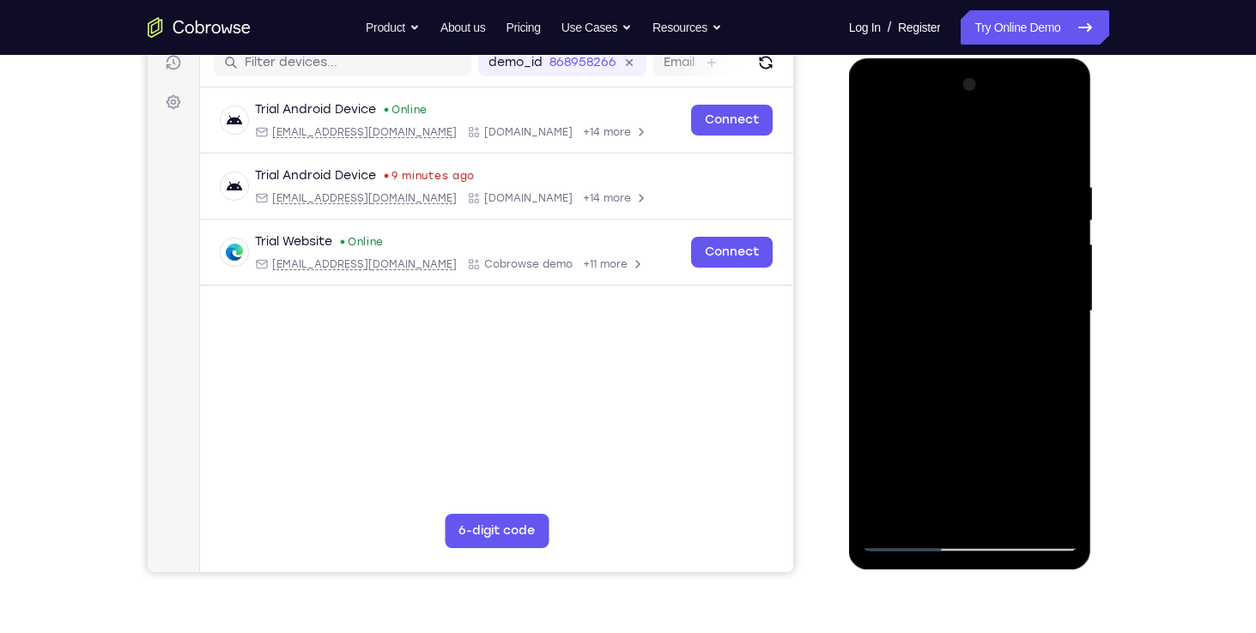
click at [1003, 135] on div at bounding box center [970, 311] width 216 height 481
click at [967, 229] on div at bounding box center [970, 311] width 216 height 481
click at [972, 213] on div at bounding box center [970, 311] width 216 height 481
click at [1059, 249] on div at bounding box center [970, 311] width 216 height 481
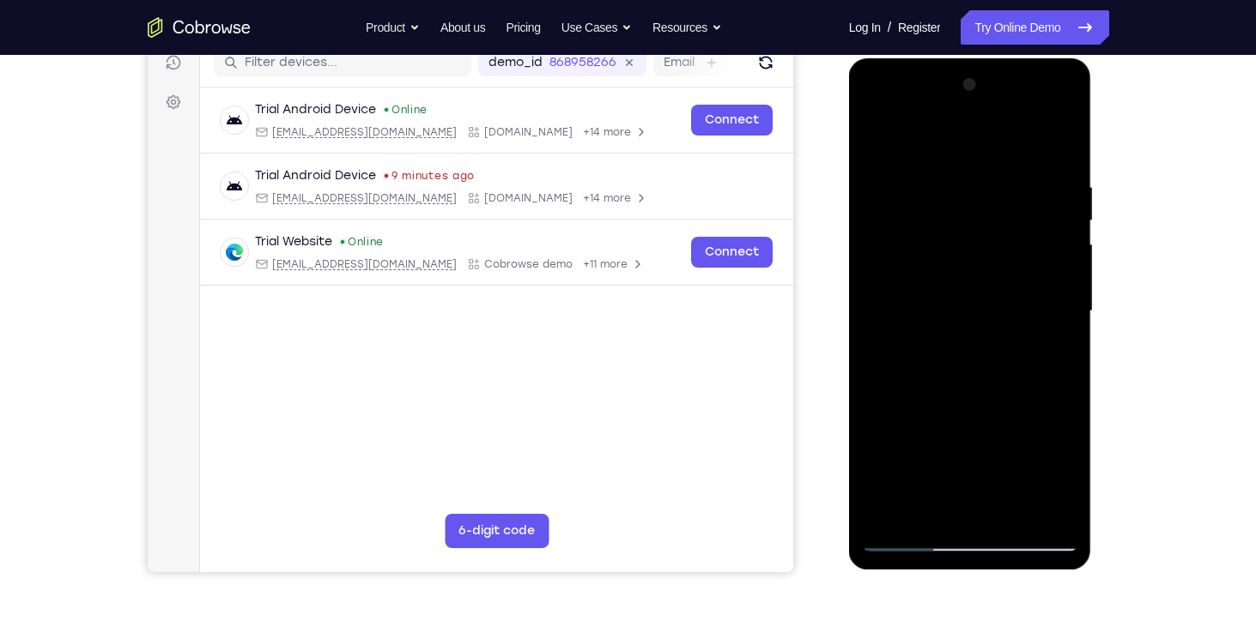
click at [973, 124] on div at bounding box center [970, 311] width 216 height 481
click at [991, 162] on div at bounding box center [970, 311] width 216 height 481
click at [984, 205] on div at bounding box center [970, 311] width 216 height 481
click at [971, 178] on div at bounding box center [970, 311] width 216 height 481
click at [983, 151] on div at bounding box center [970, 311] width 216 height 481
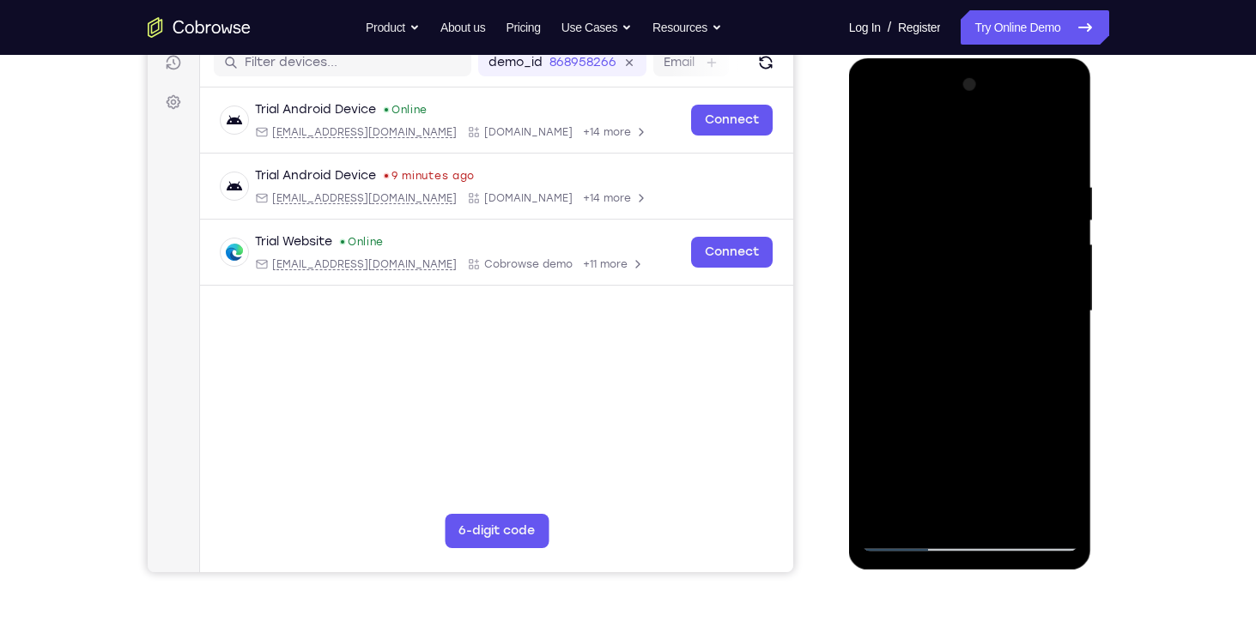
click at [1001, 102] on div at bounding box center [970, 311] width 216 height 481
click at [973, 165] on div at bounding box center [970, 311] width 216 height 481
click at [950, 166] on div at bounding box center [970, 311] width 216 height 481
click at [939, 246] on div at bounding box center [970, 311] width 216 height 481
click at [924, 295] on div at bounding box center [970, 311] width 216 height 481
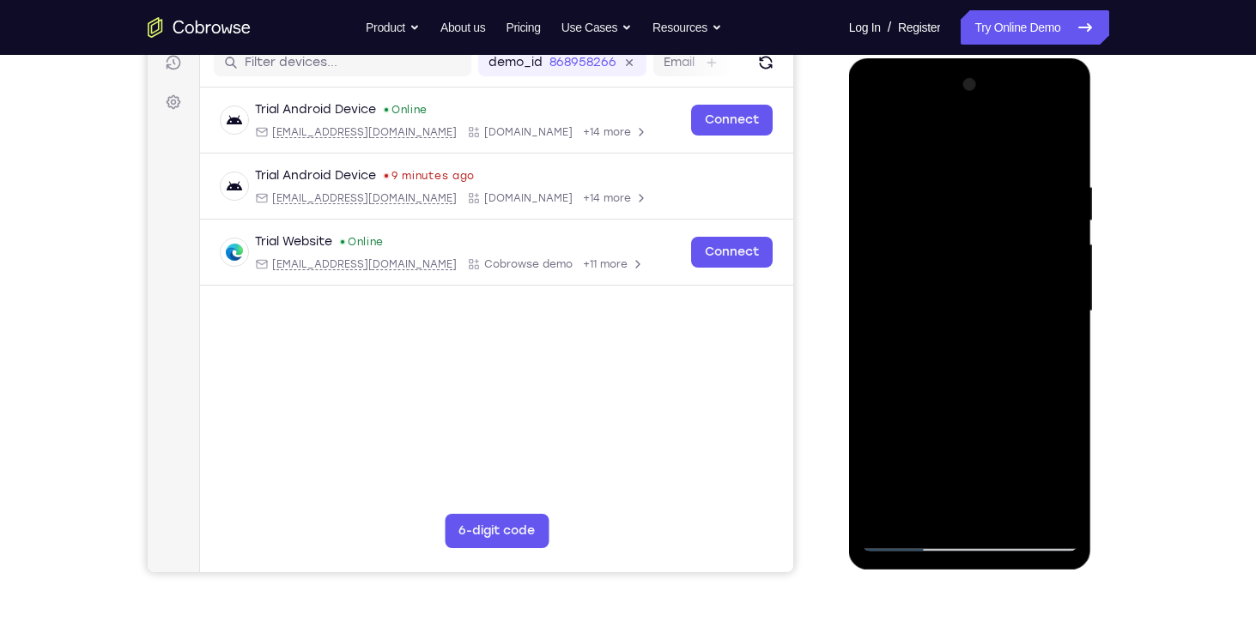
click at [942, 138] on div at bounding box center [970, 311] width 216 height 481
click at [926, 168] on div at bounding box center [970, 311] width 216 height 481
click at [924, 147] on div at bounding box center [970, 311] width 216 height 481
click at [928, 58] on html "Online web based iOS Simulators and Android Emulators. Run iPhone, iPad, Mobile…" at bounding box center [971, 315] width 245 height 515
click at [928, 53] on nav "Go back Powerful, Flexible and Trustworthy. Avoid all extra friction for both A…" at bounding box center [628, 27] width 1256 height 55
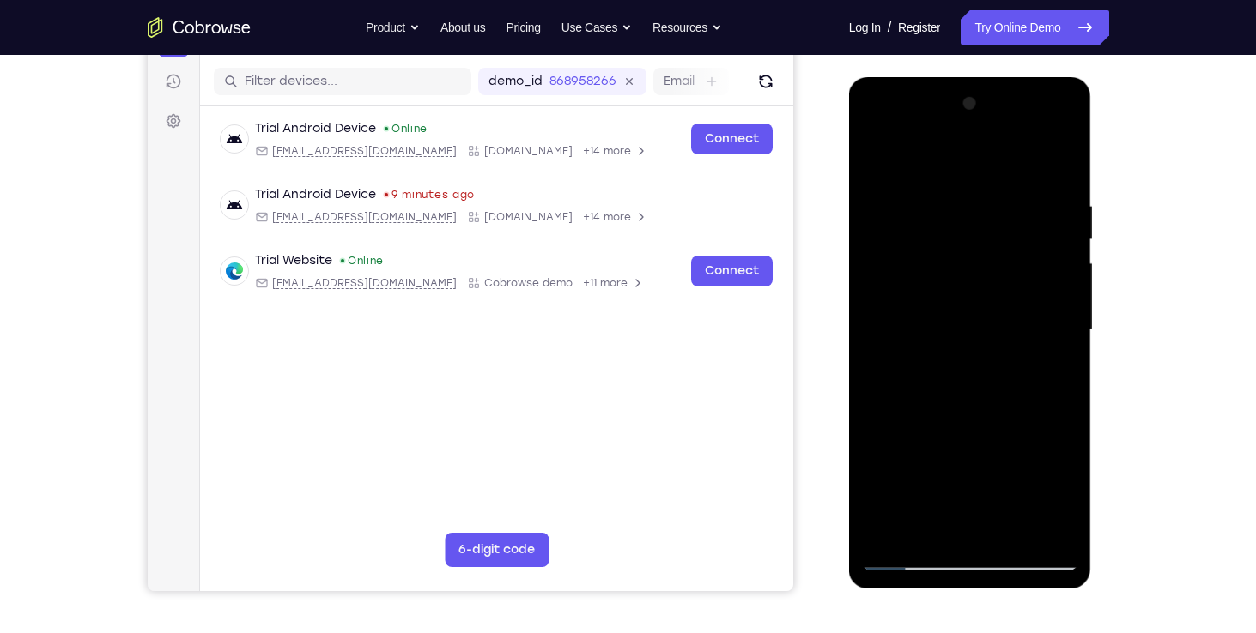
scroll to position [208, 0]
drag, startPoint x: 1014, startPoint y: 356, endPoint x: 967, endPoint y: 150, distance: 211.2
click at [967, 150] on div at bounding box center [970, 329] width 216 height 481
drag, startPoint x: 967, startPoint y: 439, endPoint x: 879, endPoint y: 124, distance: 327.8
click at [879, 124] on div at bounding box center [970, 329] width 216 height 481
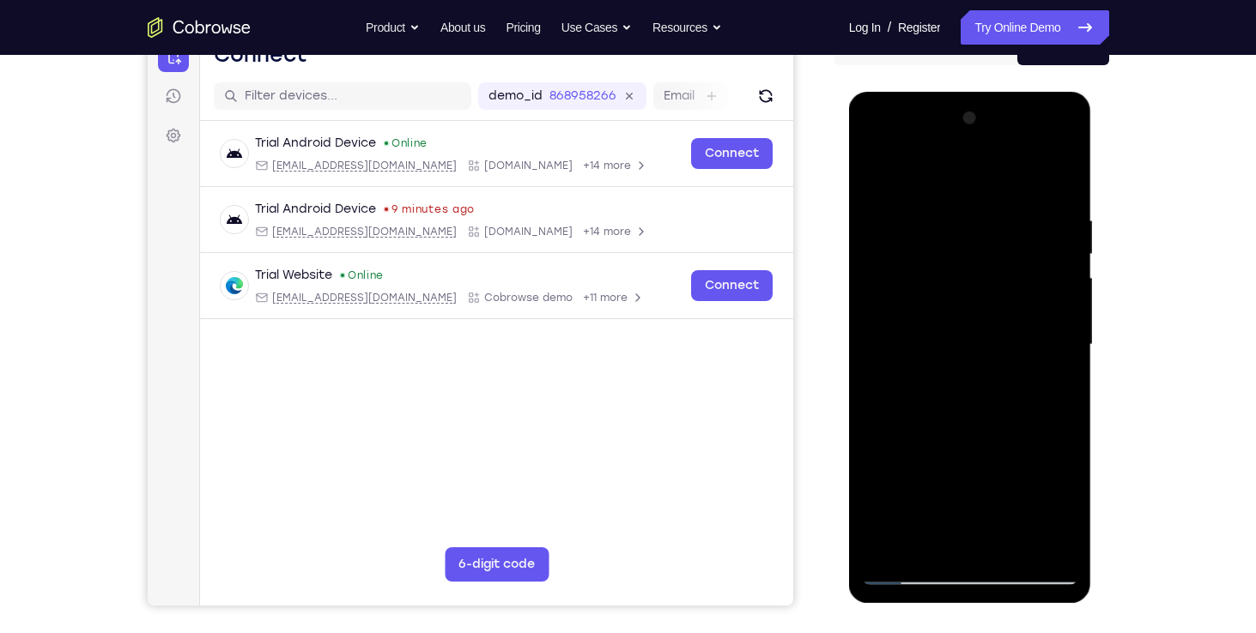
scroll to position [191, 0]
drag, startPoint x: 949, startPoint y: 498, endPoint x: 947, endPoint y: 26, distance: 472.1
click at [947, 93] on html "Online web based iOS Simulators and Android Emulators. Run iPhone, iPad, Mobile…" at bounding box center [971, 350] width 245 height 515
drag, startPoint x: 942, startPoint y: 349, endPoint x: 934, endPoint y: 170, distance: 179.6
click at [934, 170] on div at bounding box center [970, 346] width 216 height 481
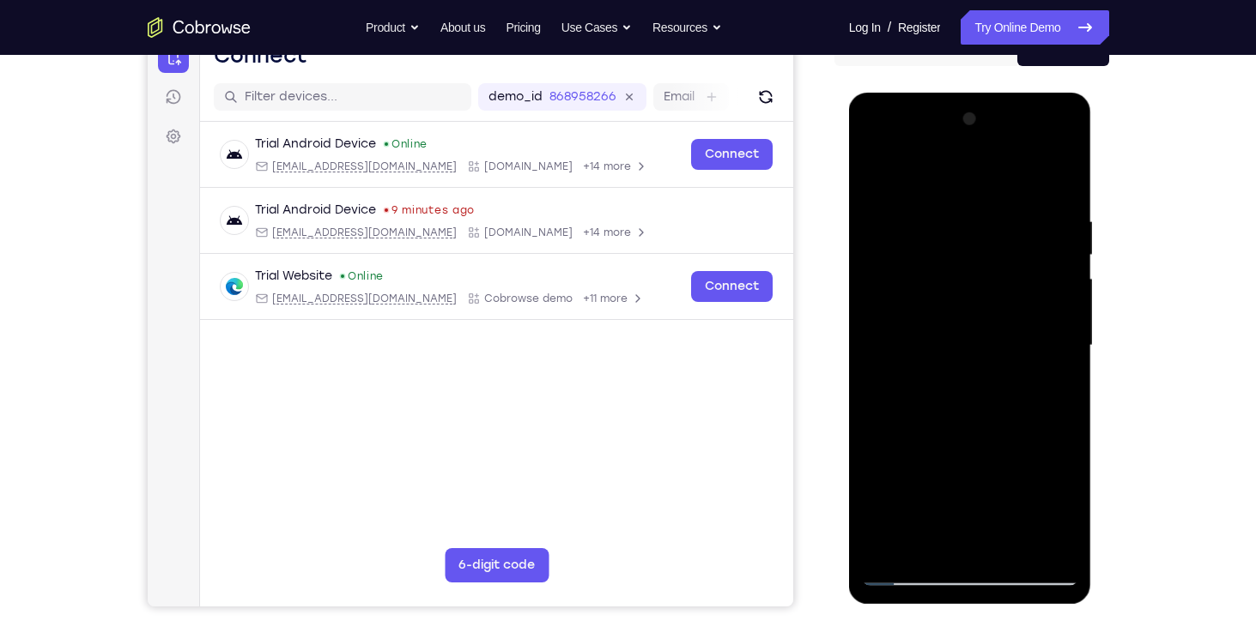
drag, startPoint x: 933, startPoint y: 357, endPoint x: 888, endPoint y: 117, distance: 244.5
click at [888, 117] on div at bounding box center [970, 346] width 216 height 481
drag, startPoint x: 941, startPoint y: 336, endPoint x: 906, endPoint y: 117, distance: 222.5
click at [906, 117] on div at bounding box center [970, 346] width 216 height 481
drag, startPoint x: 963, startPoint y: 291, endPoint x: 961, endPoint y: 170, distance: 121.1
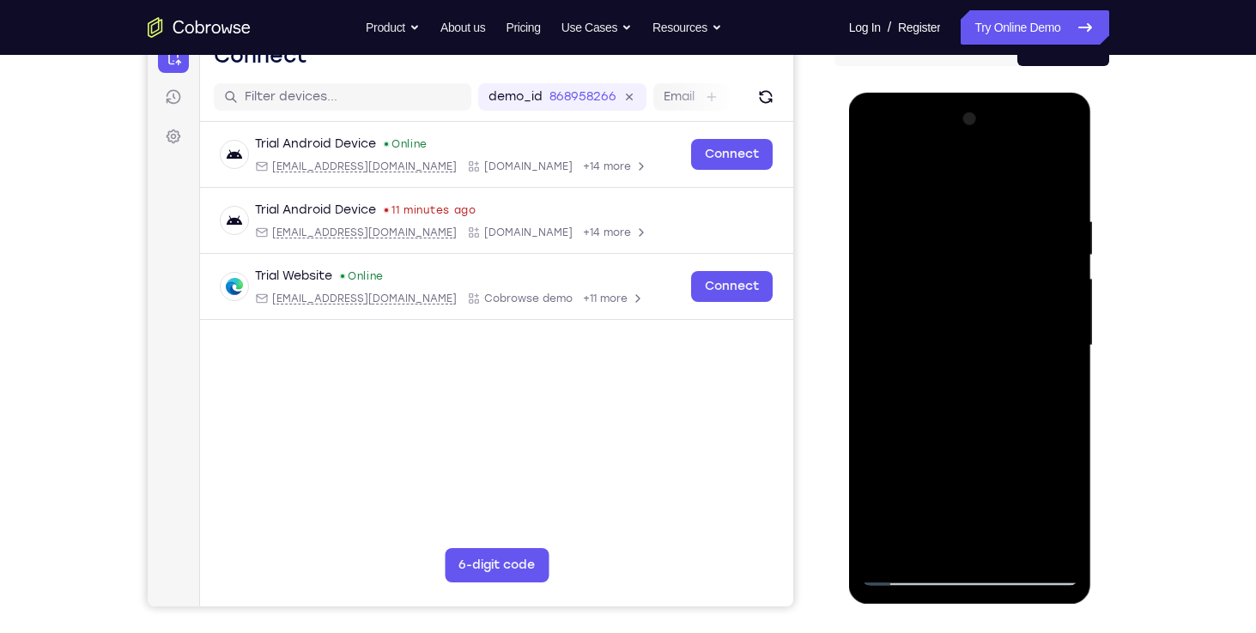
click at [961, 170] on div at bounding box center [970, 346] width 216 height 481
drag, startPoint x: 979, startPoint y: 394, endPoint x: 953, endPoint y: 248, distance: 148.2
click at [953, 248] on div at bounding box center [970, 346] width 216 height 481
drag, startPoint x: 942, startPoint y: 433, endPoint x: 896, endPoint y: 233, distance: 205.1
click at [896, 233] on div at bounding box center [970, 346] width 216 height 481
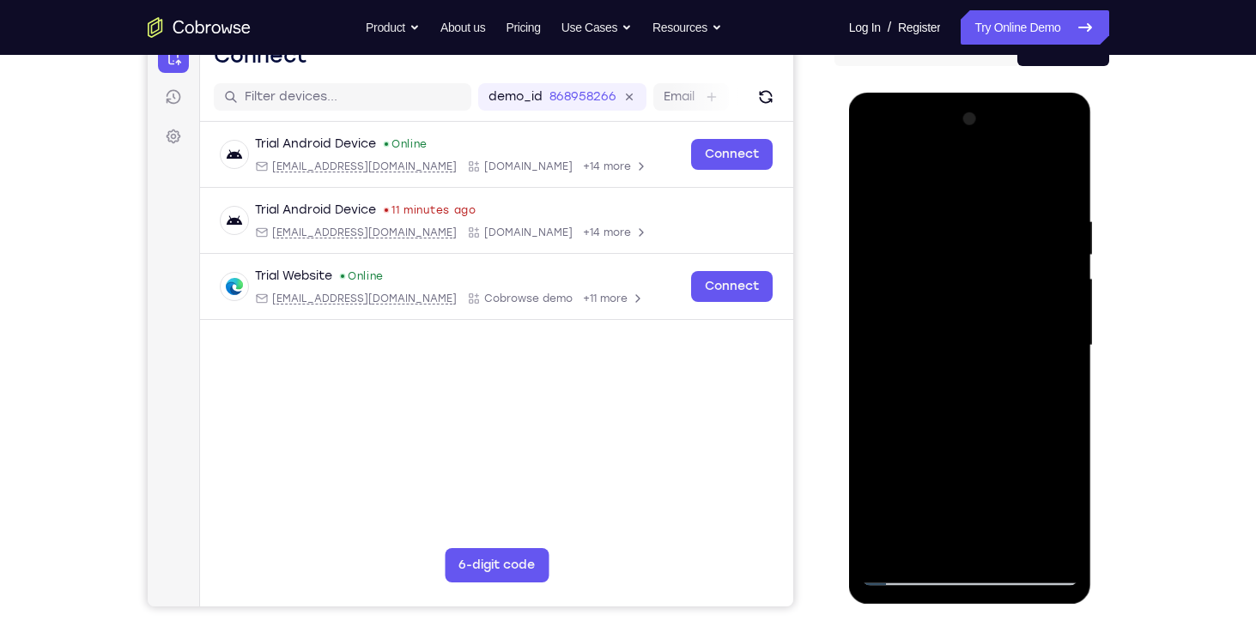
drag, startPoint x: 927, startPoint y: 424, endPoint x: 878, endPoint y: 146, distance: 282.4
click at [878, 146] on div at bounding box center [970, 346] width 216 height 481
drag, startPoint x: 906, startPoint y: 401, endPoint x: 836, endPoint y: 190, distance: 222.6
click at [849, 190] on html "Online web based iOS Simulators and Android Emulators. Run iPhone, iPad, Mobile…" at bounding box center [971, 350] width 245 height 515
click at [938, 284] on div at bounding box center [970, 346] width 216 height 481
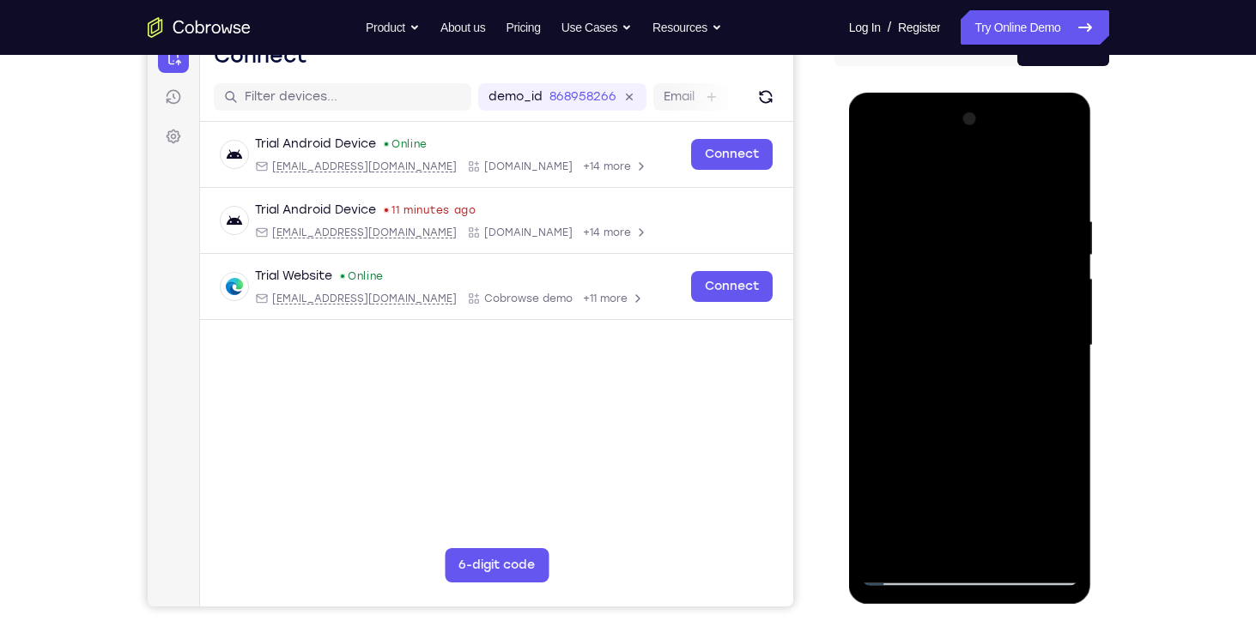
click at [938, 284] on div at bounding box center [970, 346] width 216 height 481
click at [1002, 328] on div at bounding box center [970, 346] width 216 height 481
click at [1057, 552] on div at bounding box center [970, 346] width 216 height 481
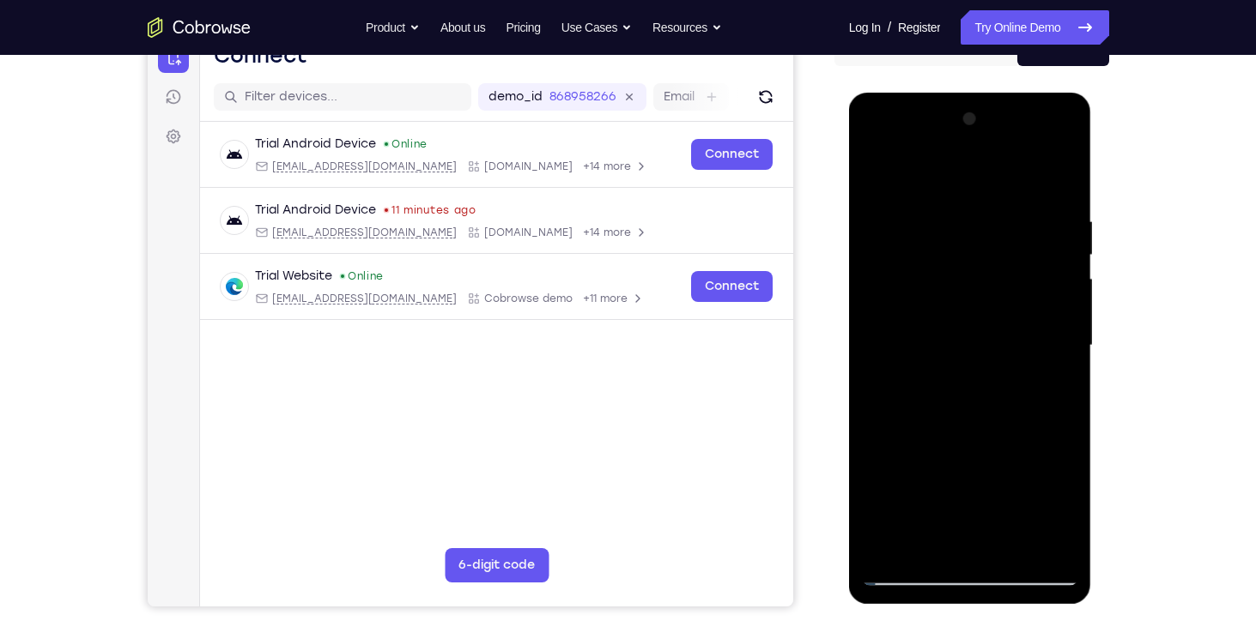
drag, startPoint x: 896, startPoint y: 244, endPoint x: 904, endPoint y: 596, distance: 352.0
click at [904, 596] on div at bounding box center [970, 349] width 243 height 512
drag, startPoint x: 882, startPoint y: 376, endPoint x: 870, endPoint y: 533, distance: 157.6
drag, startPoint x: 870, startPoint y: 533, endPoint x: 905, endPoint y: 217, distance: 317.8
click at [905, 217] on div at bounding box center [970, 346] width 216 height 481
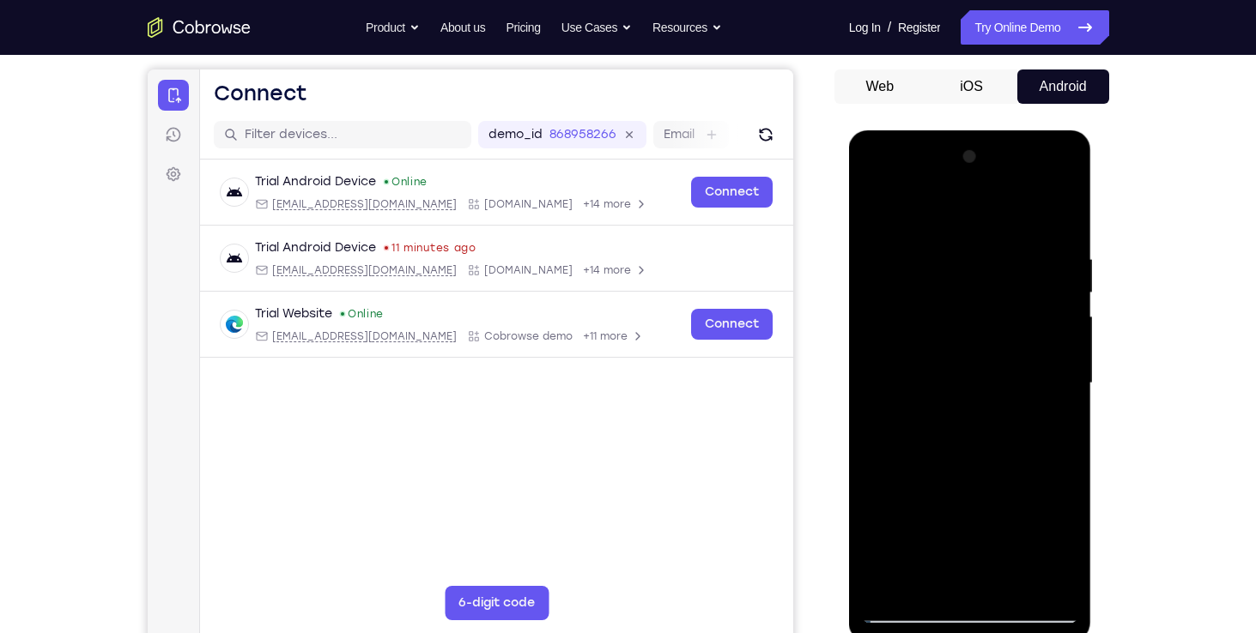
scroll to position [141, 0]
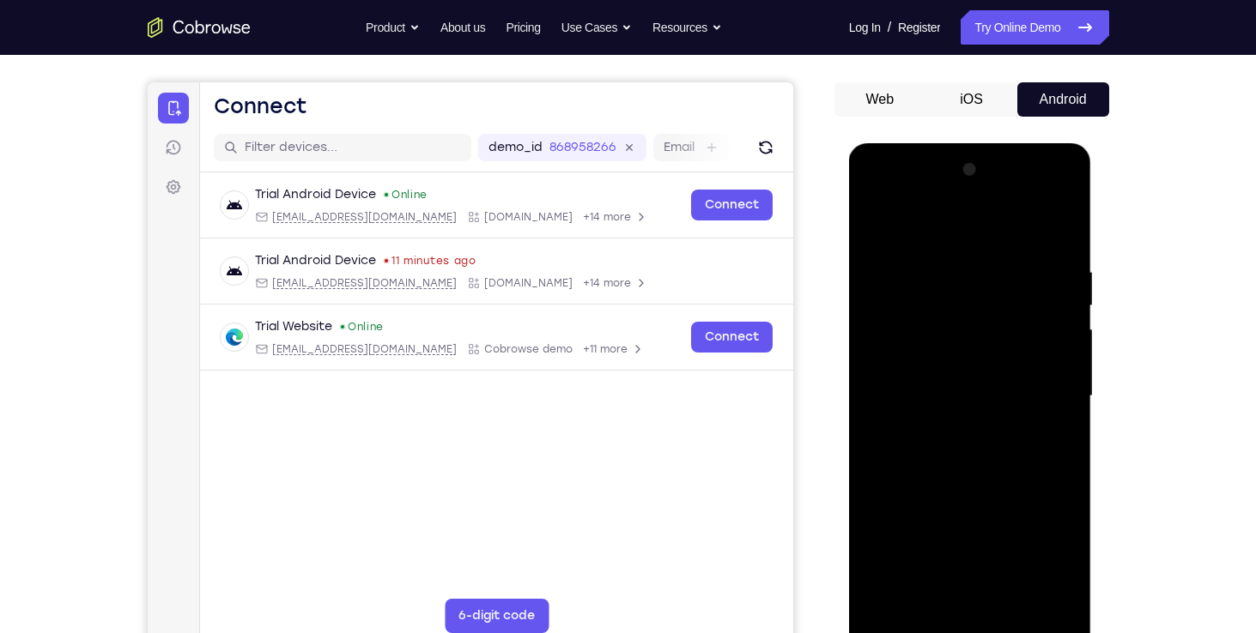
drag, startPoint x: 984, startPoint y: 361, endPoint x: 967, endPoint y: 419, distance: 59.8
click at [967, 419] on div at bounding box center [970, 396] width 216 height 481
click at [1067, 398] on div at bounding box center [970, 396] width 216 height 481
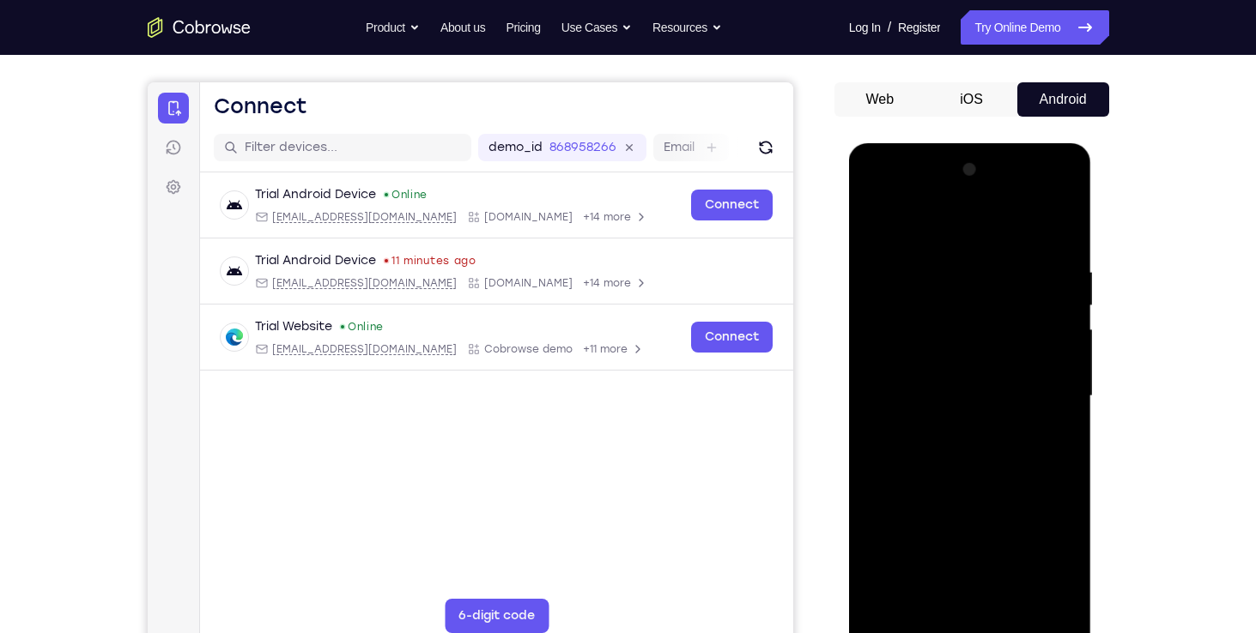
click at [987, 143] on div at bounding box center [970, 143] width 243 height 0
